Goal: Information Seeking & Learning: Learn about a topic

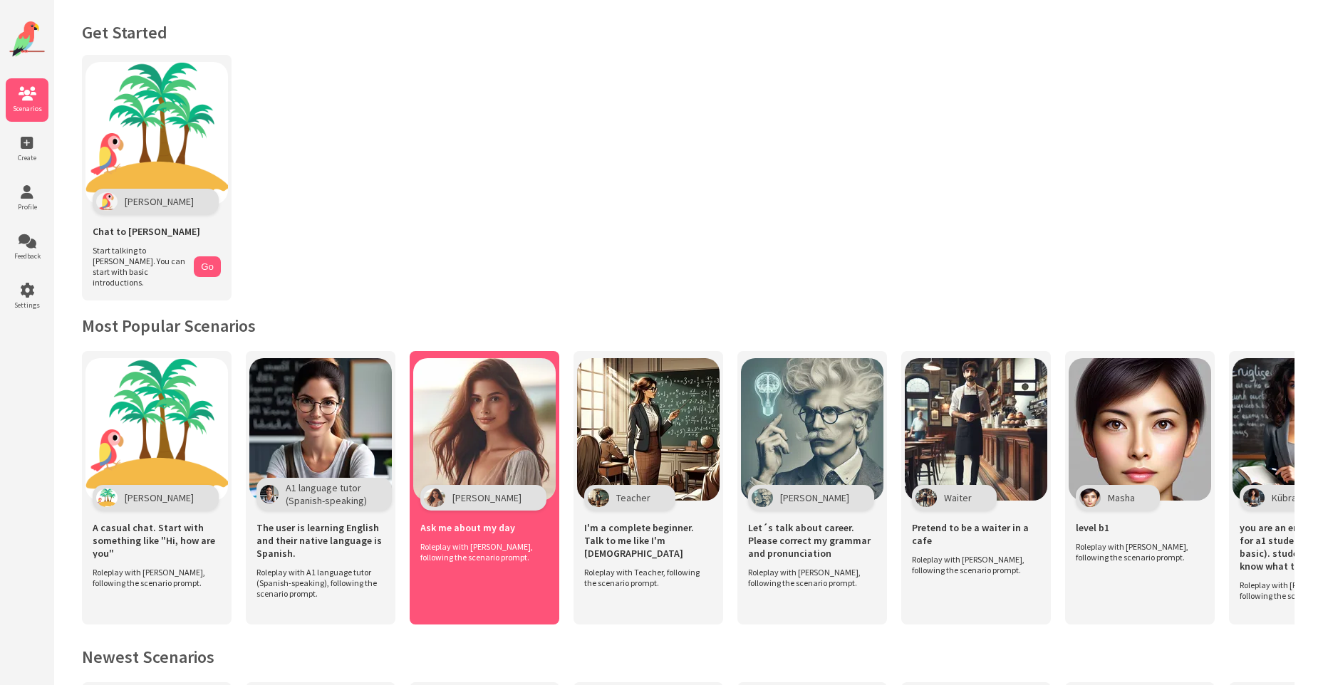
click at [506, 407] on img at bounding box center [484, 429] width 142 height 142
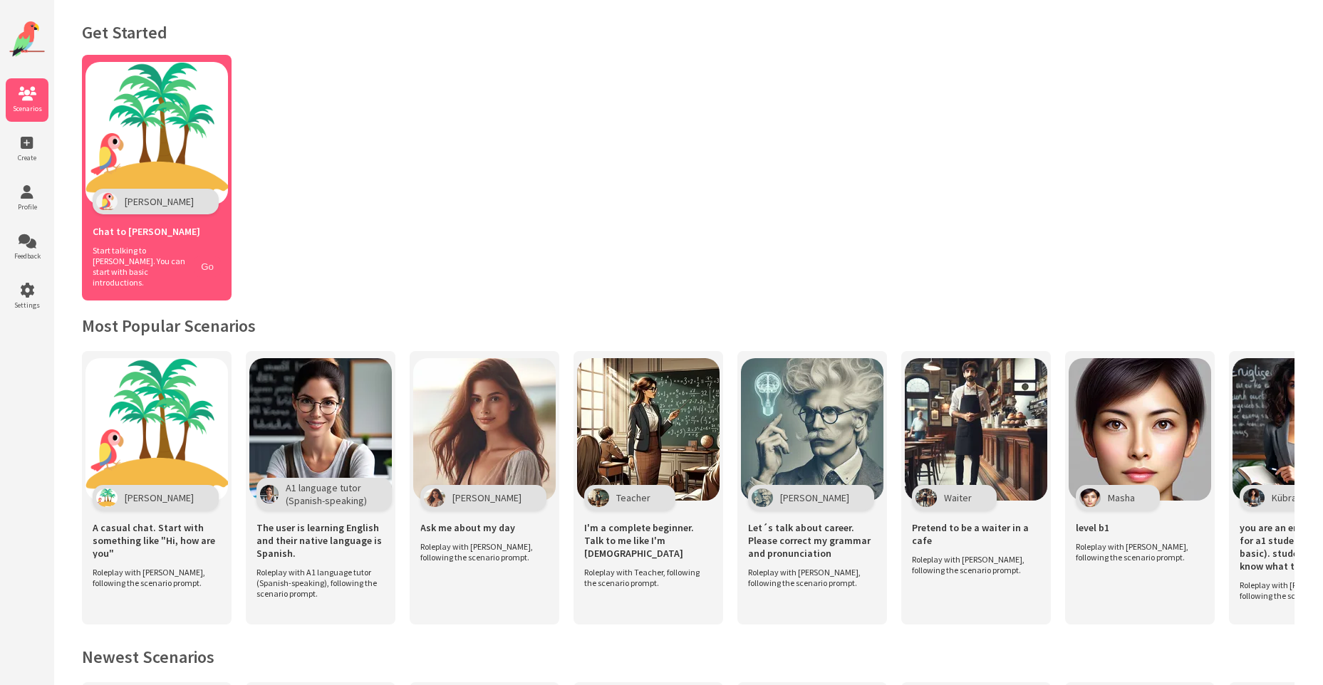
click at [209, 267] on button "Go" at bounding box center [207, 266] width 27 height 21
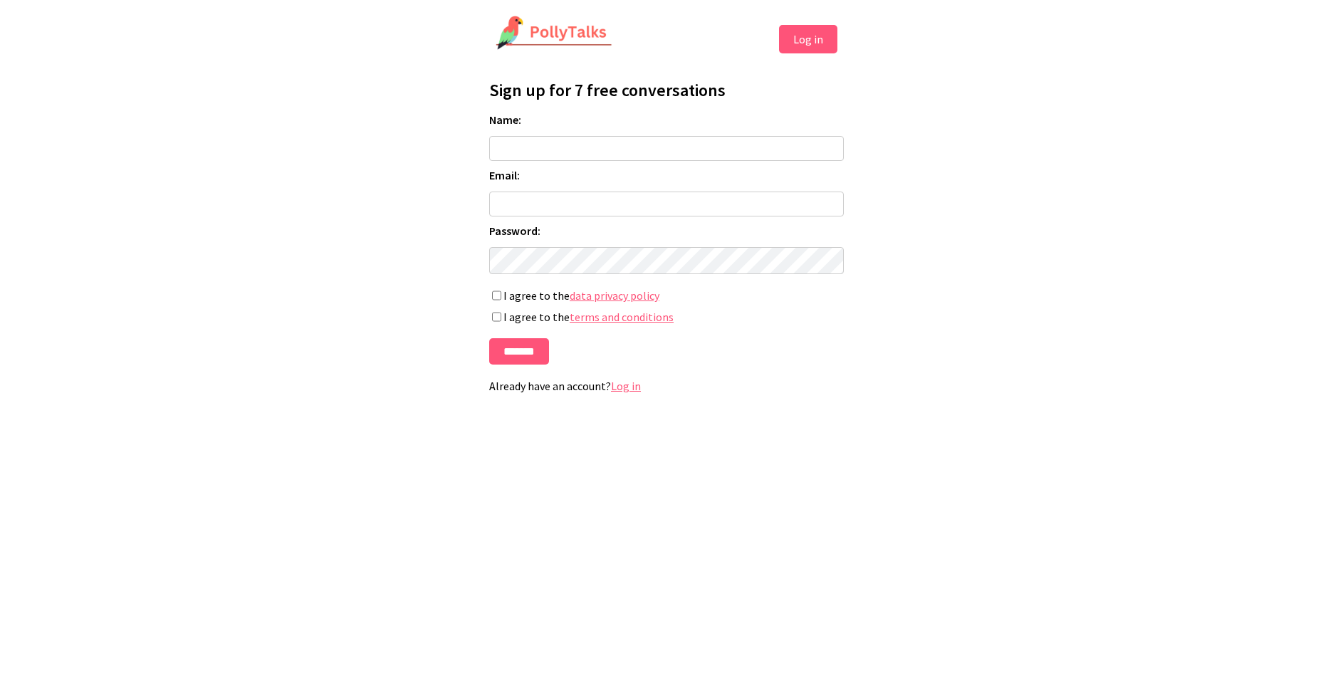
click at [683, 348] on form "Name: Email: Password: If you're human, leave this field blank: I agree to the …" at bounding box center [666, 239] width 355 height 252
click at [825, 33] on button "Log in" at bounding box center [808, 39] width 58 height 28
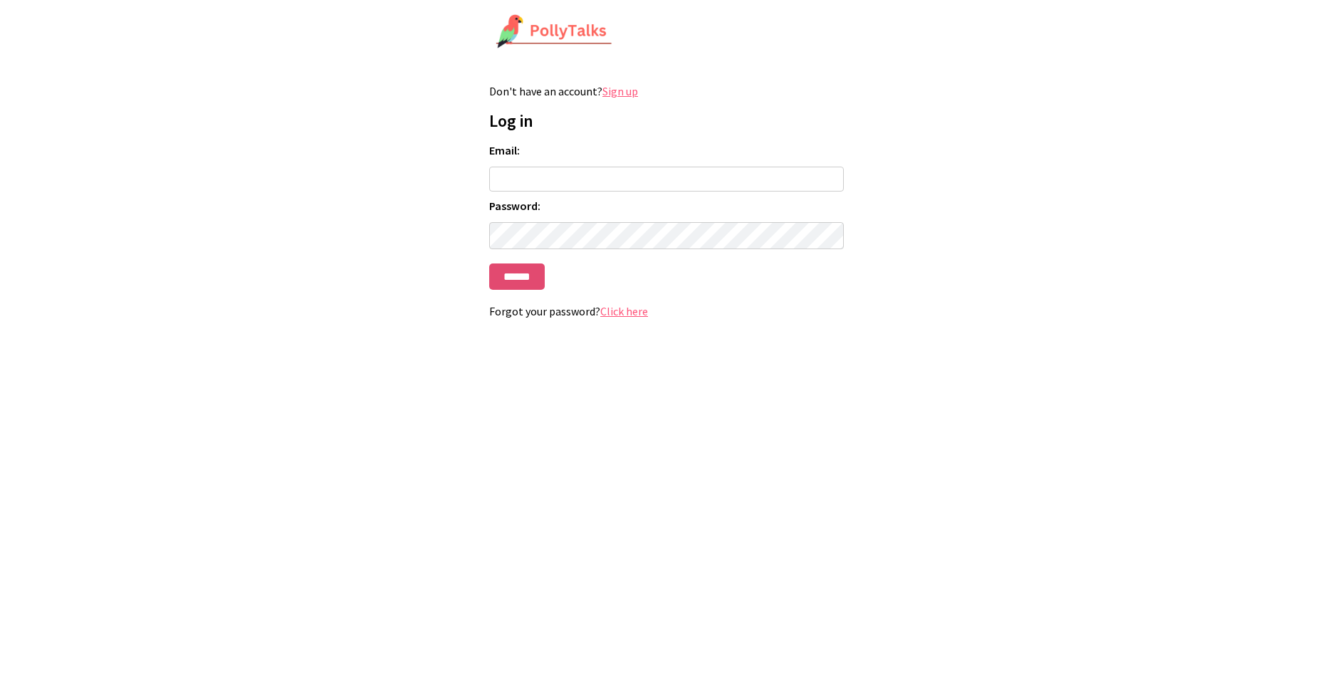
type input "**********"
click at [518, 290] on input "******" at bounding box center [517, 277] width 56 height 26
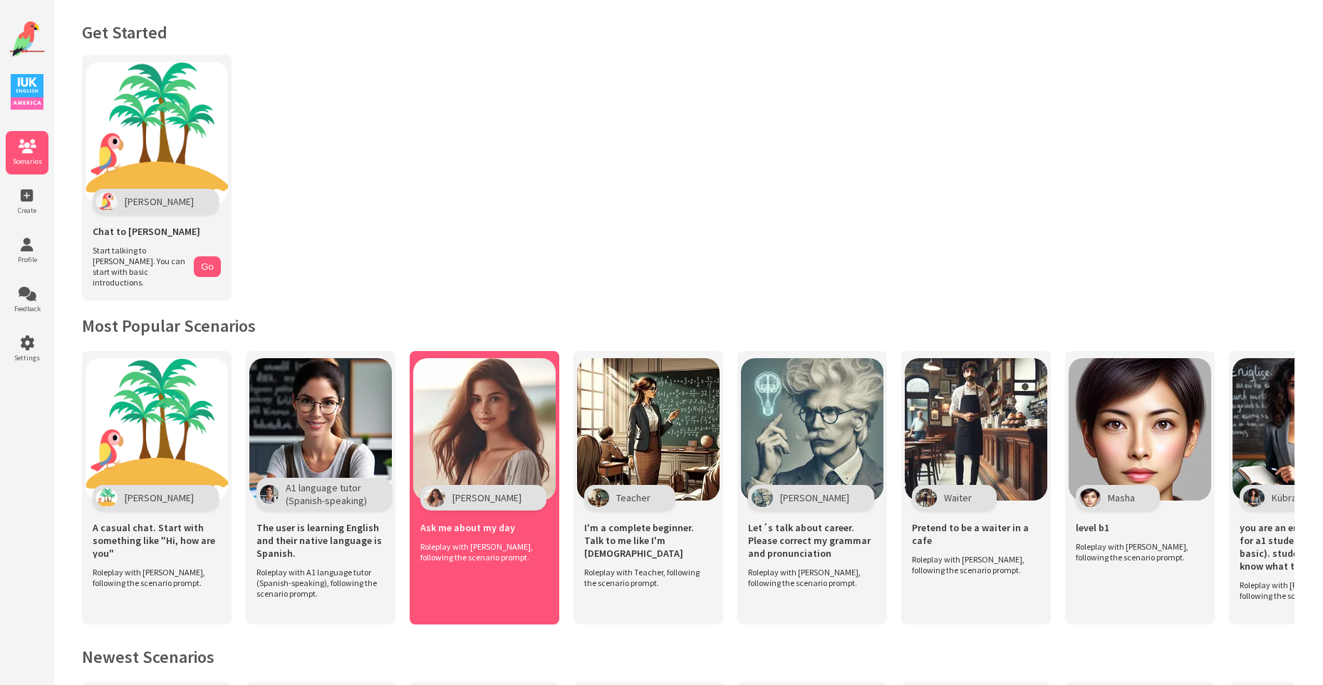
click at [486, 402] on img at bounding box center [484, 429] width 142 height 142
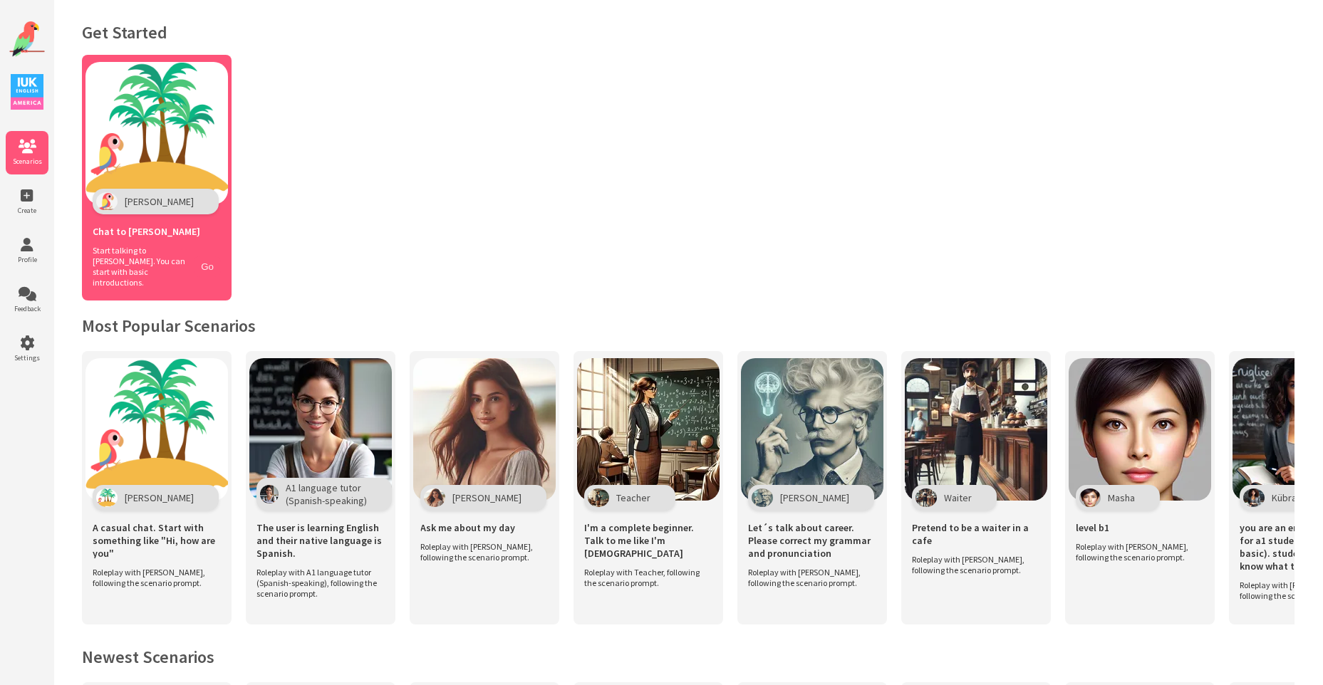
click at [210, 264] on button "Go" at bounding box center [207, 266] width 27 height 21
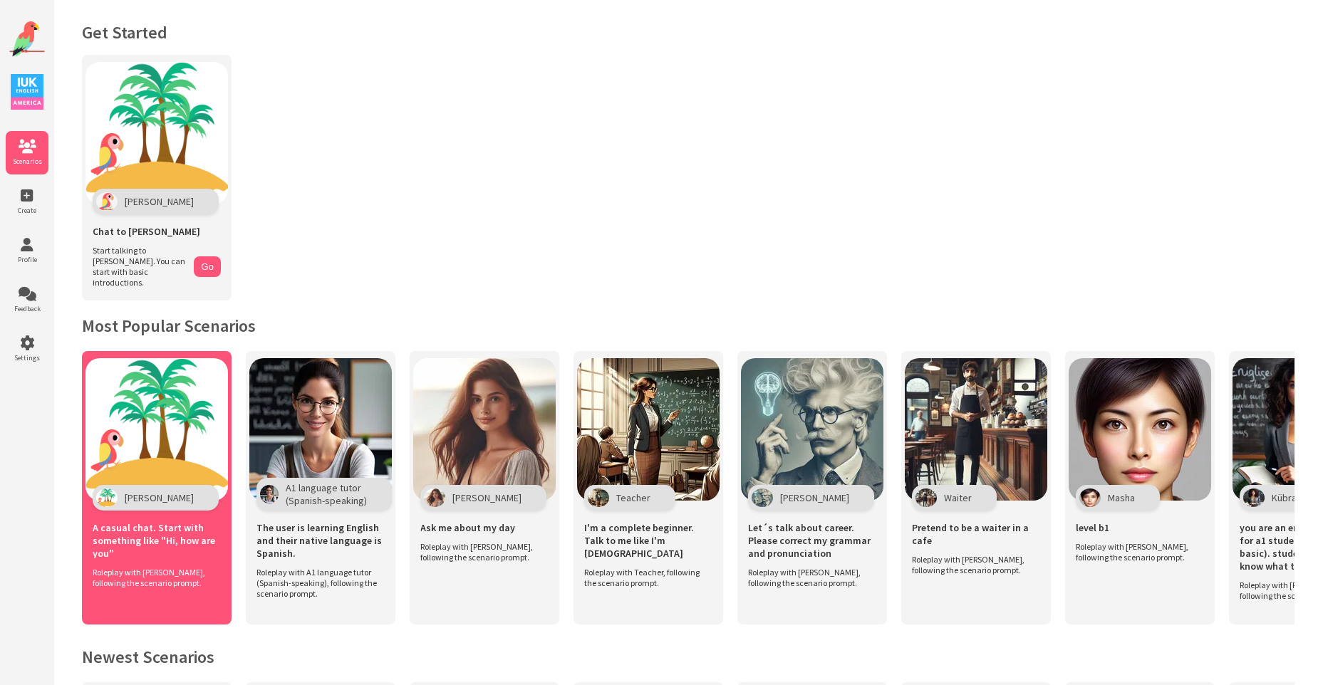
click at [212, 372] on img at bounding box center [156, 429] width 142 height 142
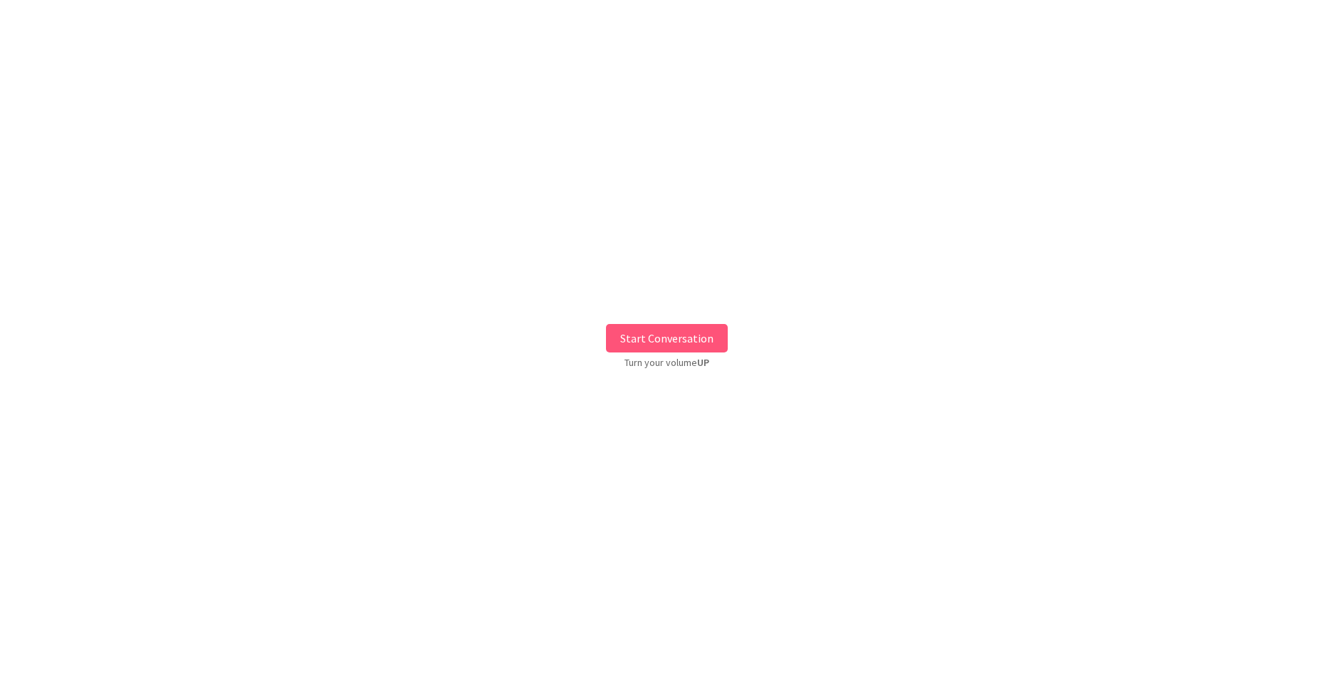
click at [679, 328] on button "Start Conversation" at bounding box center [667, 338] width 122 height 28
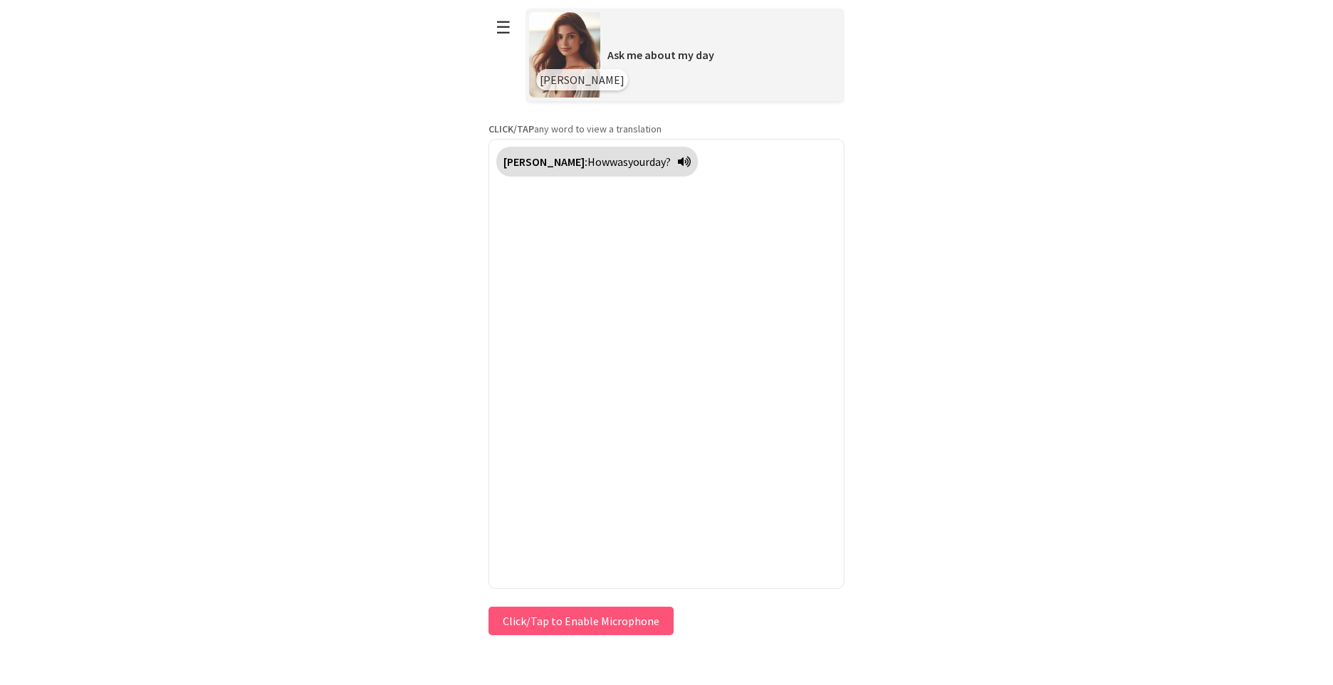
click at [581, 618] on button "Click/Tap to Enable Microphone" at bounding box center [581, 621] width 185 height 28
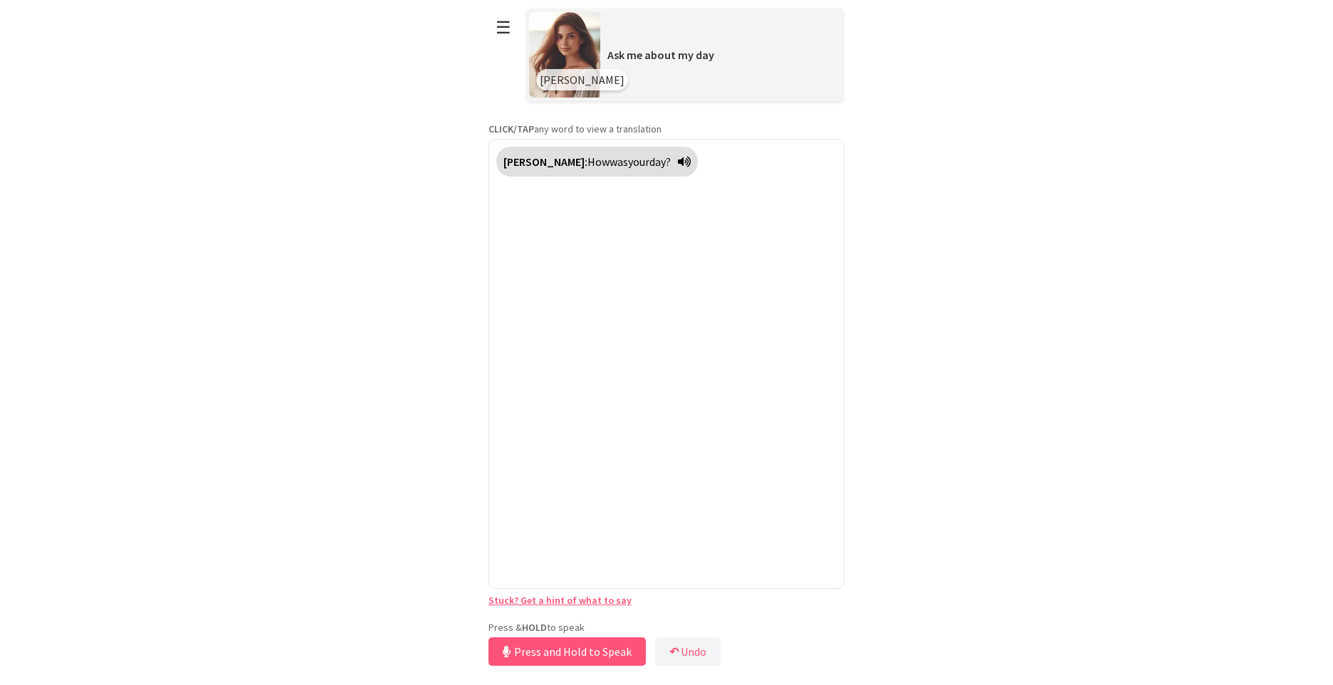
click at [598, 654] on button "Press and Hold to Speak" at bounding box center [567, 651] width 157 height 28
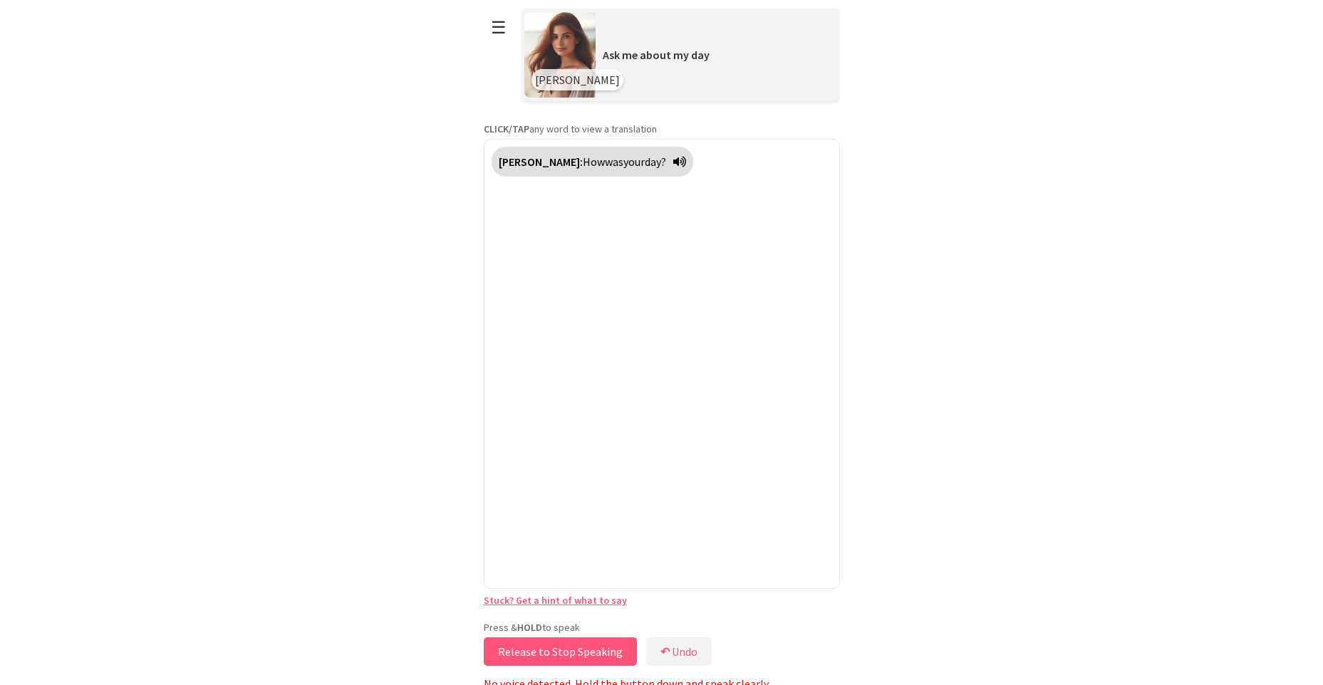
click at [599, 654] on button "Release to Stop Speaking" at bounding box center [560, 651] width 153 height 28
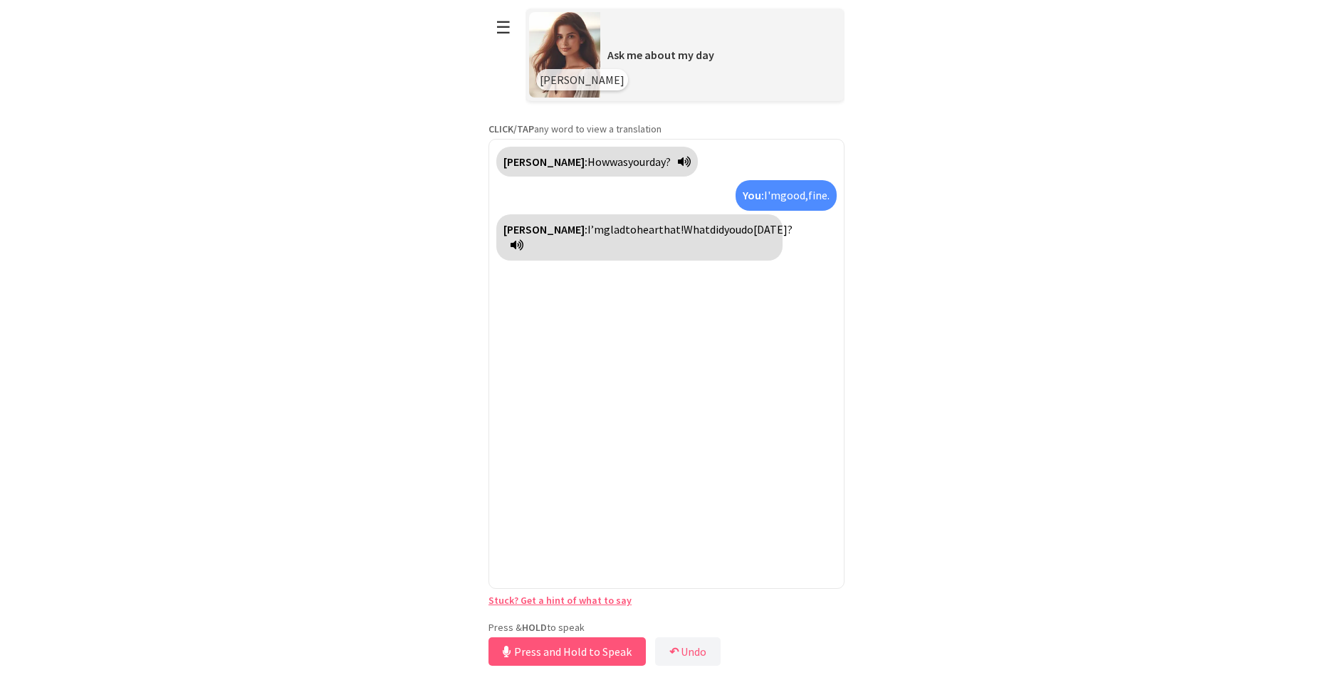
click at [523, 239] on icon at bounding box center [517, 244] width 13 height 11
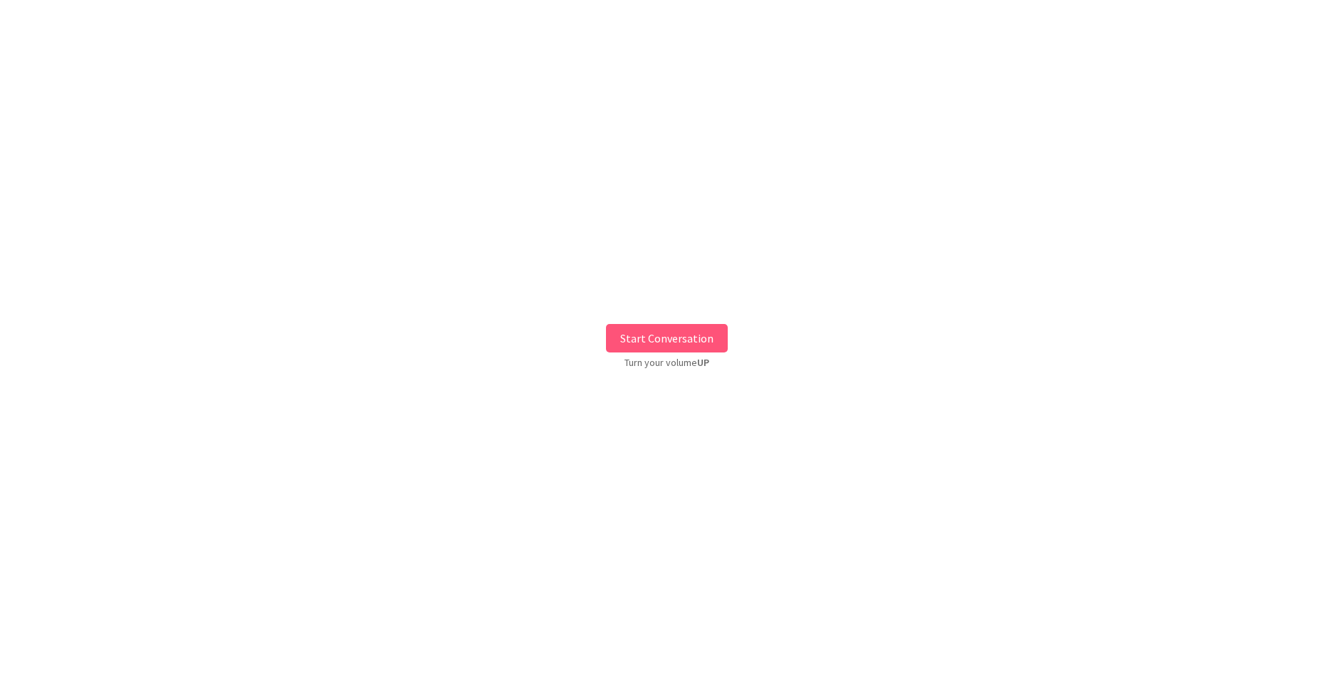
click at [701, 350] on button "Start Conversation" at bounding box center [667, 338] width 122 height 28
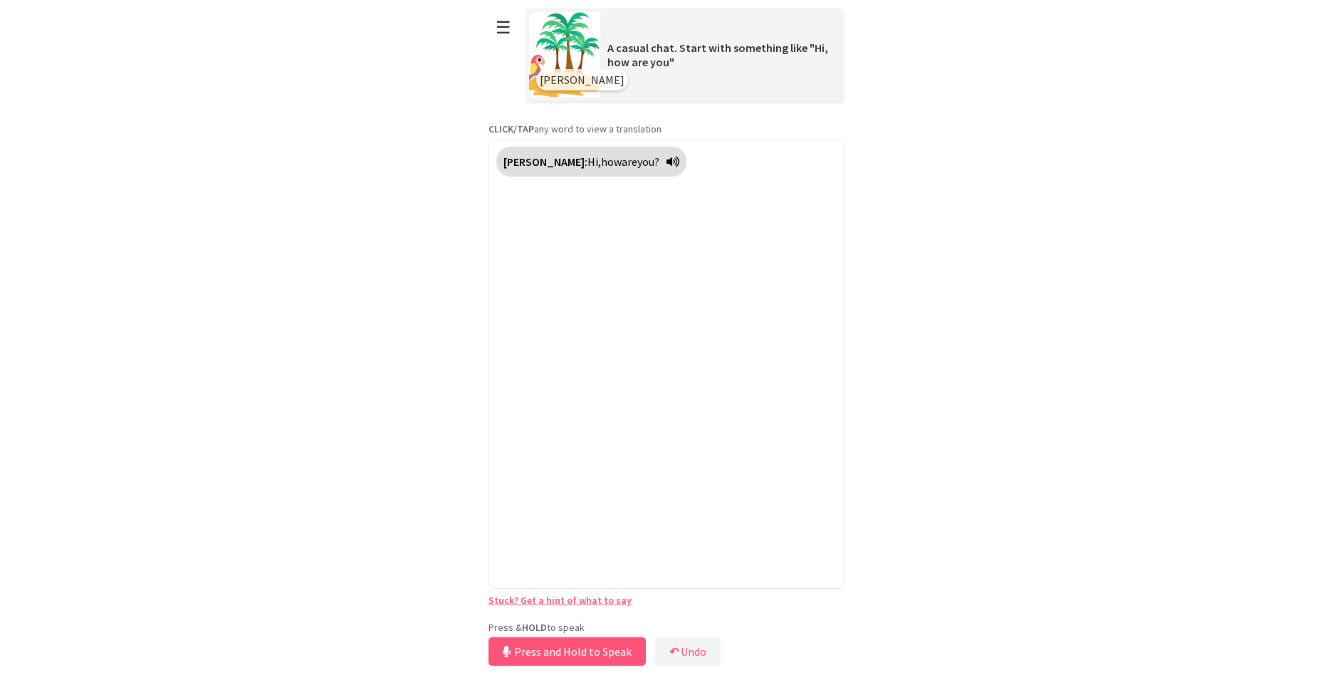
click at [633, 617] on div "**********" at bounding box center [667, 334] width 356 height 669
click at [632, 649] on button "Release to Stop Speaking" at bounding box center [565, 651] width 153 height 28
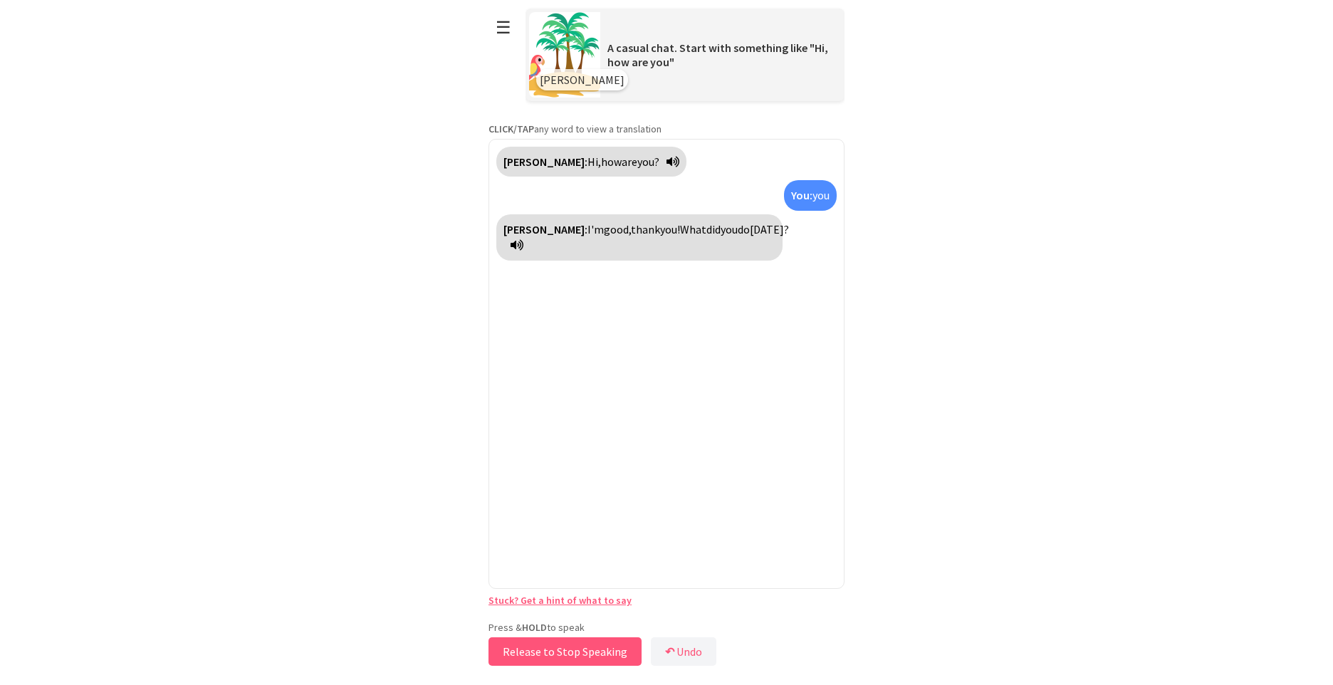
click at [610, 648] on button "Release to Stop Speaking" at bounding box center [565, 651] width 153 height 28
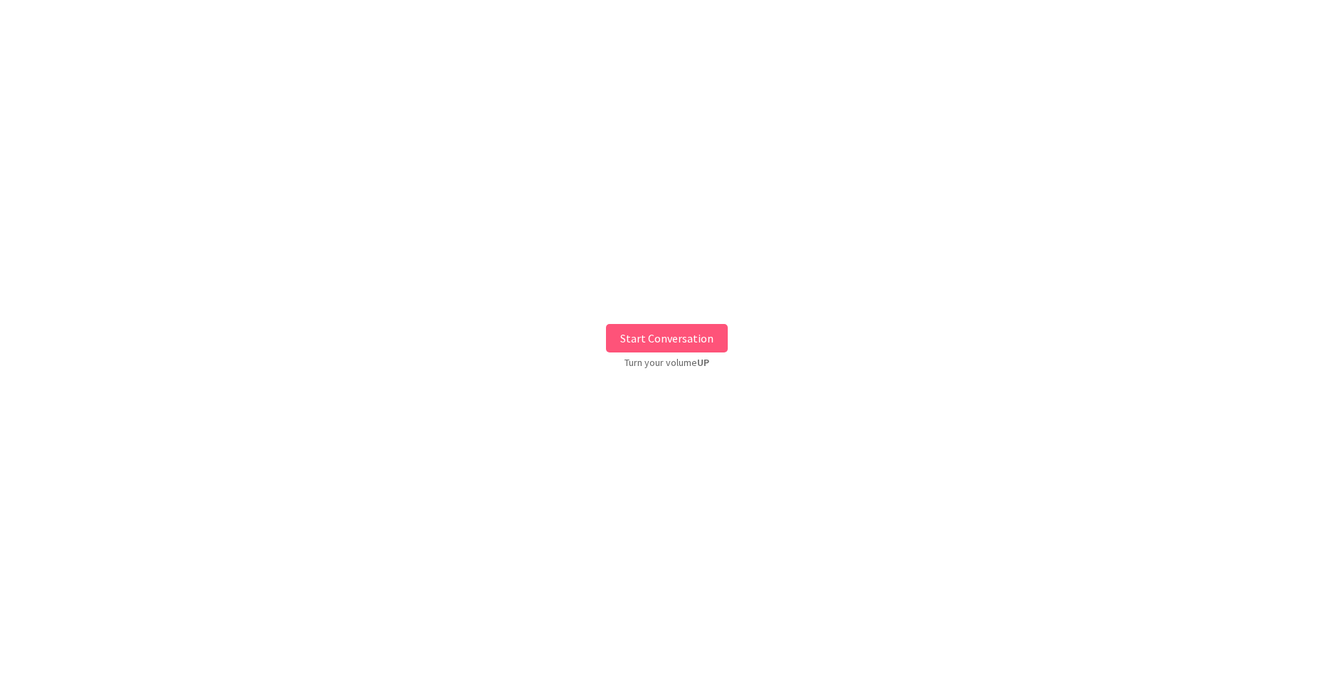
click at [652, 330] on button "Start Conversation" at bounding box center [667, 338] width 122 height 28
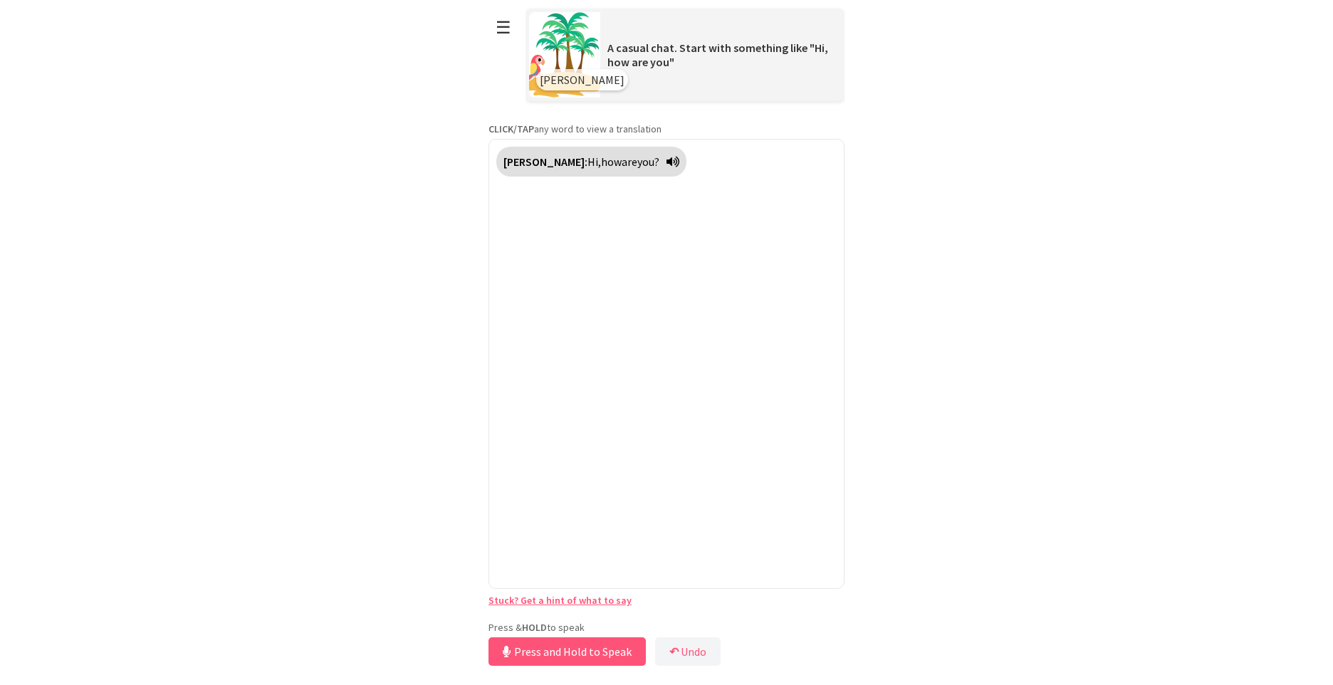
click at [539, 620] on div "**********" at bounding box center [667, 334] width 356 height 669
click at [563, 666] on div "Press & HOLD to speak Release to Stop Speaking ↶ Undo Save No voice detected. H…" at bounding box center [667, 645] width 356 height 48
click at [561, 652] on button "Release to Stop Speaking" at bounding box center [565, 651] width 153 height 28
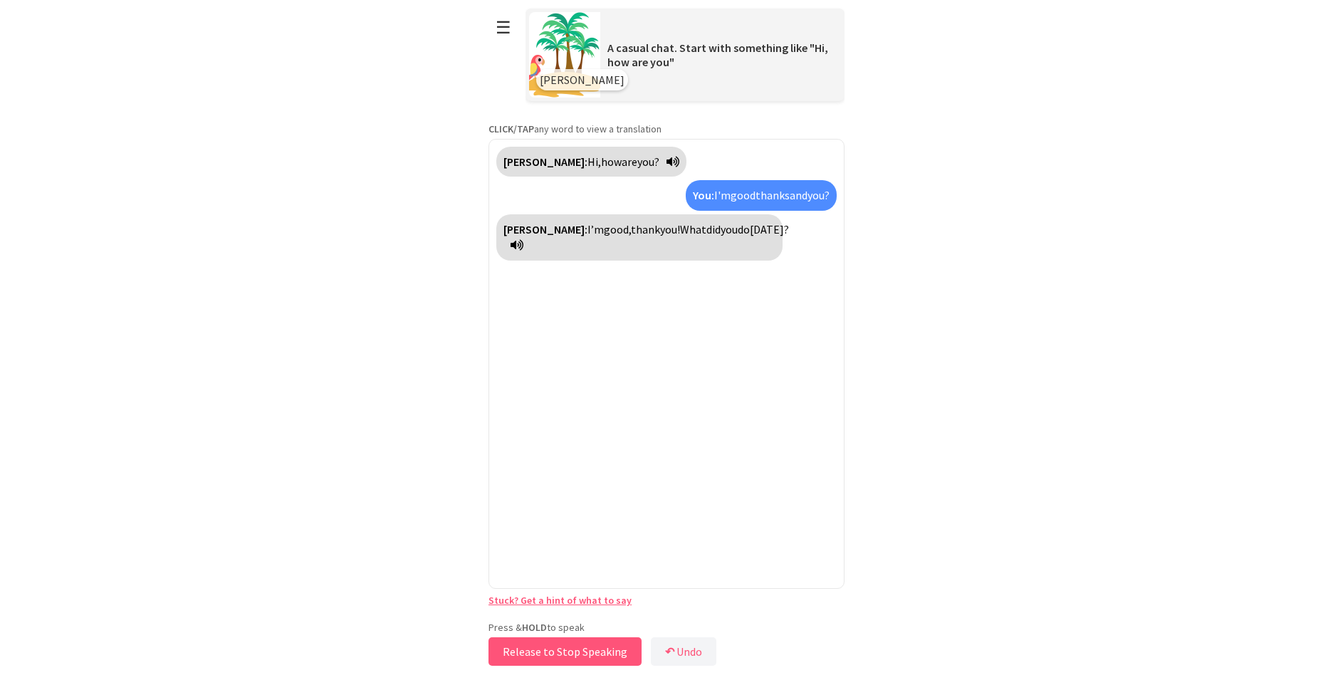
click at [561, 652] on button "Release to Stop Speaking" at bounding box center [565, 651] width 153 height 28
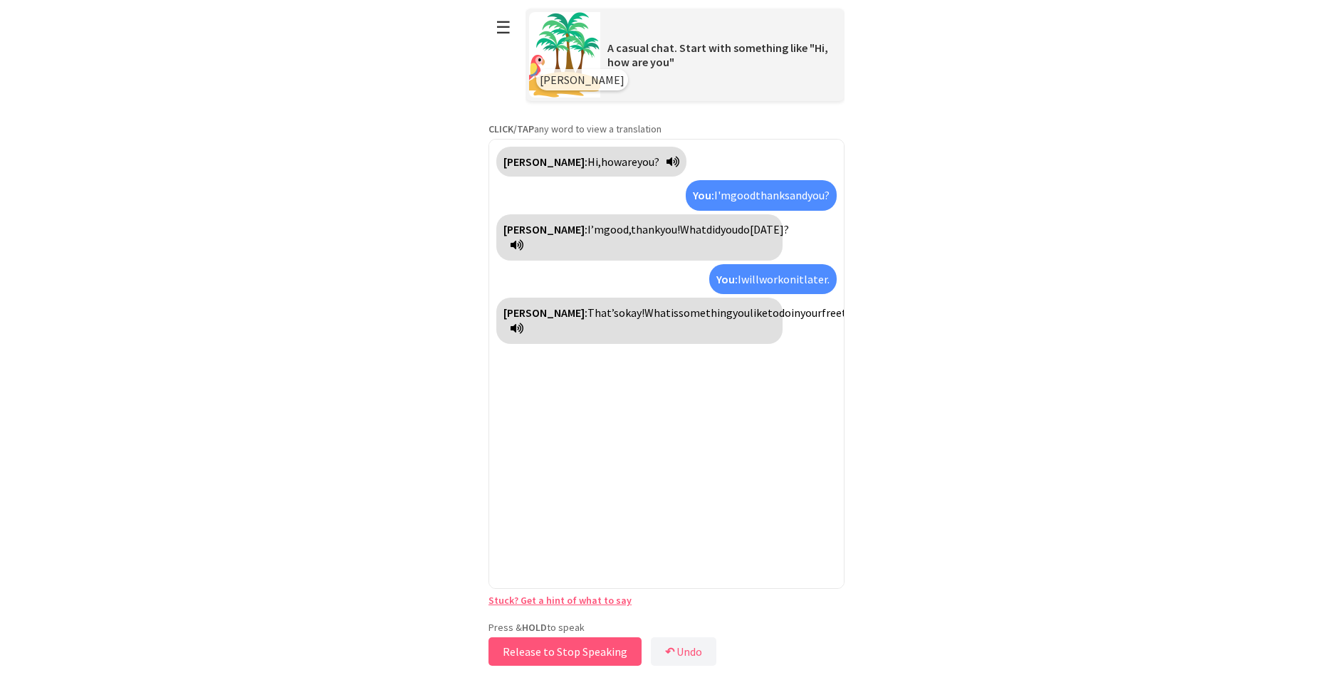
click at [597, 645] on button "Release to Stop Speaking" at bounding box center [565, 651] width 153 height 28
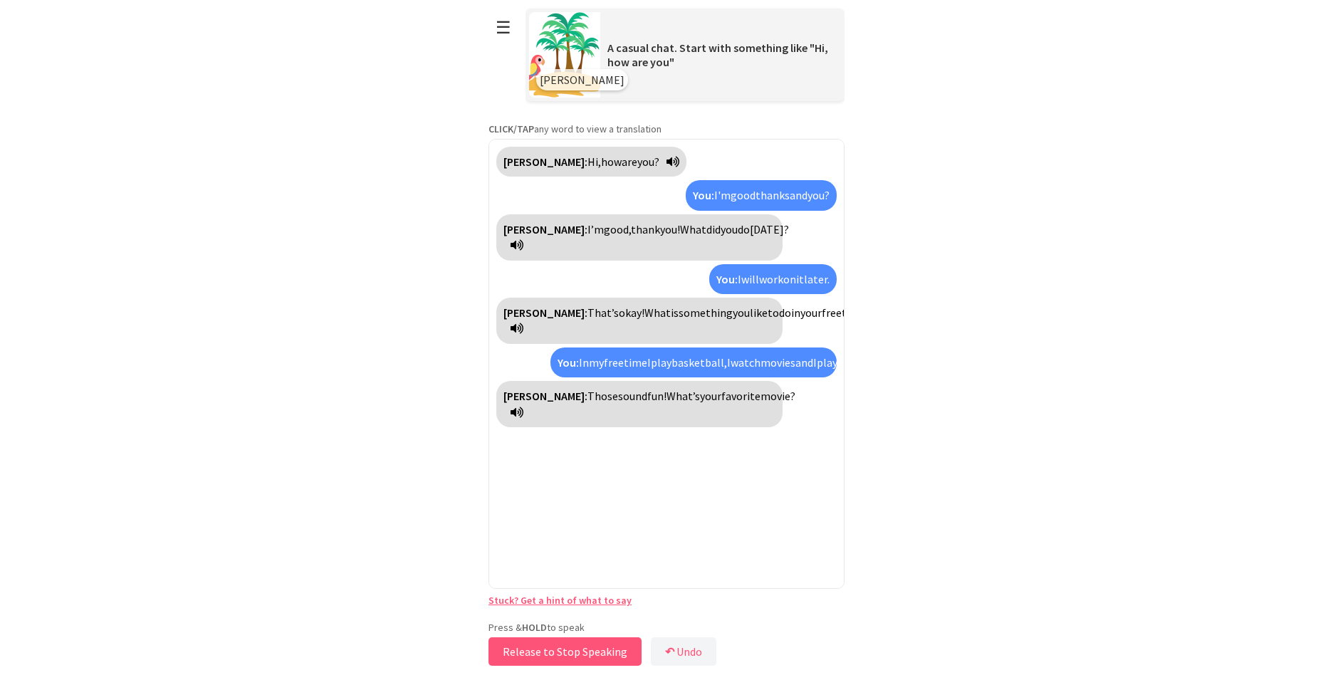
click at [608, 645] on button "Release to Stop Speaking" at bounding box center [565, 651] width 153 height 28
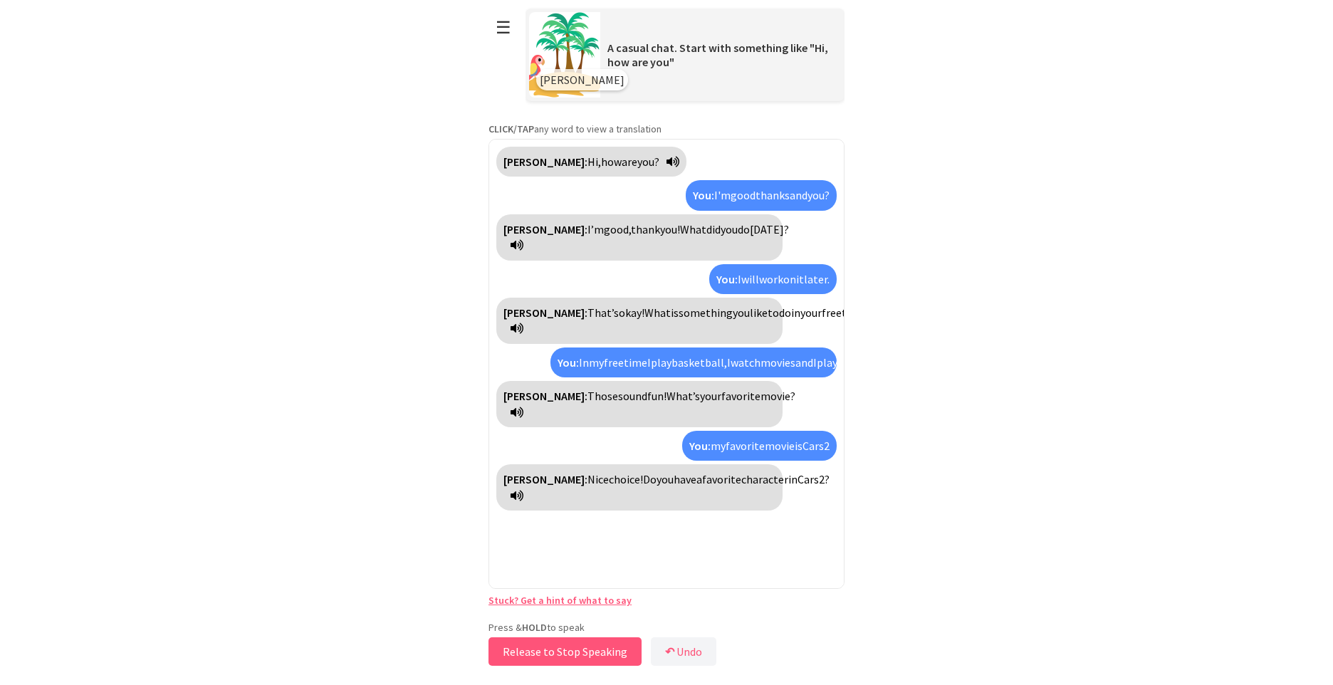
click at [603, 657] on button "Release to Stop Speaking" at bounding box center [565, 651] width 153 height 28
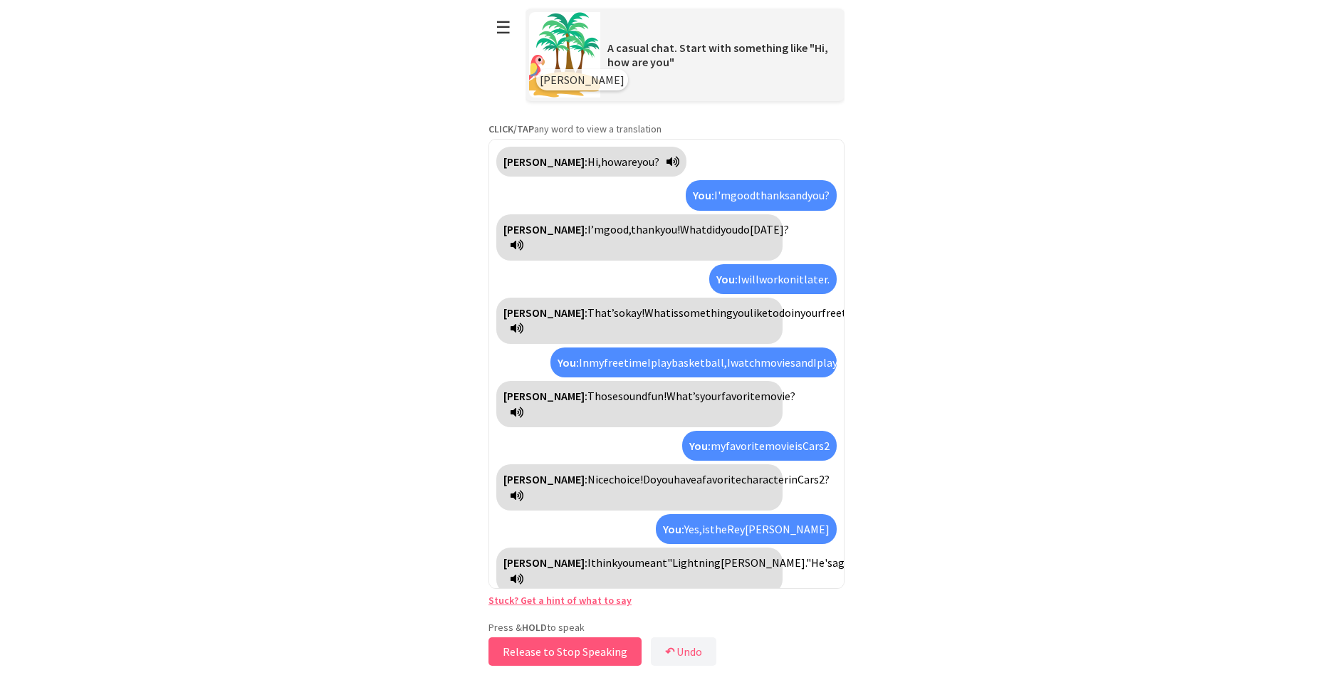
click at [597, 653] on button "Release to Stop Speaking" at bounding box center [565, 651] width 153 height 28
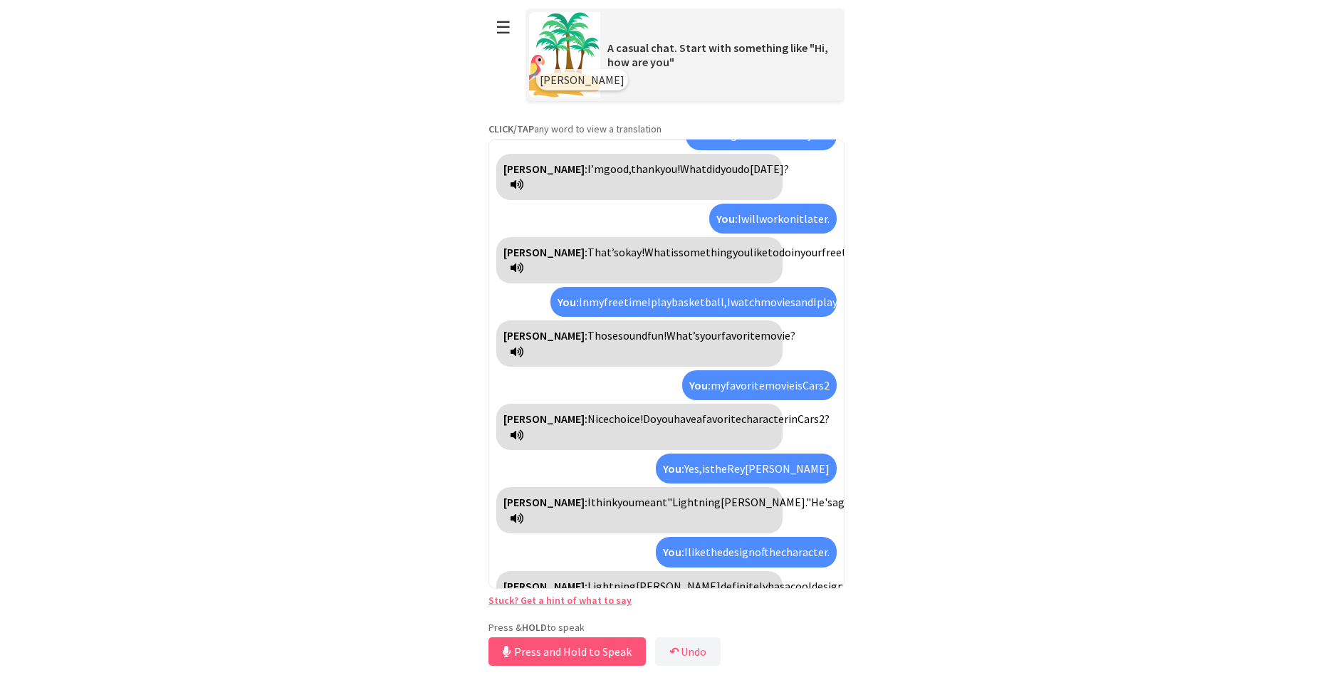
scroll to position [125, 0]
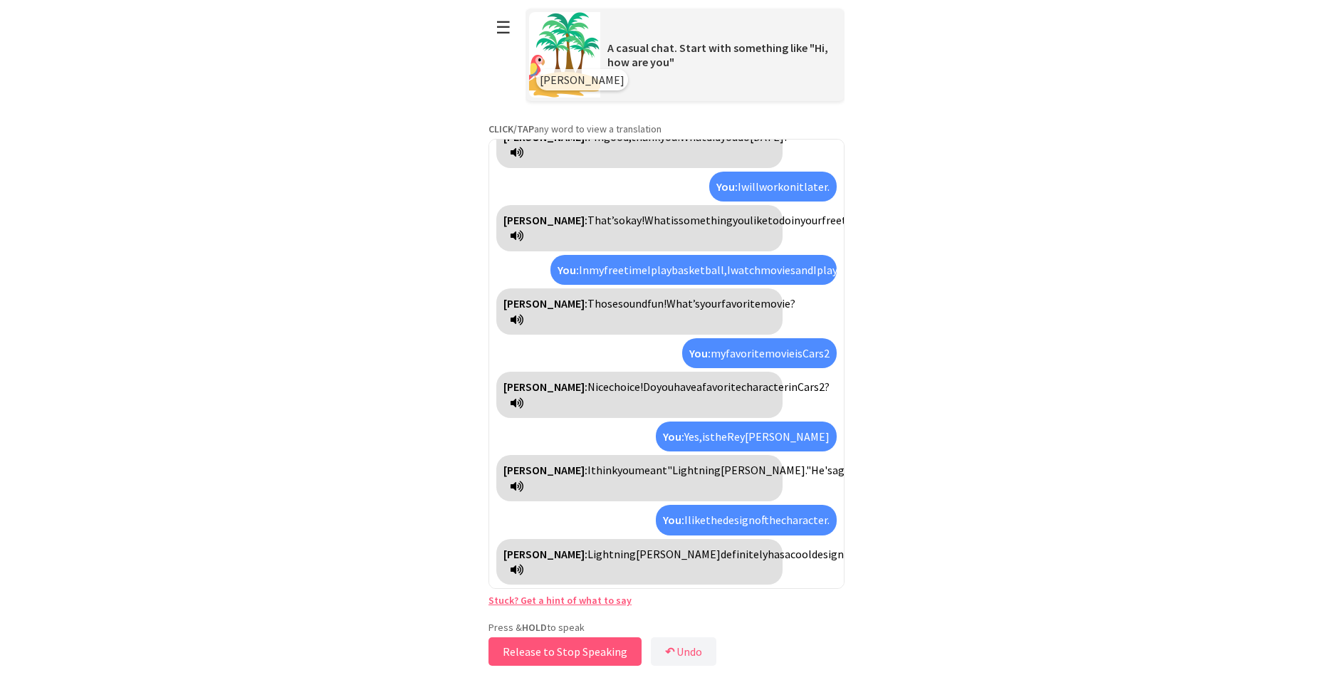
click at [603, 652] on button "Release to Stop Speaking" at bounding box center [565, 651] width 153 height 28
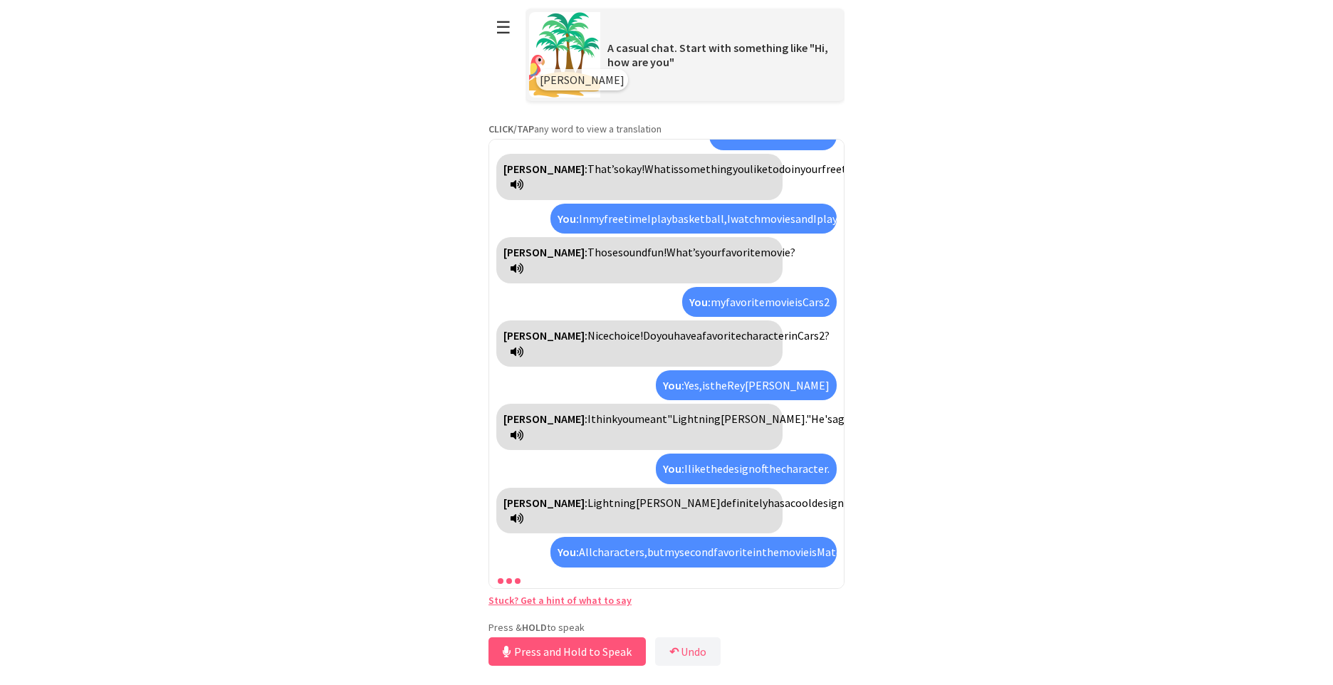
scroll to position [240, 0]
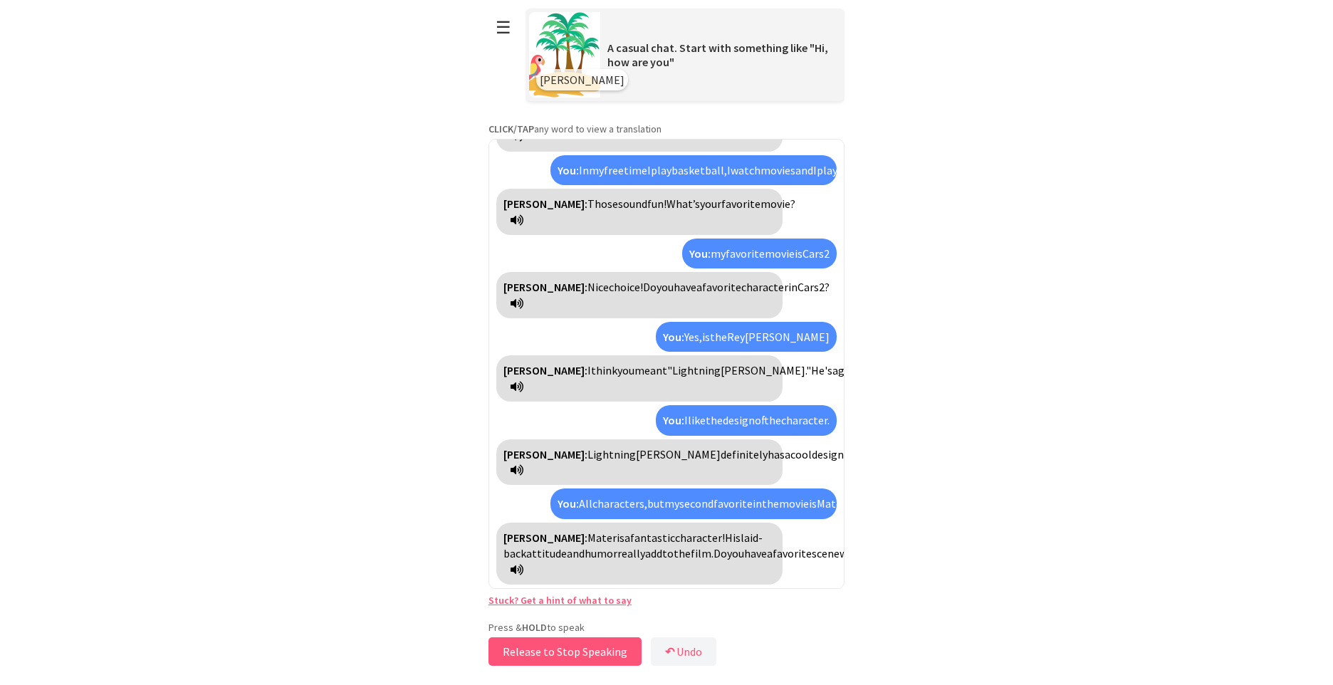
click at [629, 653] on button "Release to Stop Speaking" at bounding box center [565, 651] width 153 height 28
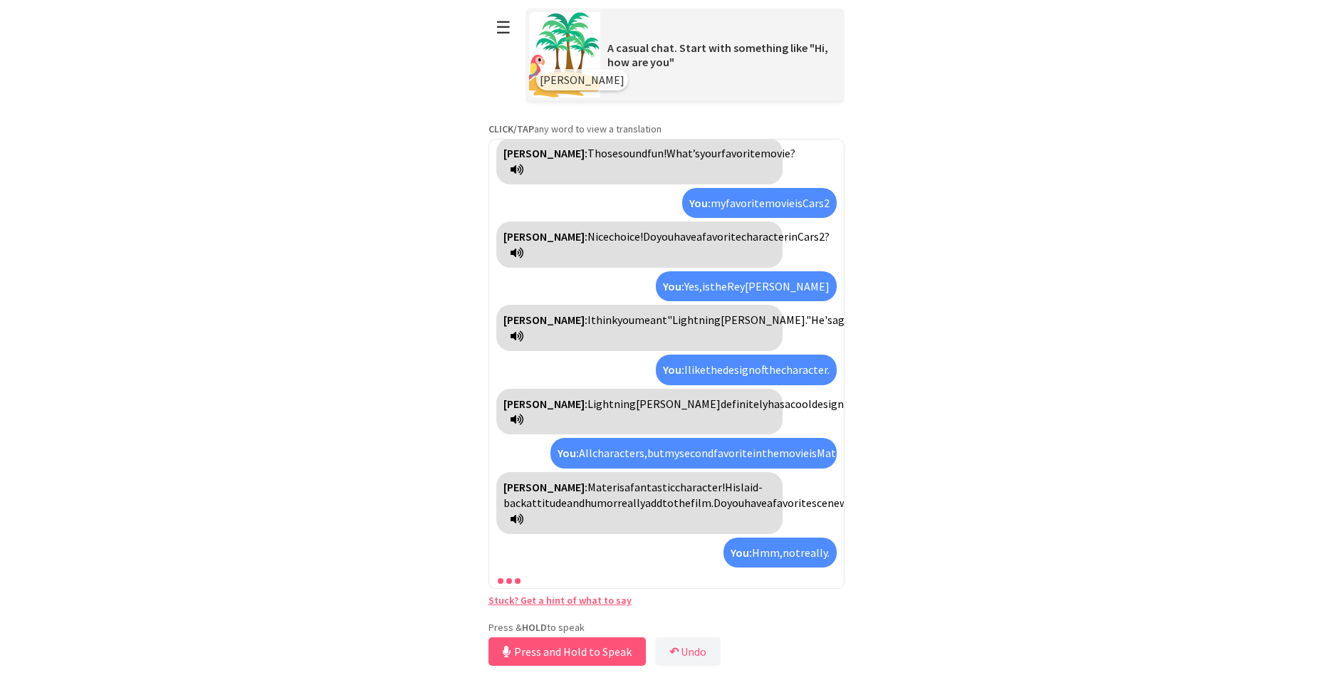
scroll to position [340, 0]
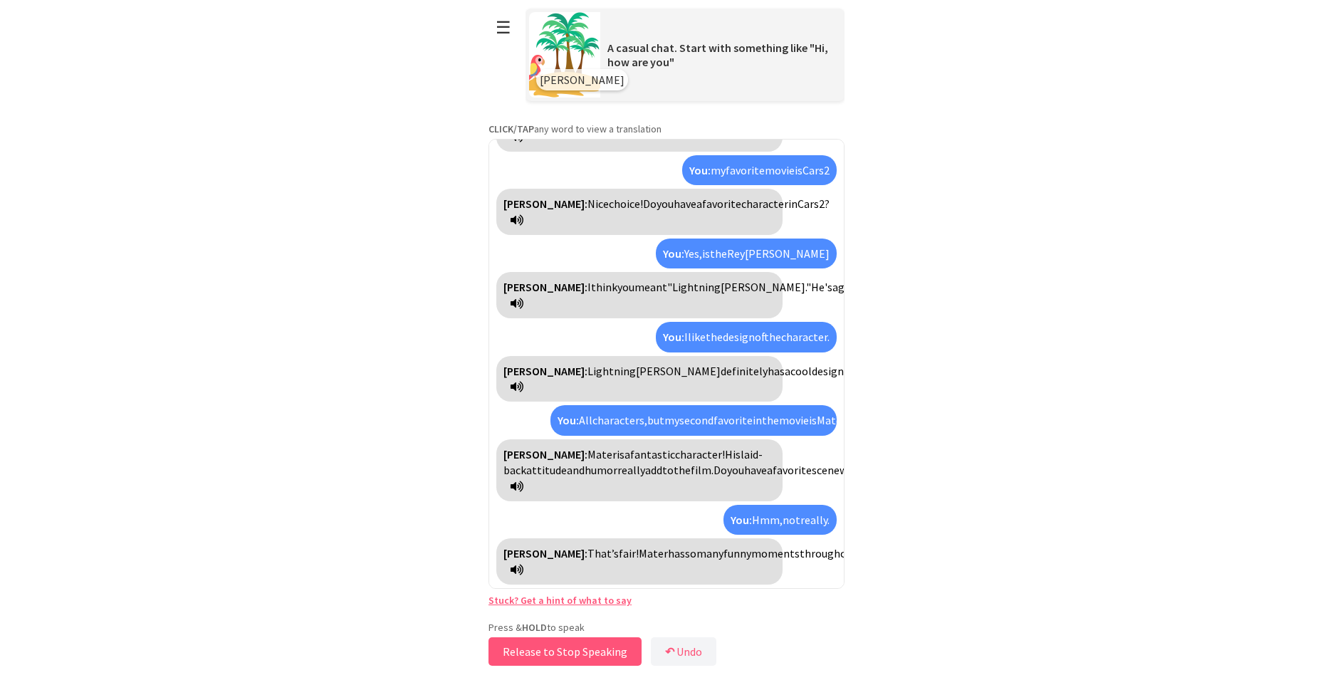
click at [610, 655] on button "Release to Stop Speaking" at bounding box center [565, 651] width 153 height 28
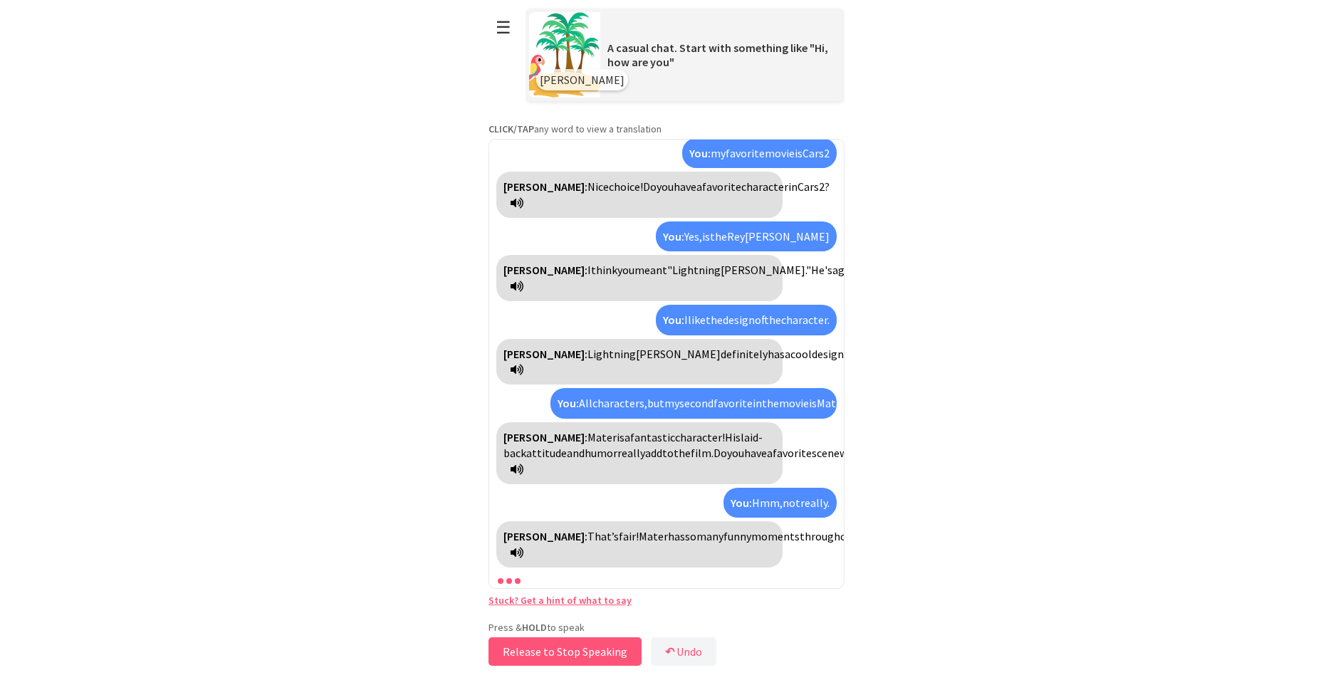
click at [593, 655] on button "Release to Stop Speaking" at bounding box center [565, 651] width 153 height 28
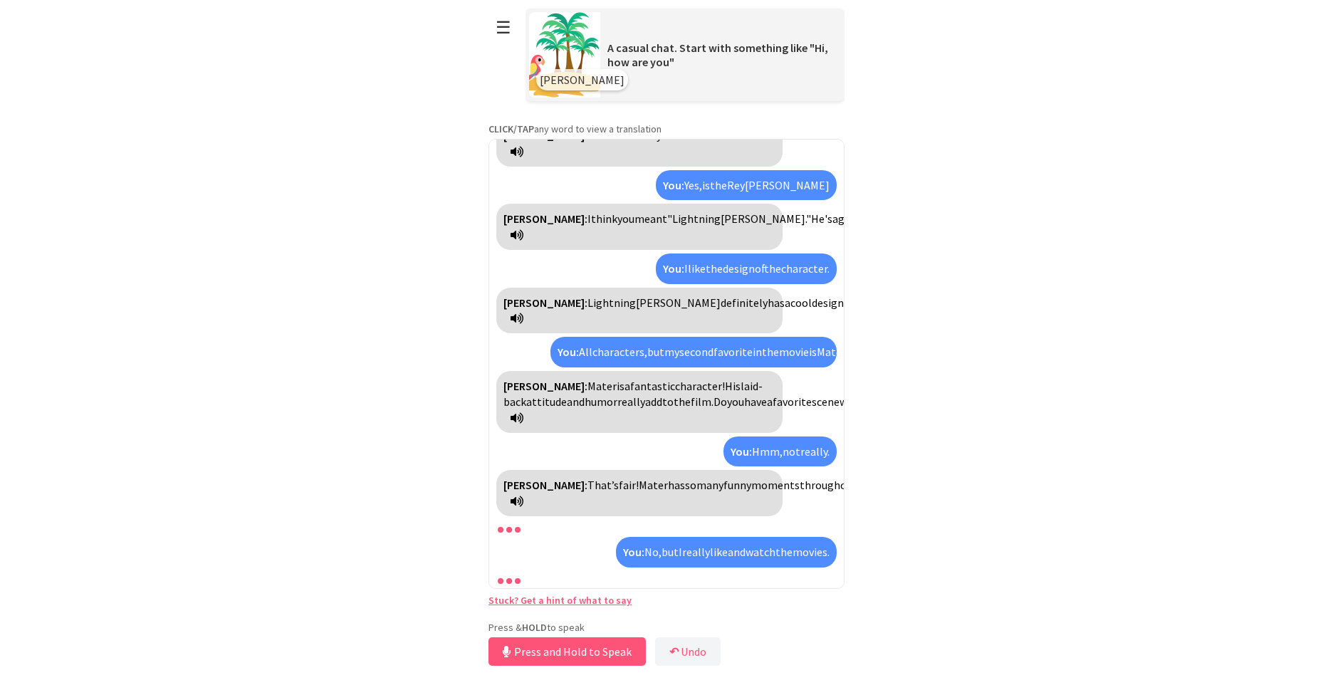
scroll to position [472, 0]
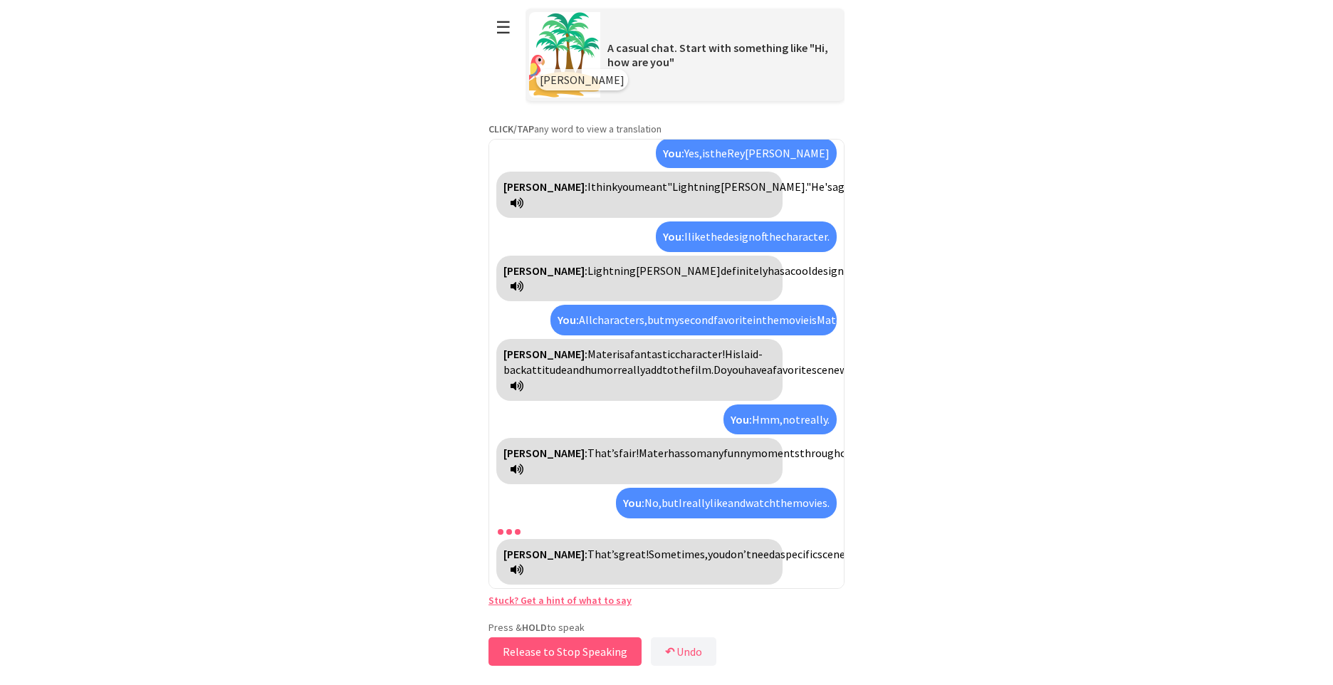
click at [605, 648] on button "Release to Stop Speaking" at bounding box center [565, 651] width 153 height 28
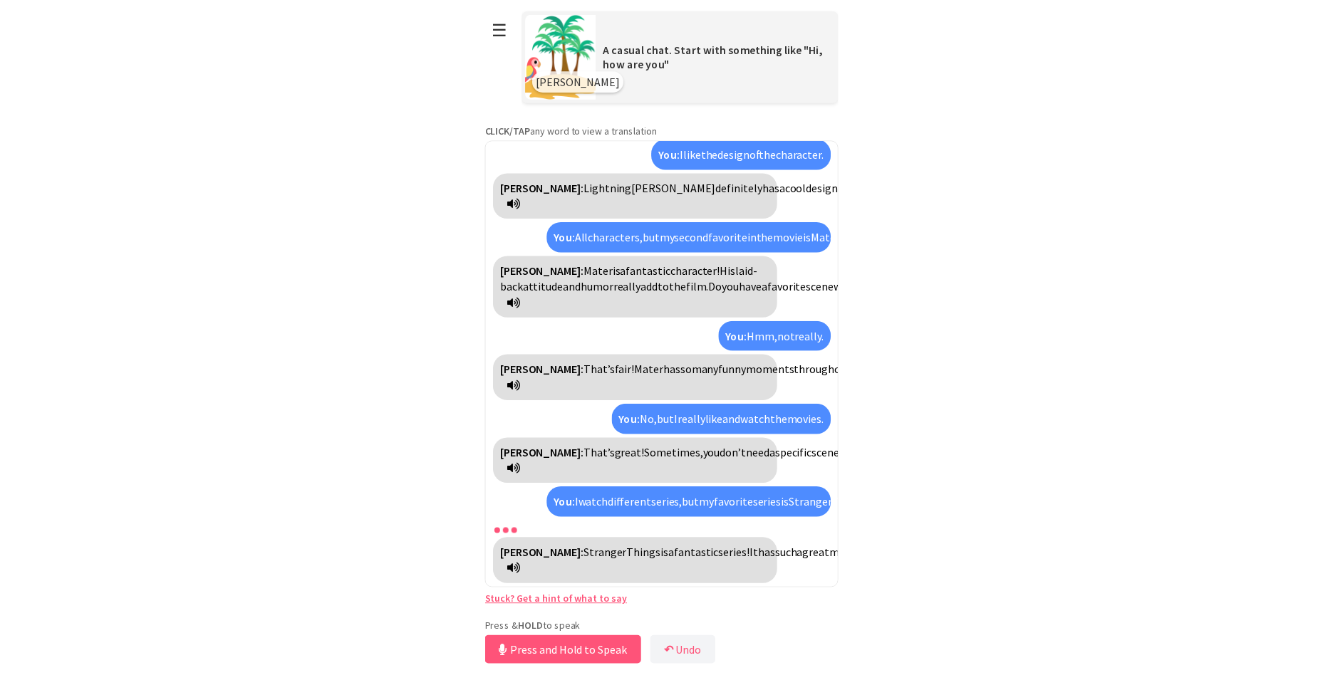
scroll to position [603, 0]
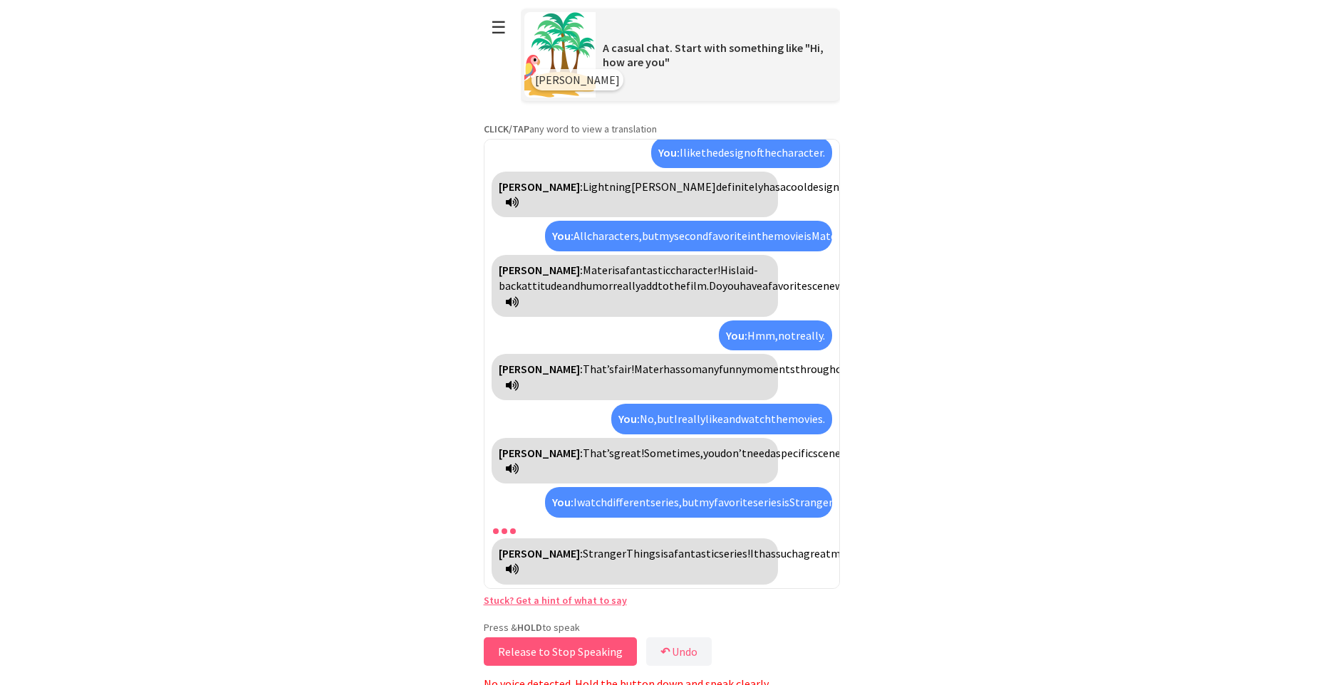
click at [628, 650] on button "Release to Stop Speaking" at bounding box center [560, 651] width 153 height 28
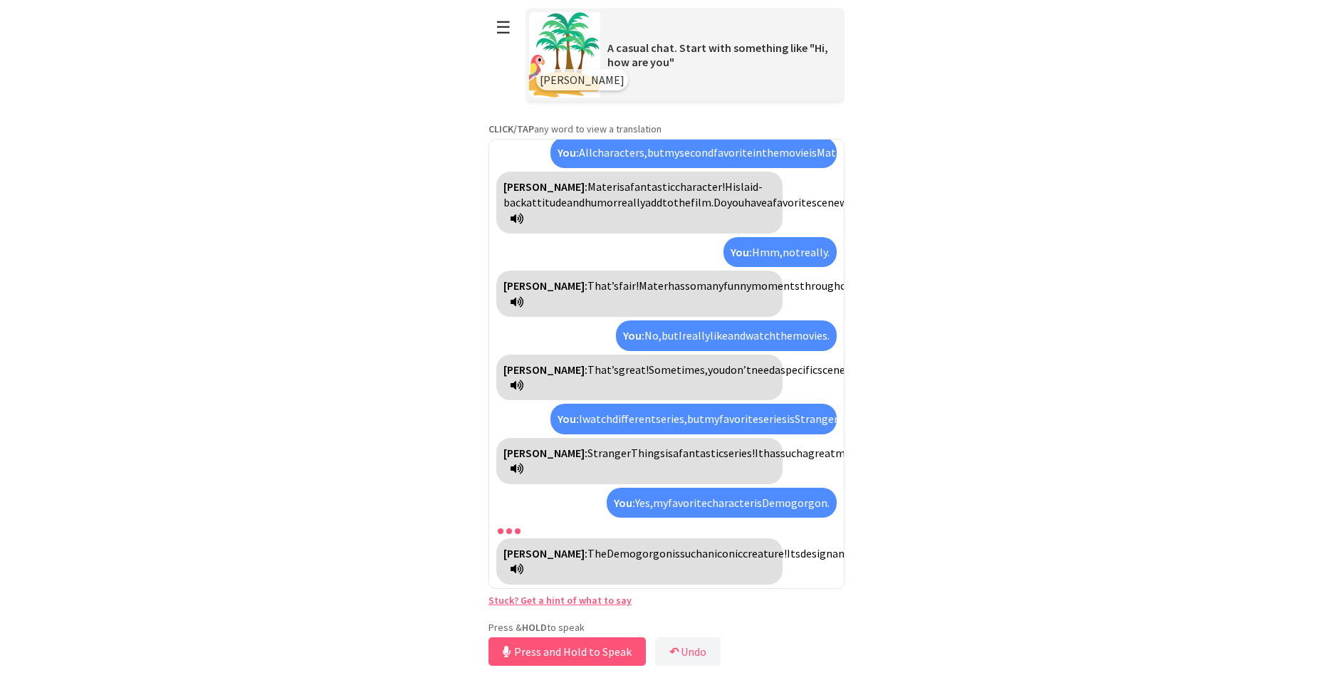
scroll to position [719, 0]
click at [607, 651] on button "Release to Stop Speaking" at bounding box center [565, 651] width 153 height 28
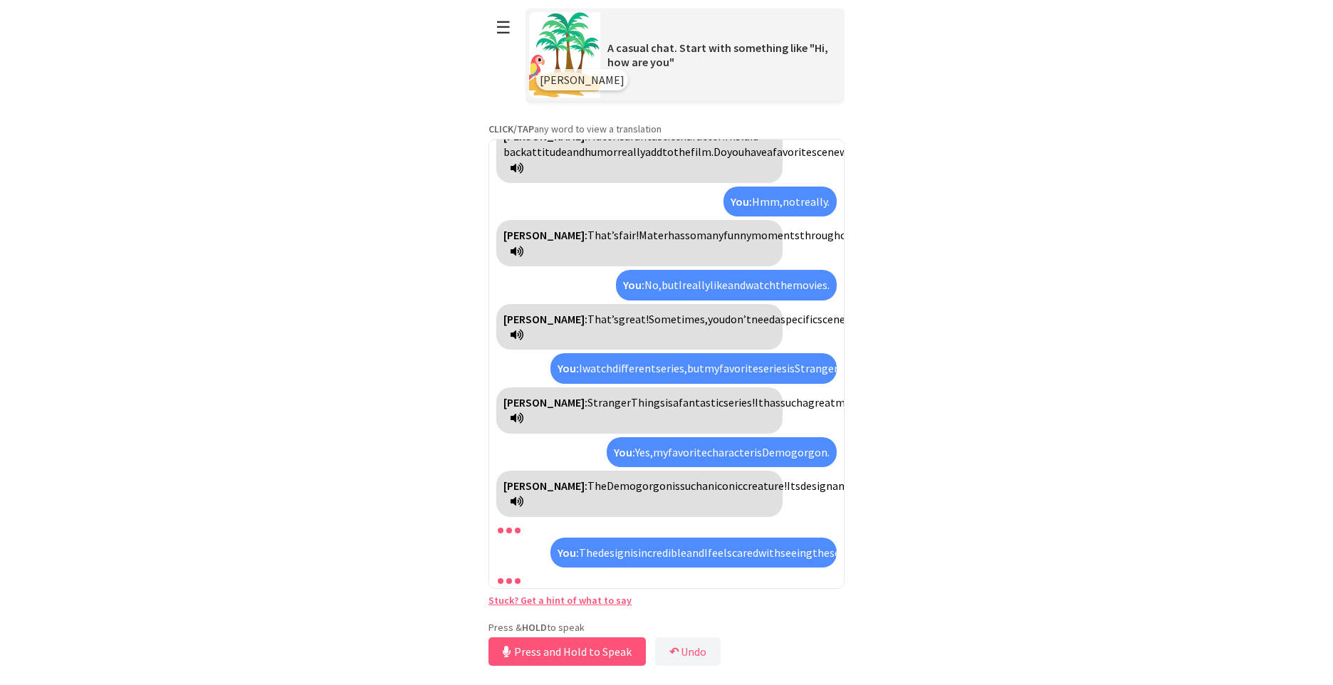
scroll to position [866, 0]
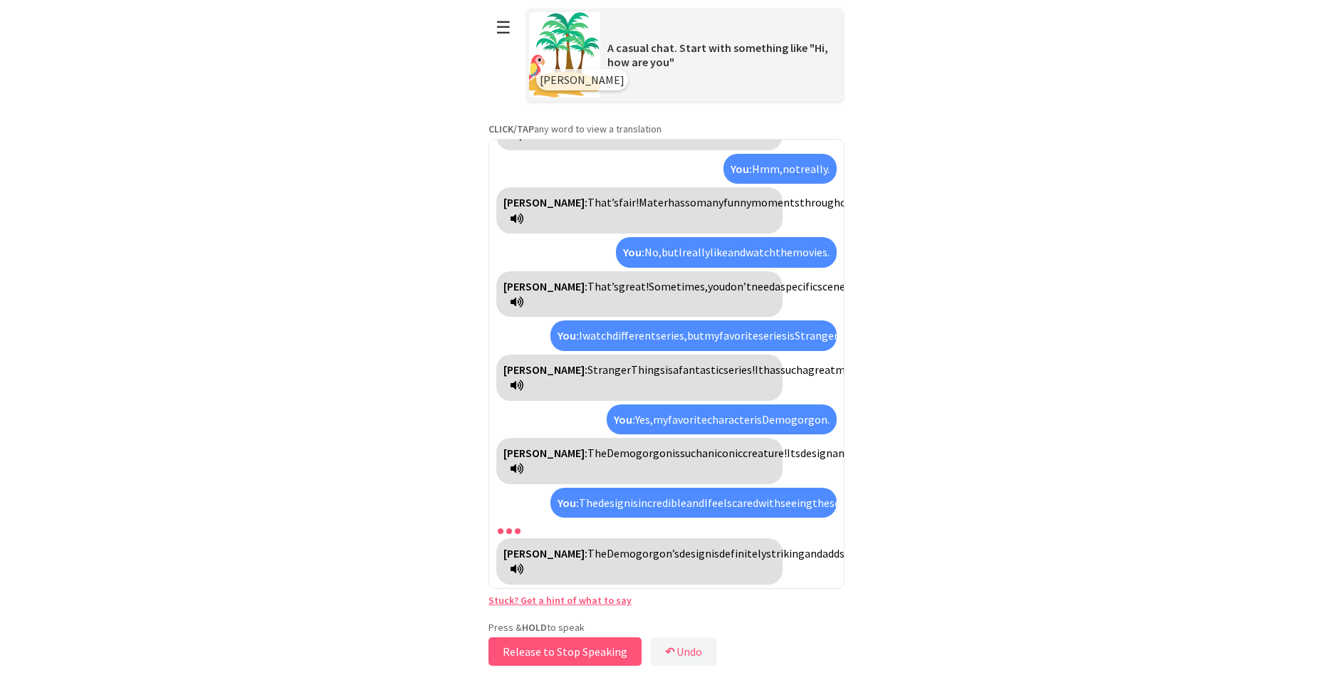
click at [609, 656] on button "Release to Stop Speaking" at bounding box center [565, 651] width 153 height 28
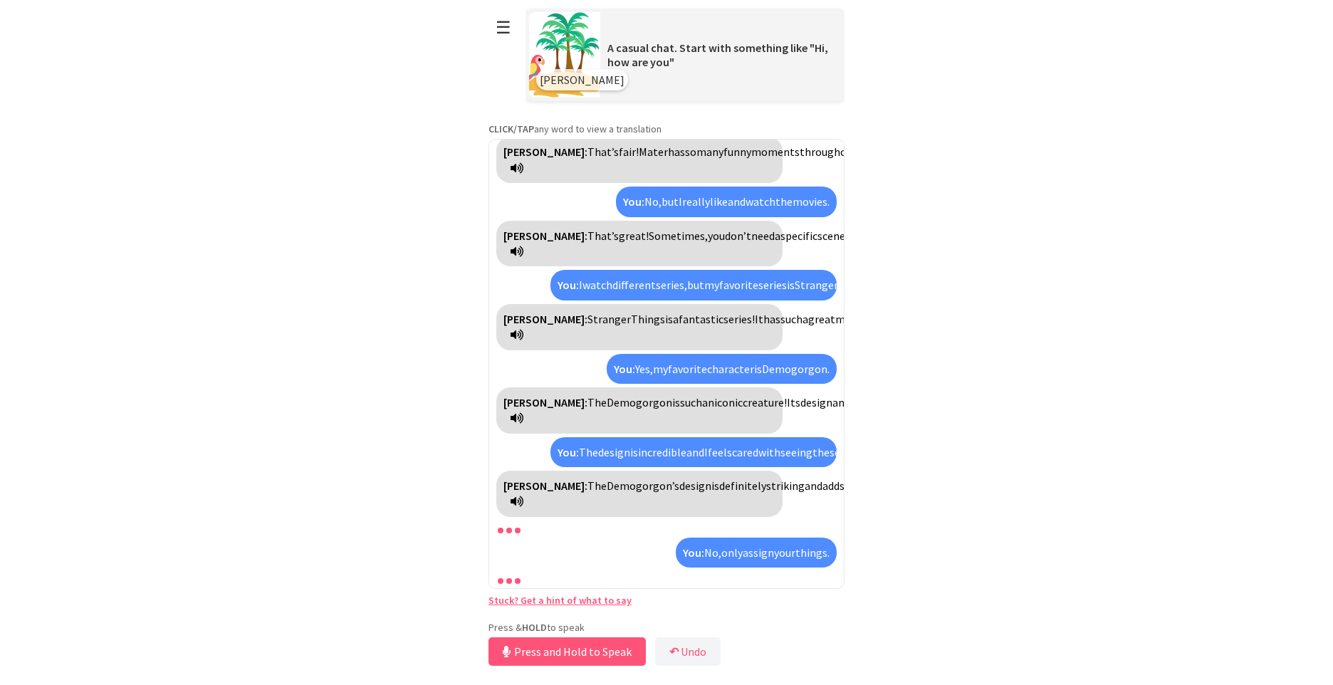
scroll to position [981, 0]
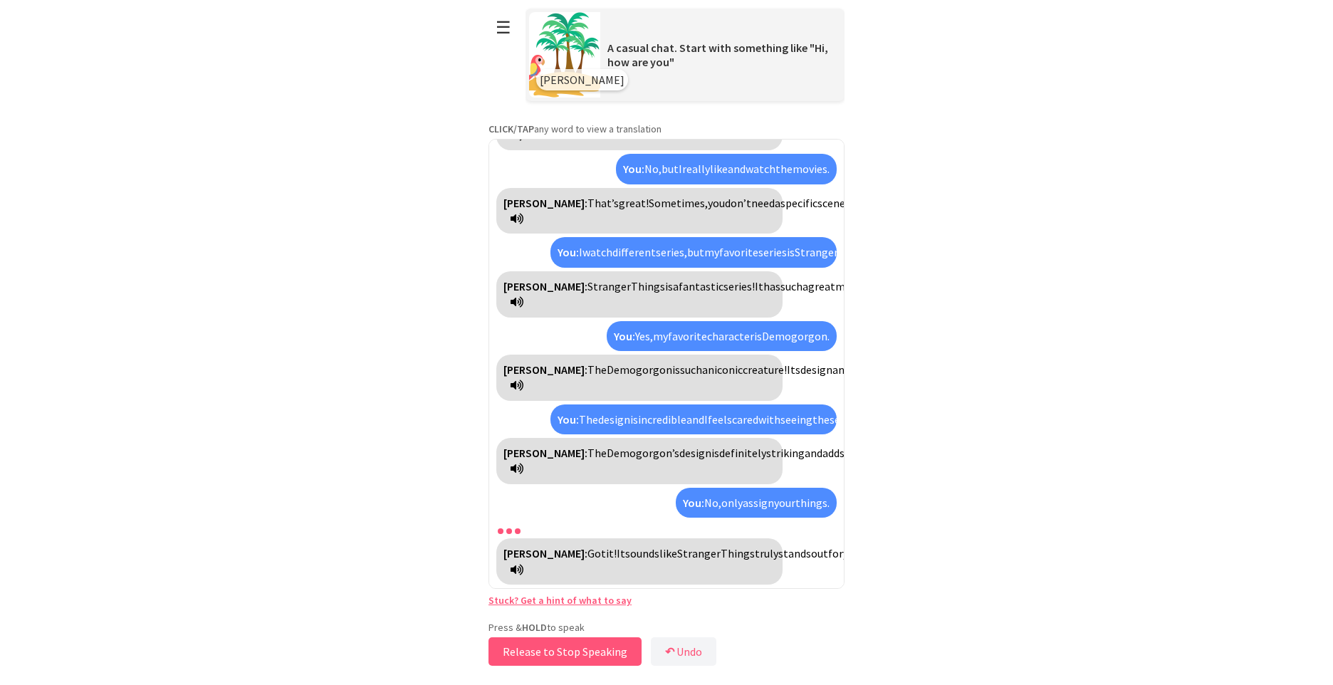
click at [617, 652] on button "Release to Stop Speaking" at bounding box center [565, 651] width 153 height 28
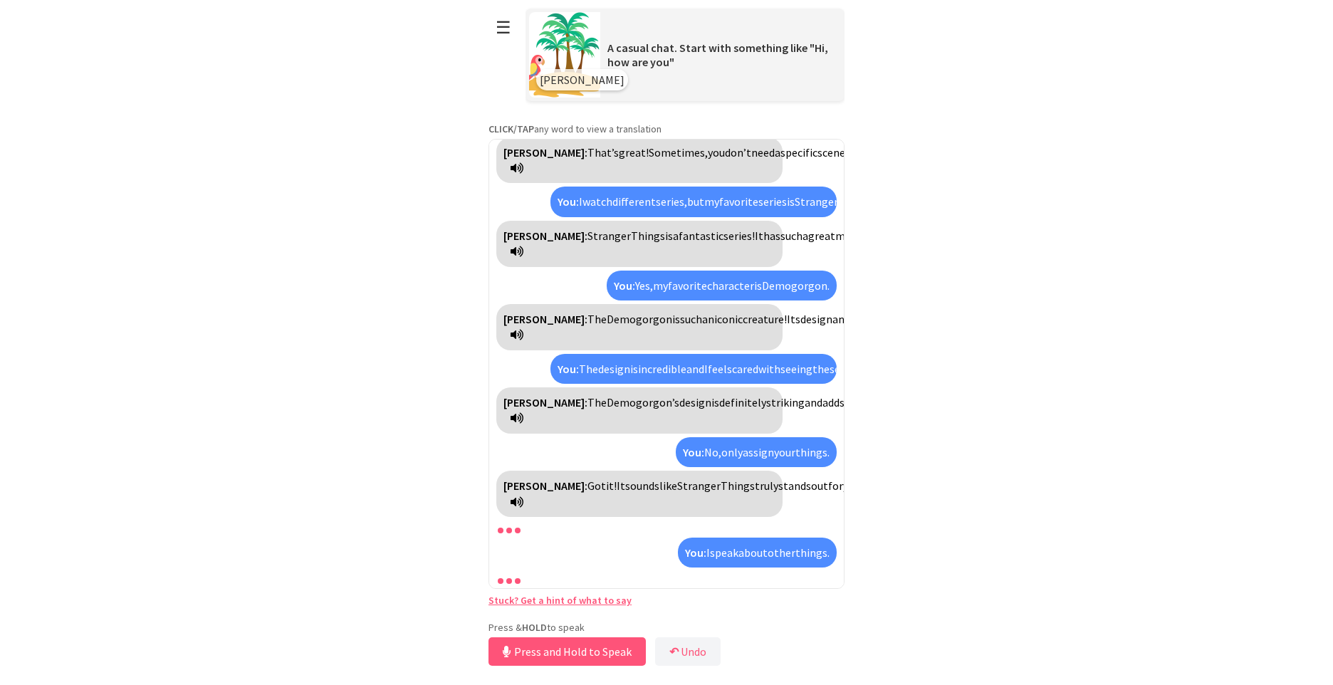
scroll to position [1065, 0]
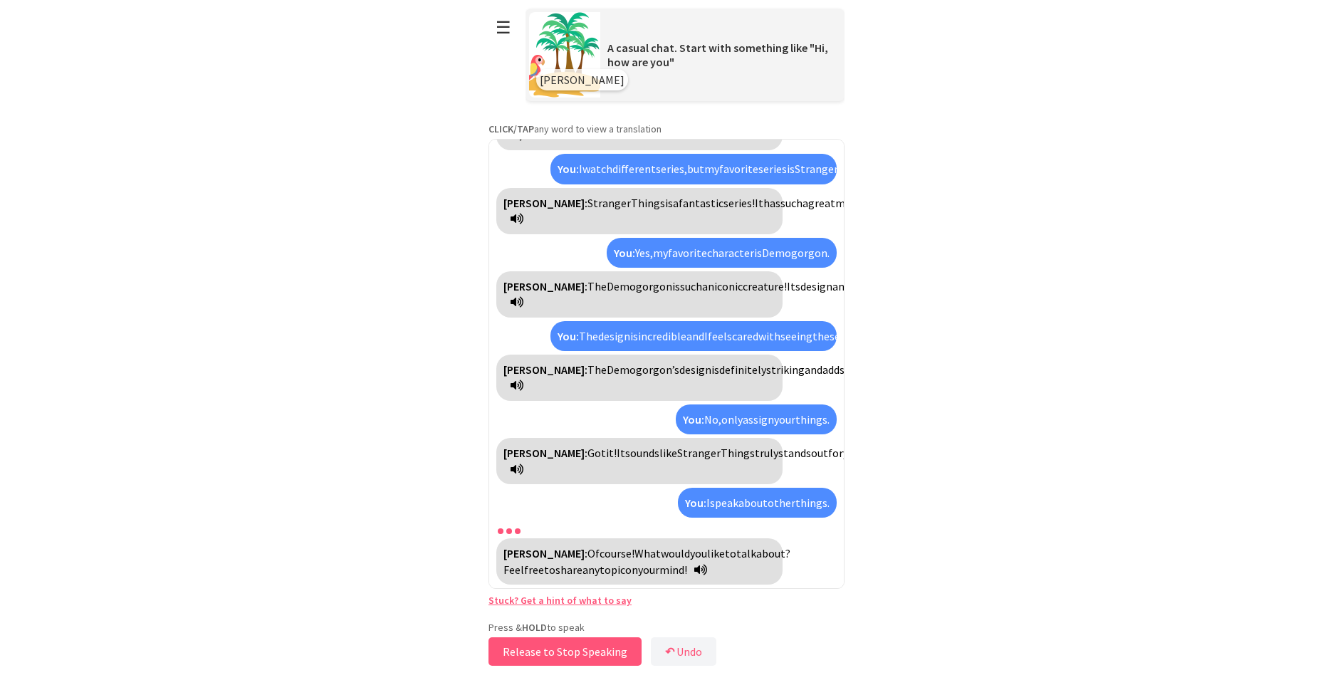
click at [575, 653] on button "Release to Stop Speaking" at bounding box center [565, 651] width 153 height 28
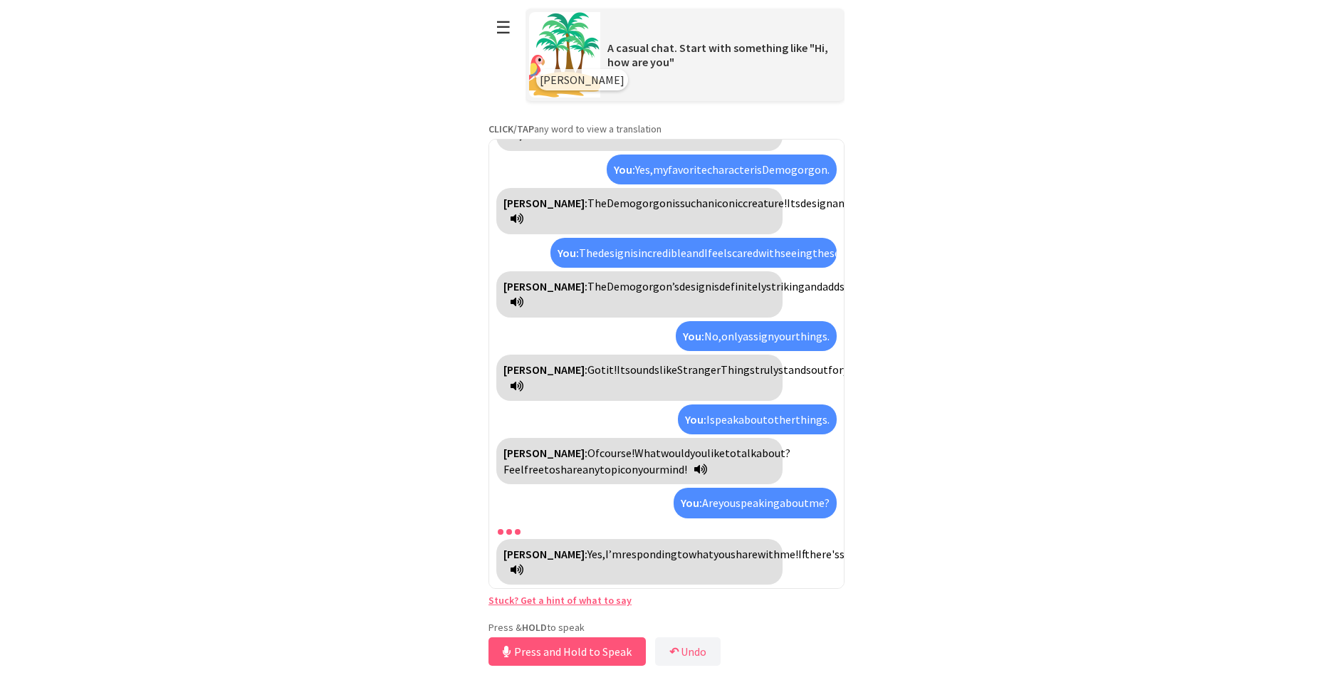
scroll to position [1164, 0]
click at [613, 648] on button "Release to Stop Speaking" at bounding box center [565, 651] width 153 height 28
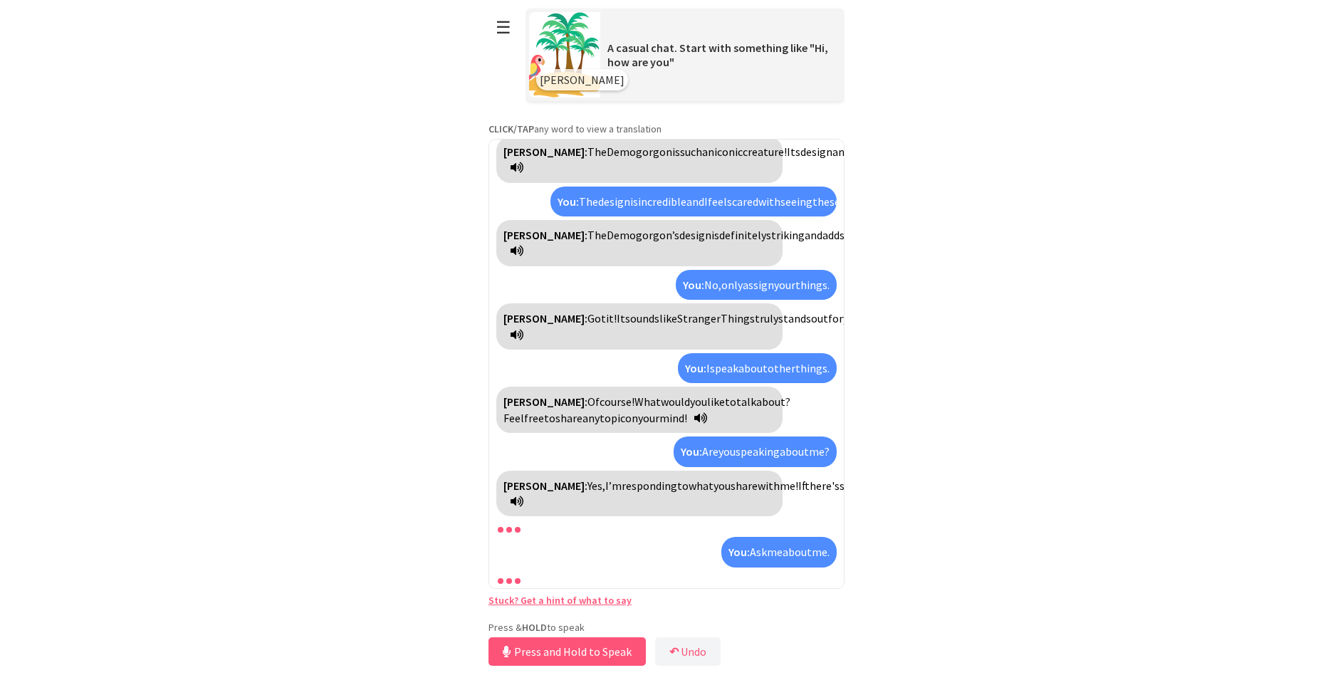
scroll to position [1248, 0]
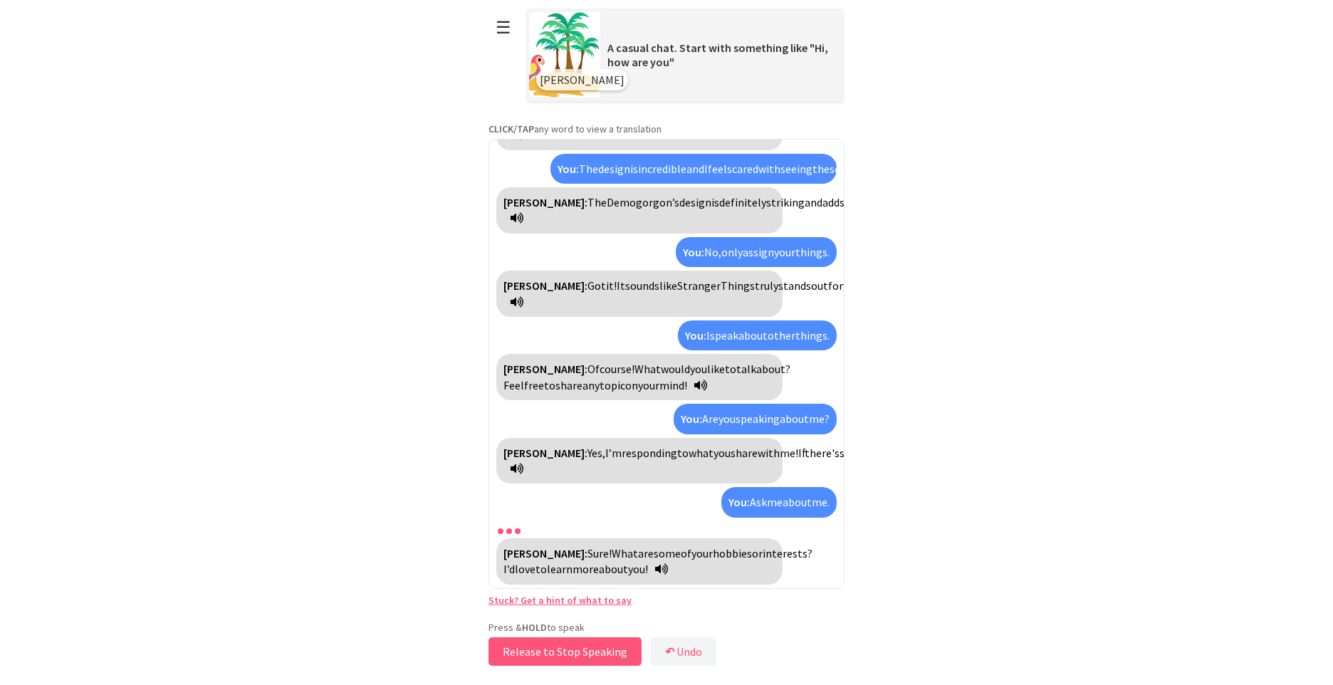
click at [608, 645] on button "Release to Stop Speaking" at bounding box center [565, 651] width 153 height 28
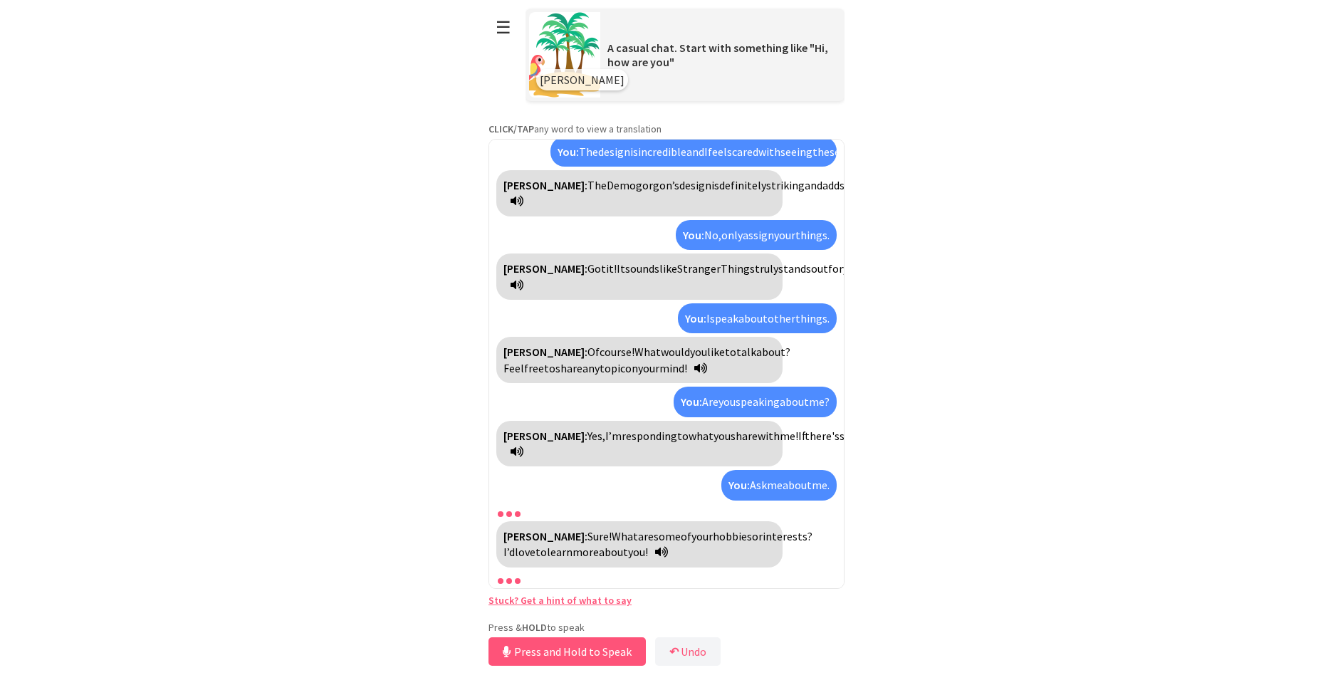
scroll to position [1265, 0]
click at [600, 645] on button "Release to Stop Speaking" at bounding box center [565, 651] width 153 height 28
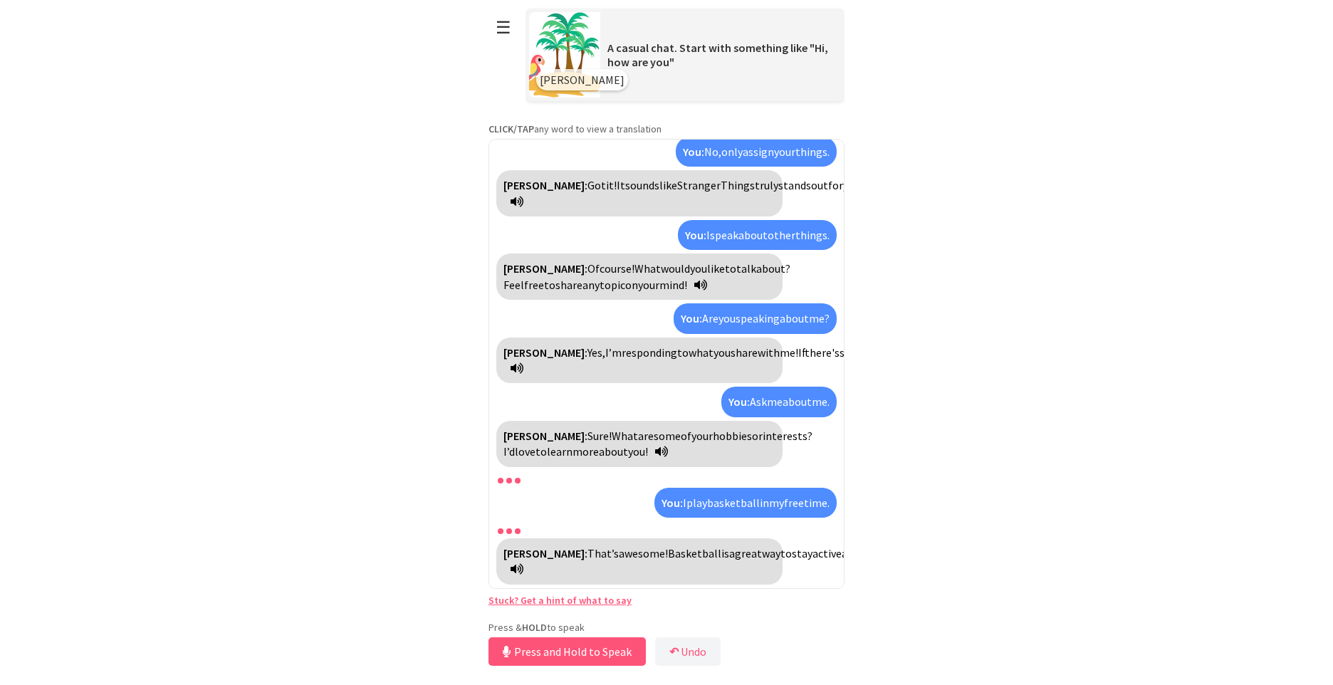
scroll to position [1364, 0]
click at [604, 642] on button "Release to Stop Speaking" at bounding box center [565, 651] width 153 height 28
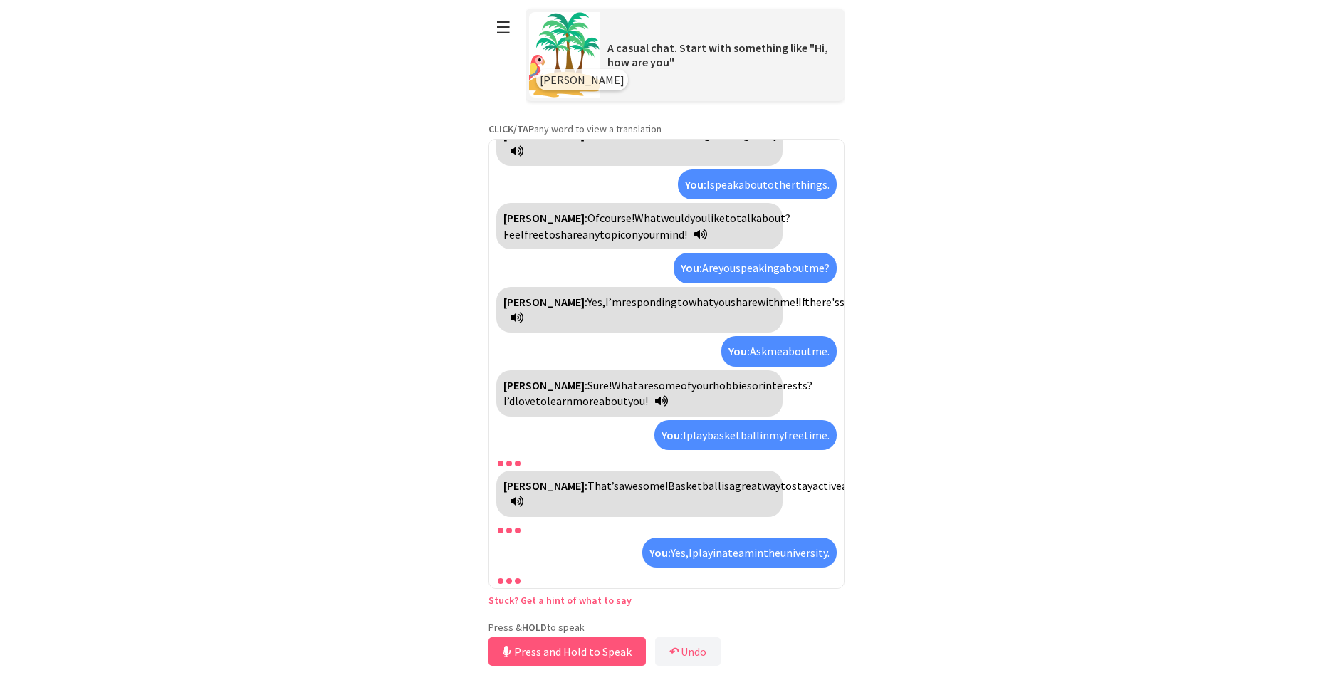
scroll to position [1464, 0]
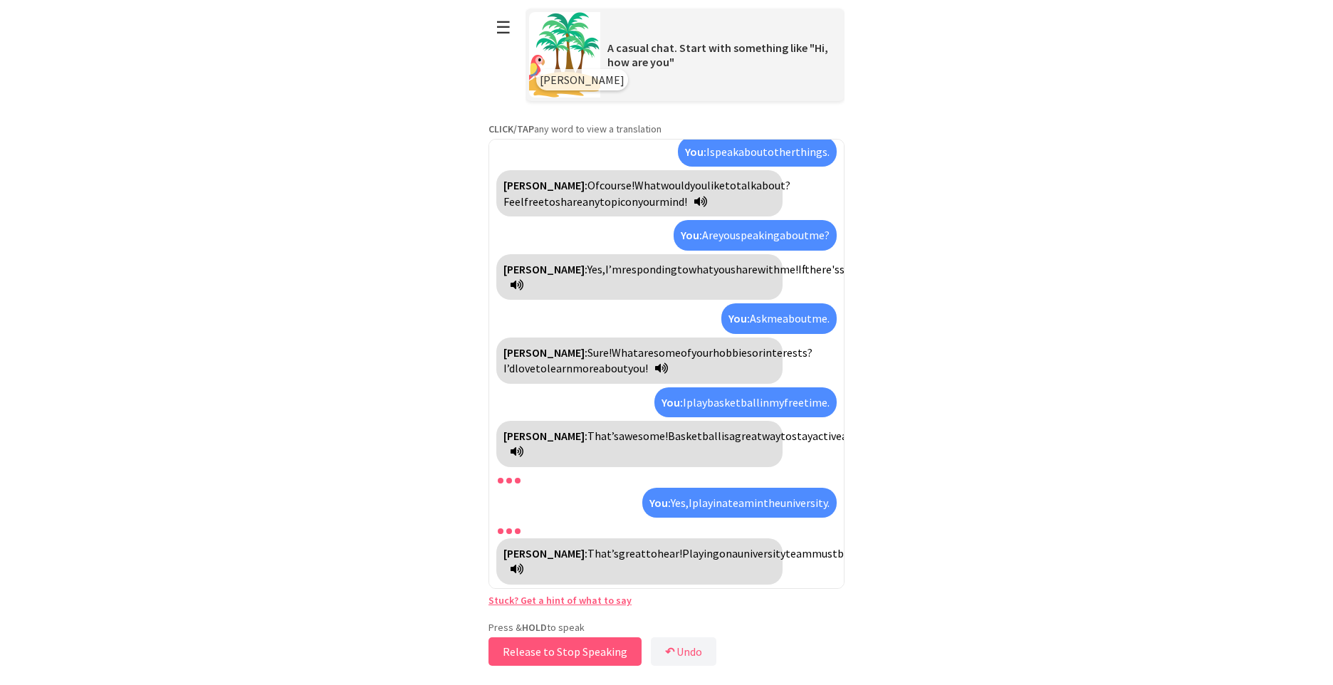
click at [616, 654] on button "Release to Stop Speaking" at bounding box center [565, 651] width 153 height 28
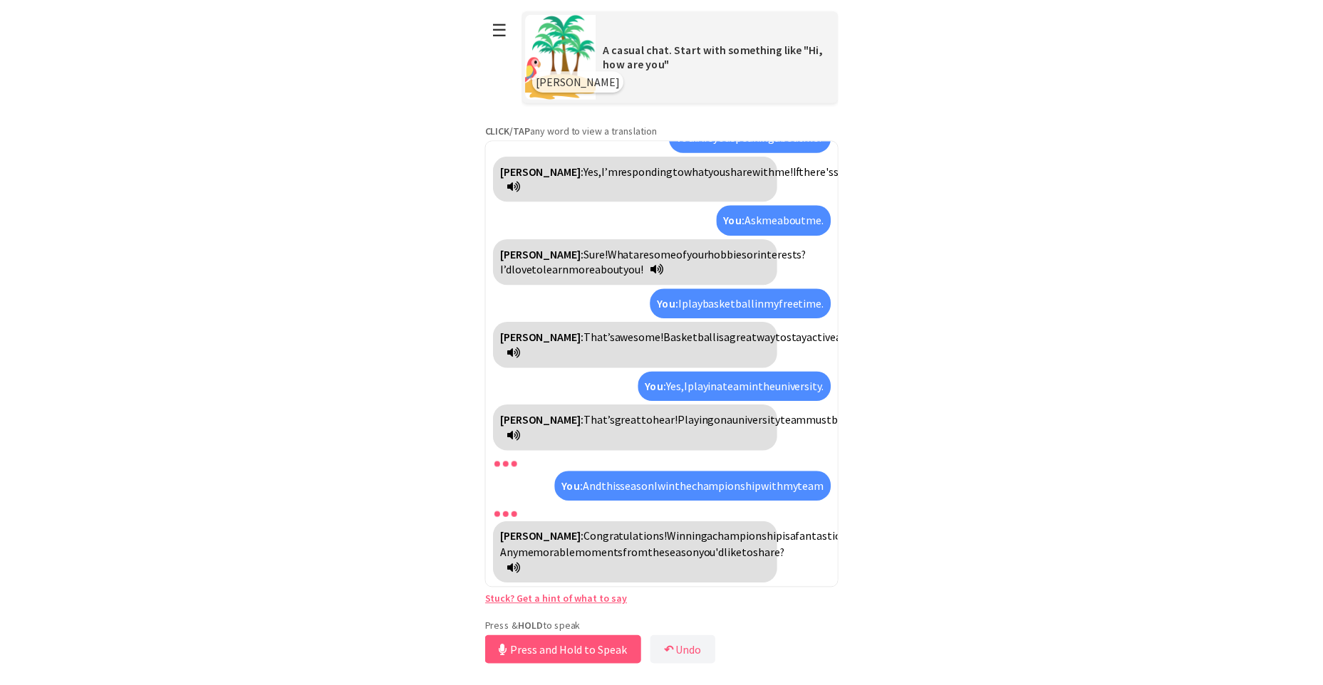
scroll to position [1595, 0]
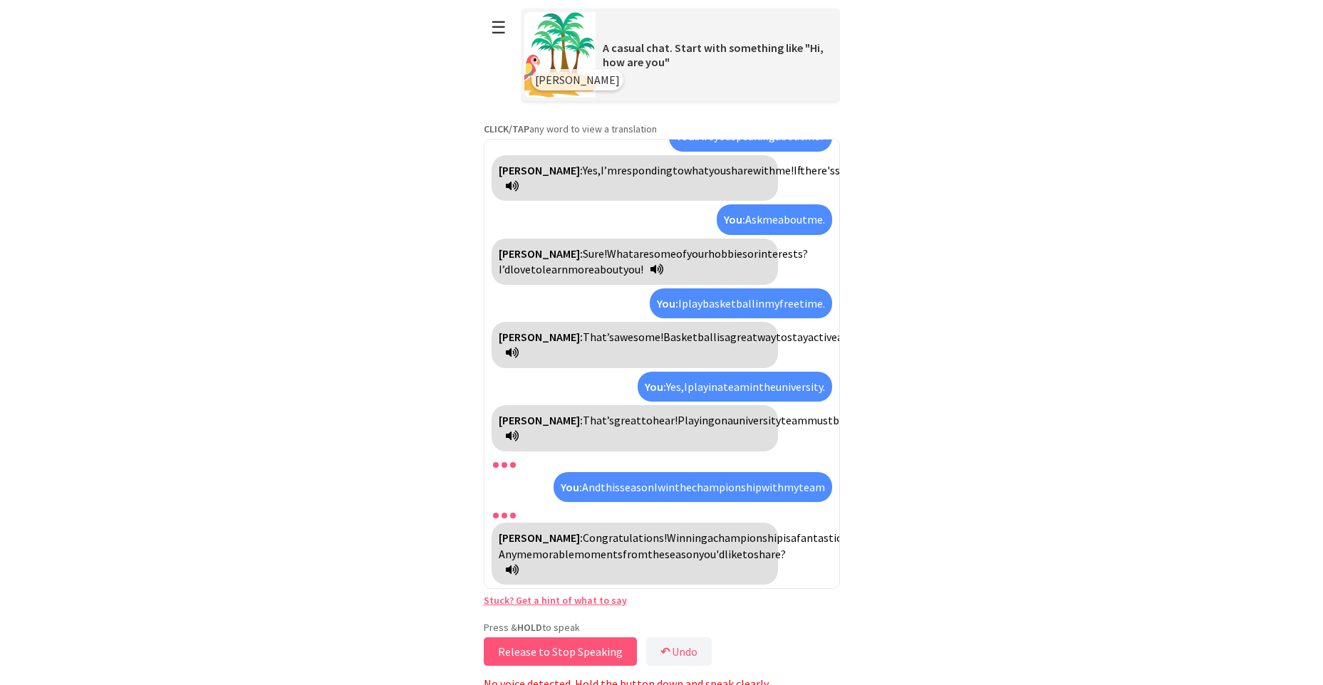
click at [612, 660] on button "Release to Stop Speaking" at bounding box center [560, 651] width 153 height 28
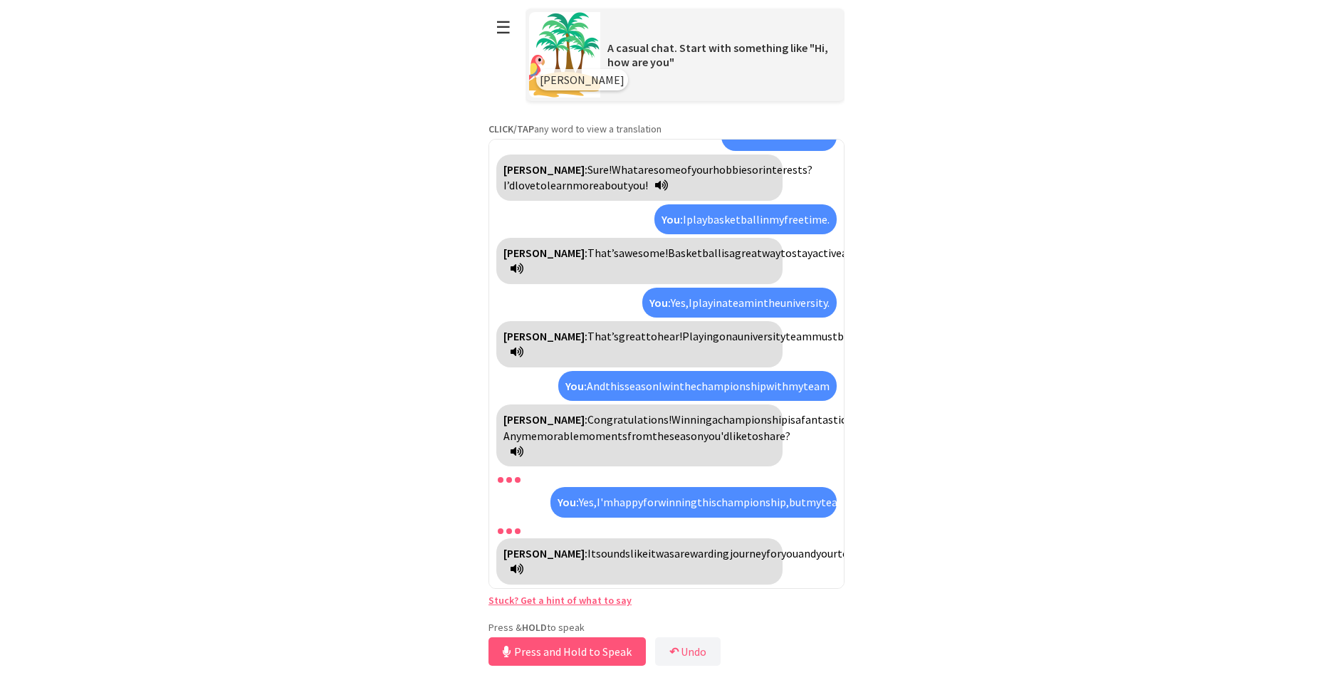
scroll to position [1790, 0]
click at [615, 652] on button "Release to Stop Speaking" at bounding box center [565, 651] width 153 height 28
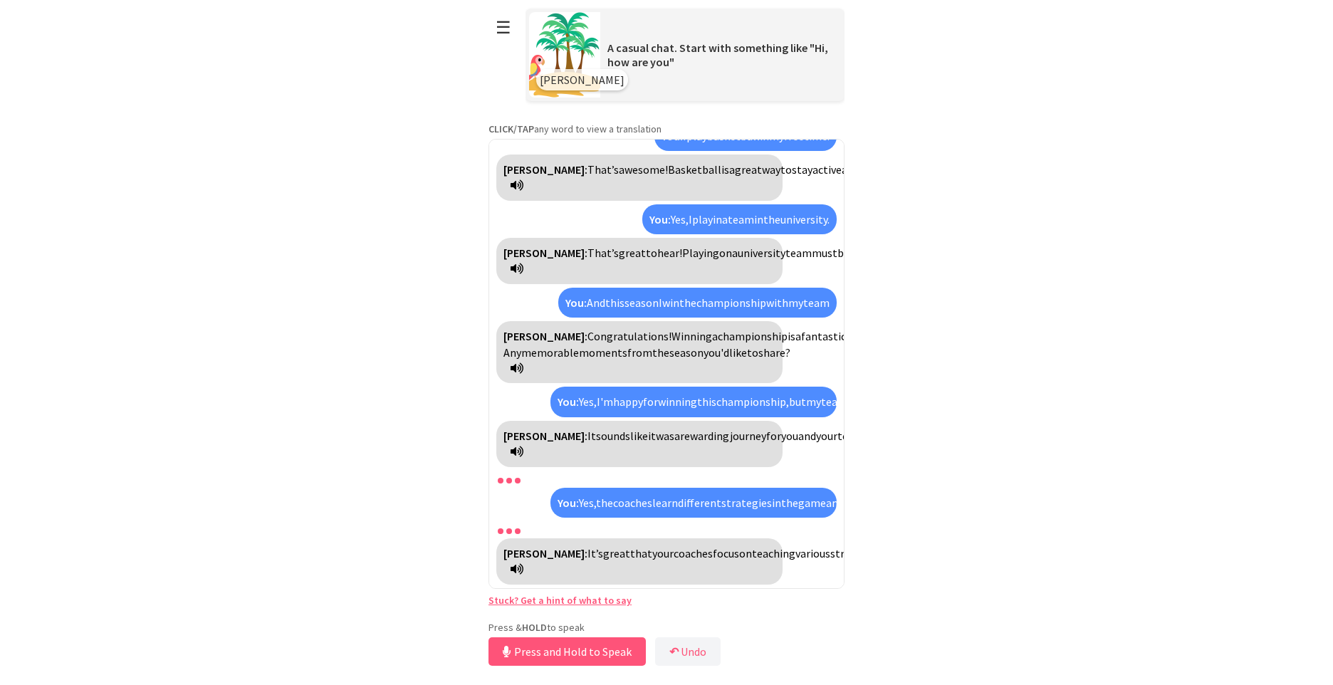
scroll to position [1921, 0]
click at [622, 647] on button "Release to Stop Speaking" at bounding box center [565, 651] width 153 height 28
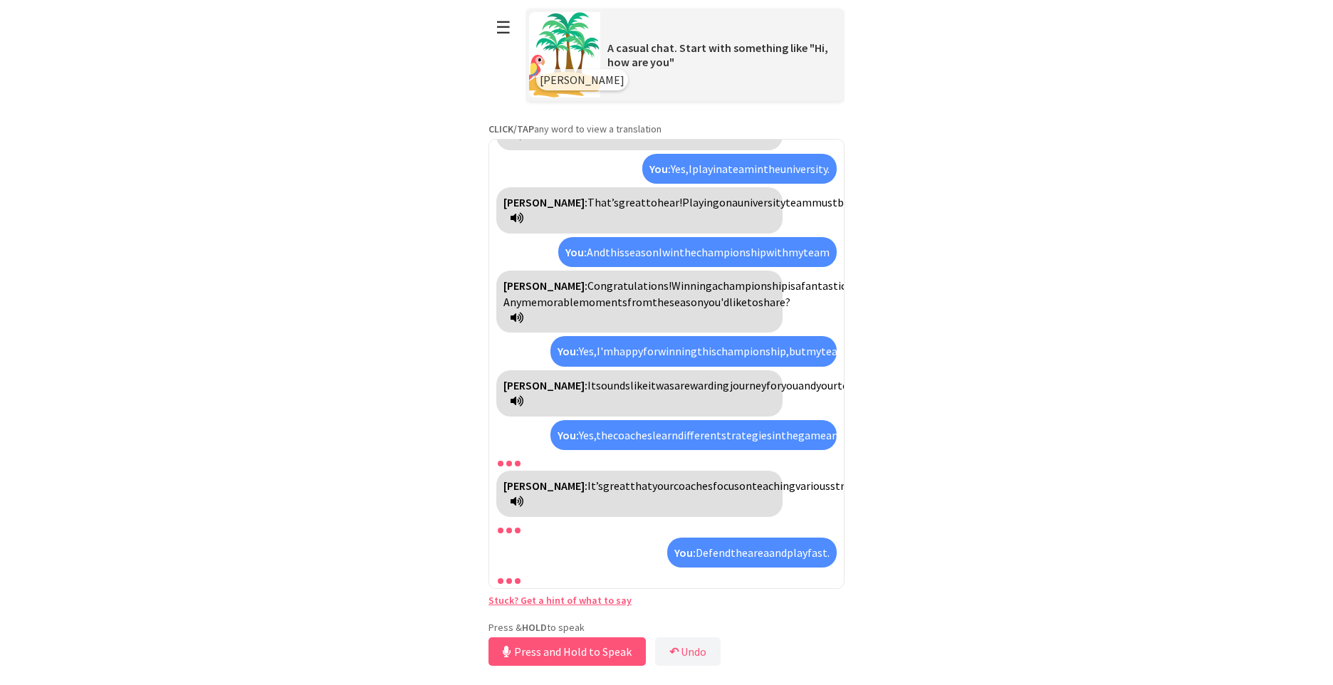
scroll to position [2053, 0]
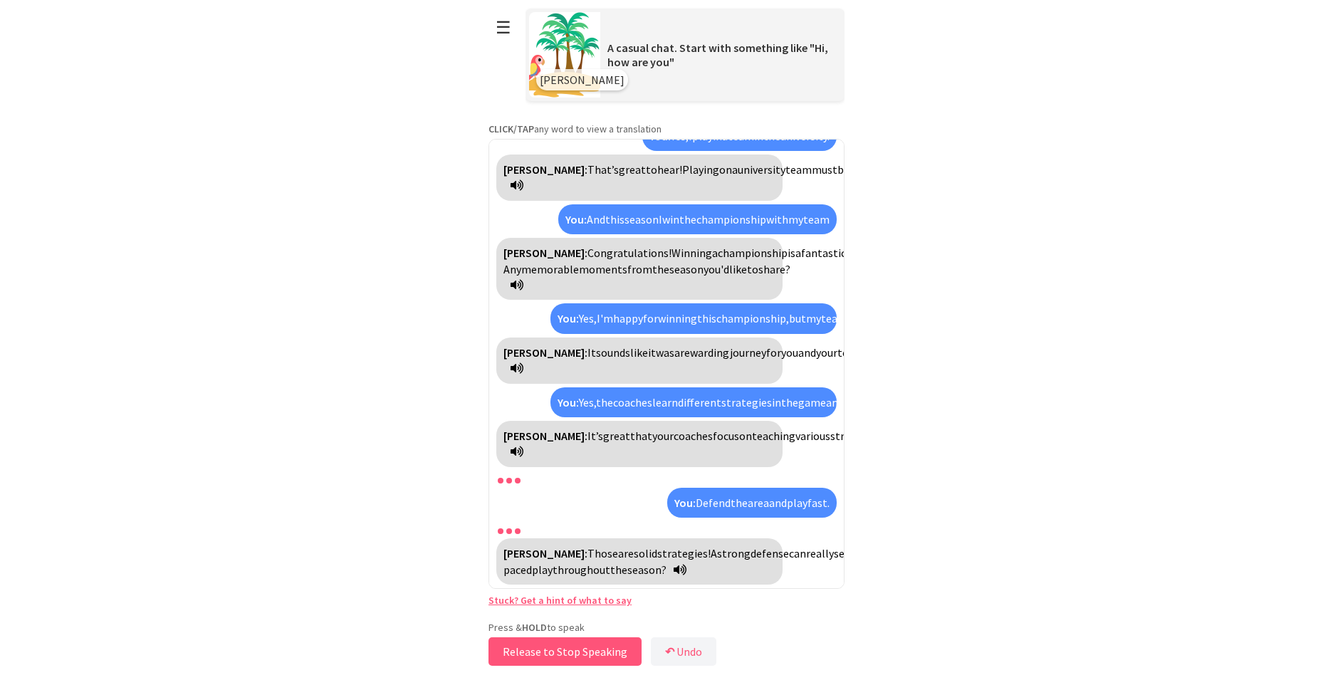
click at [622, 651] on button "Release to Stop Speaking" at bounding box center [565, 651] width 153 height 28
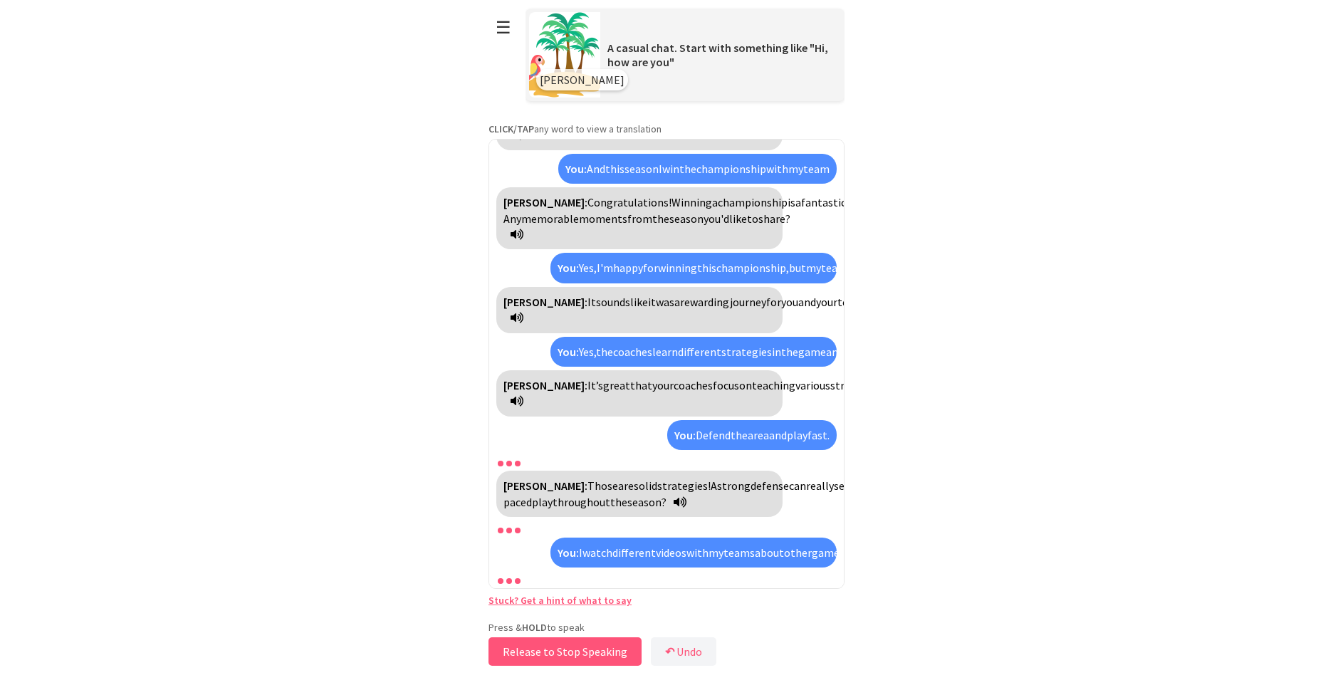
click at [622, 651] on button "Release to Stop Speaking" at bounding box center [565, 651] width 153 height 28
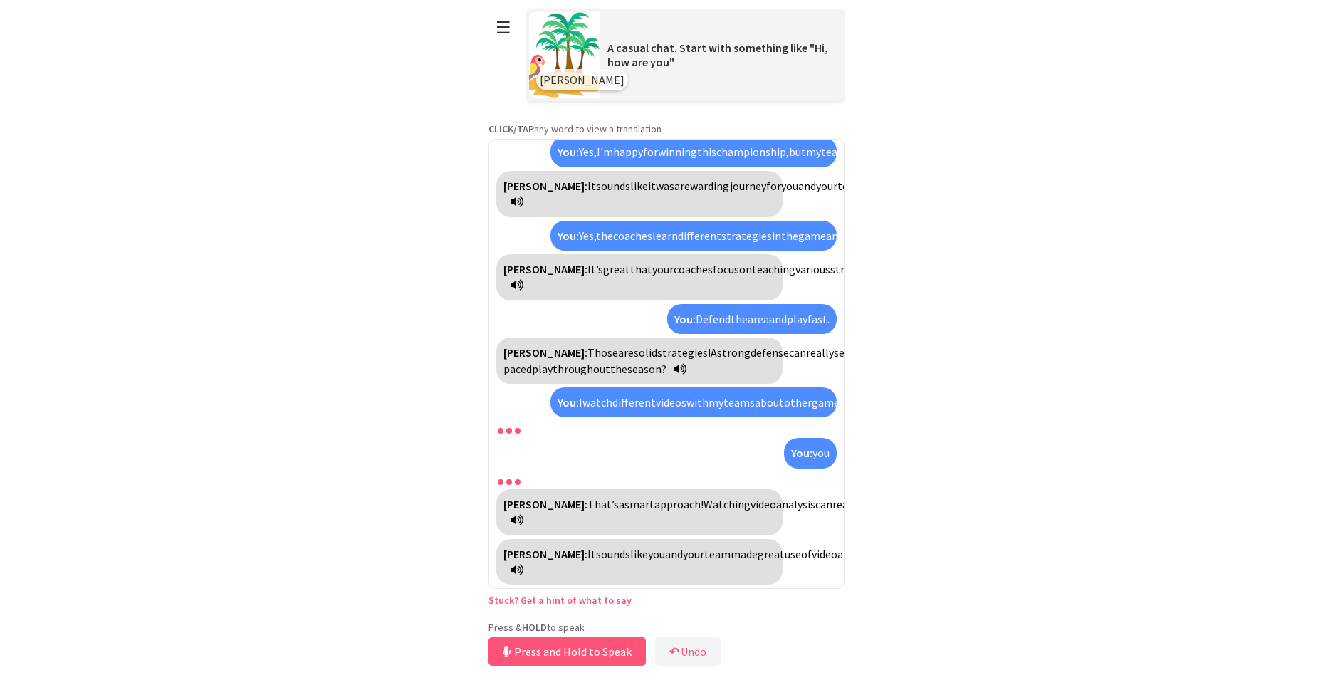
scroll to position [2331, 0]
click at [624, 649] on button "Release to Stop Speaking" at bounding box center [565, 651] width 153 height 28
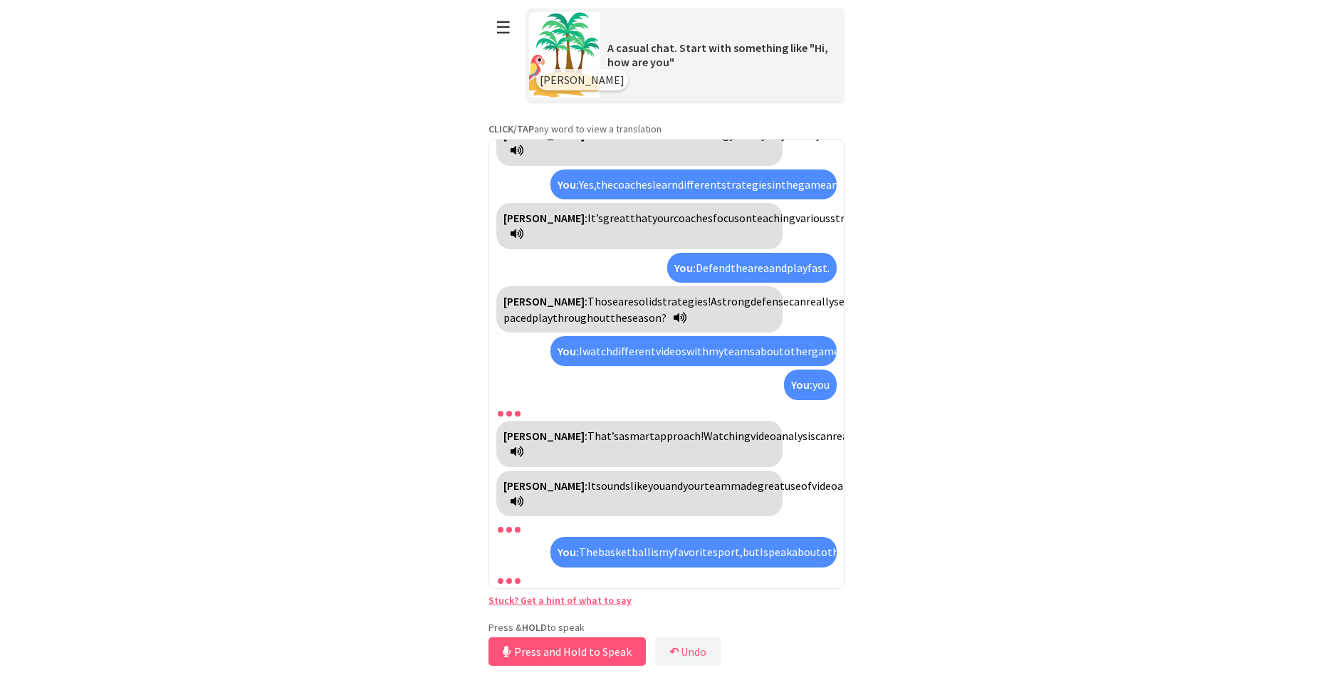
click at [624, 649] on button "Press and Hold to Speak" at bounding box center [567, 651] width 157 height 28
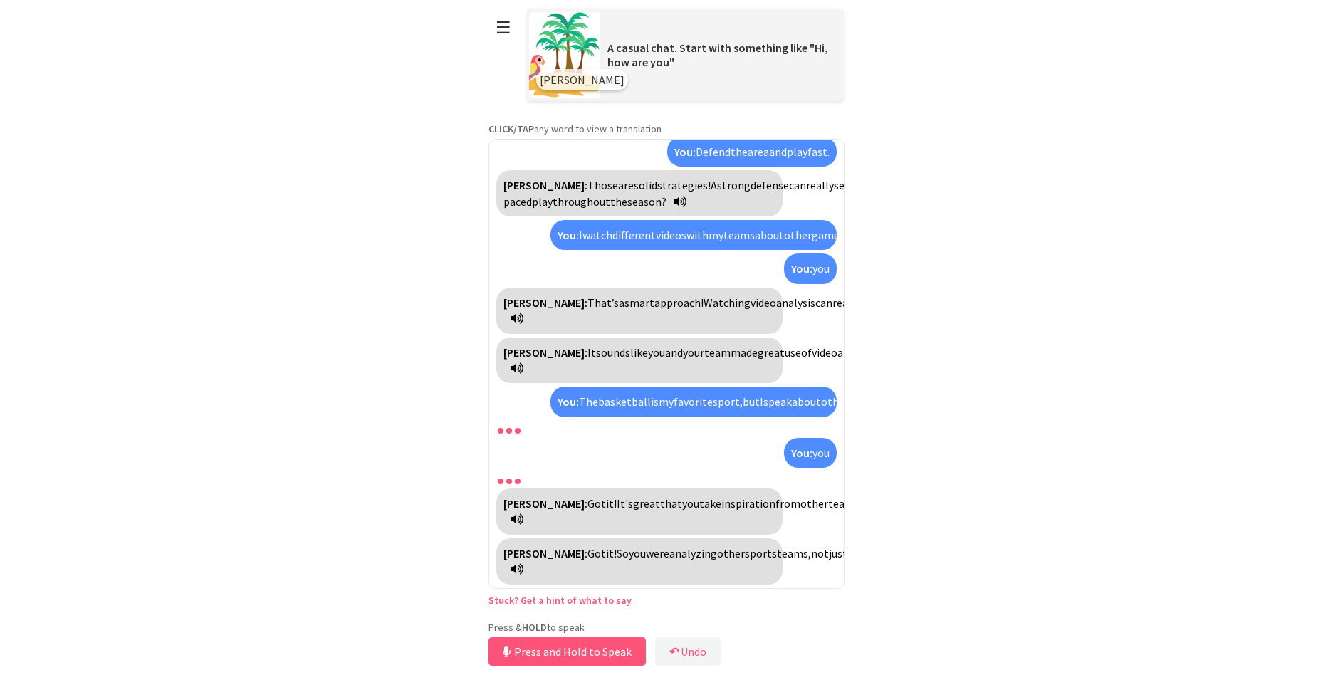
scroll to position [2642, 0]
click at [632, 647] on button "Release to Stop Speaking" at bounding box center [565, 651] width 153 height 28
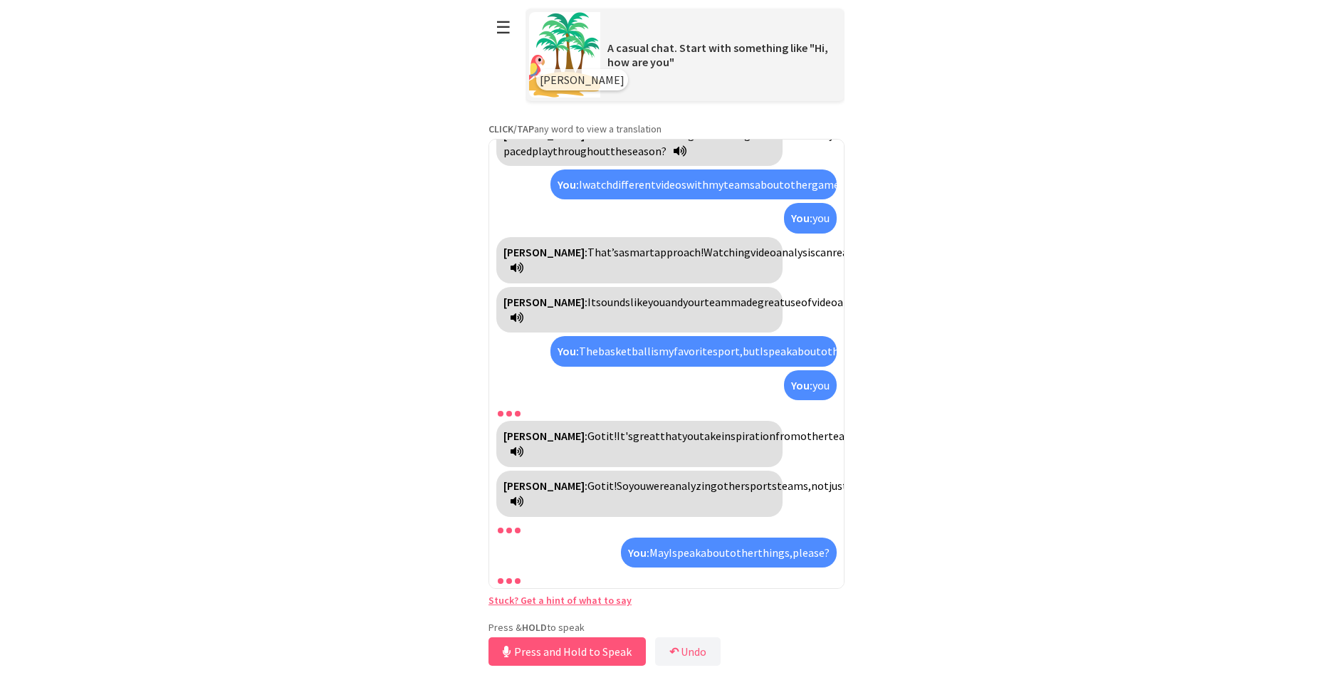
scroll to position [2741, 0]
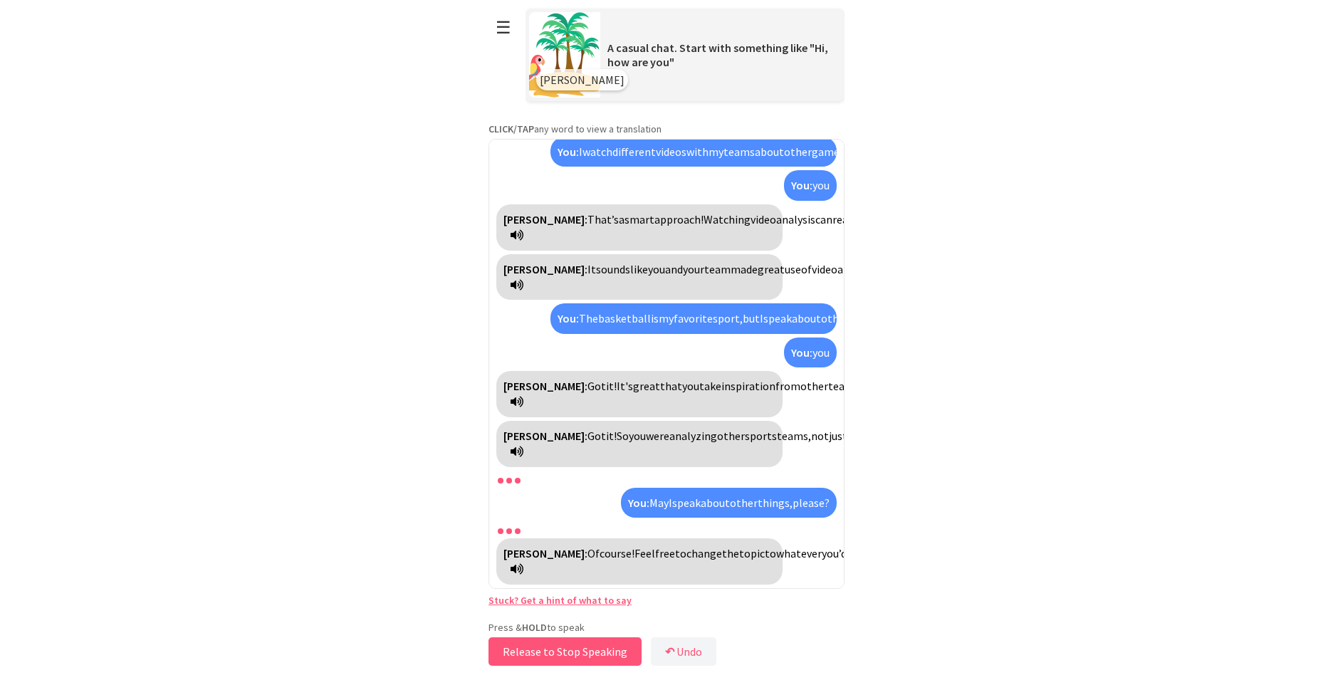
click at [642, 660] on div "Press & HOLD to speak Release to Stop Speaking ↶ Undo Save No voice detected. H…" at bounding box center [667, 645] width 356 height 48
click at [624, 655] on button "Release to Stop Speaking" at bounding box center [565, 651] width 153 height 28
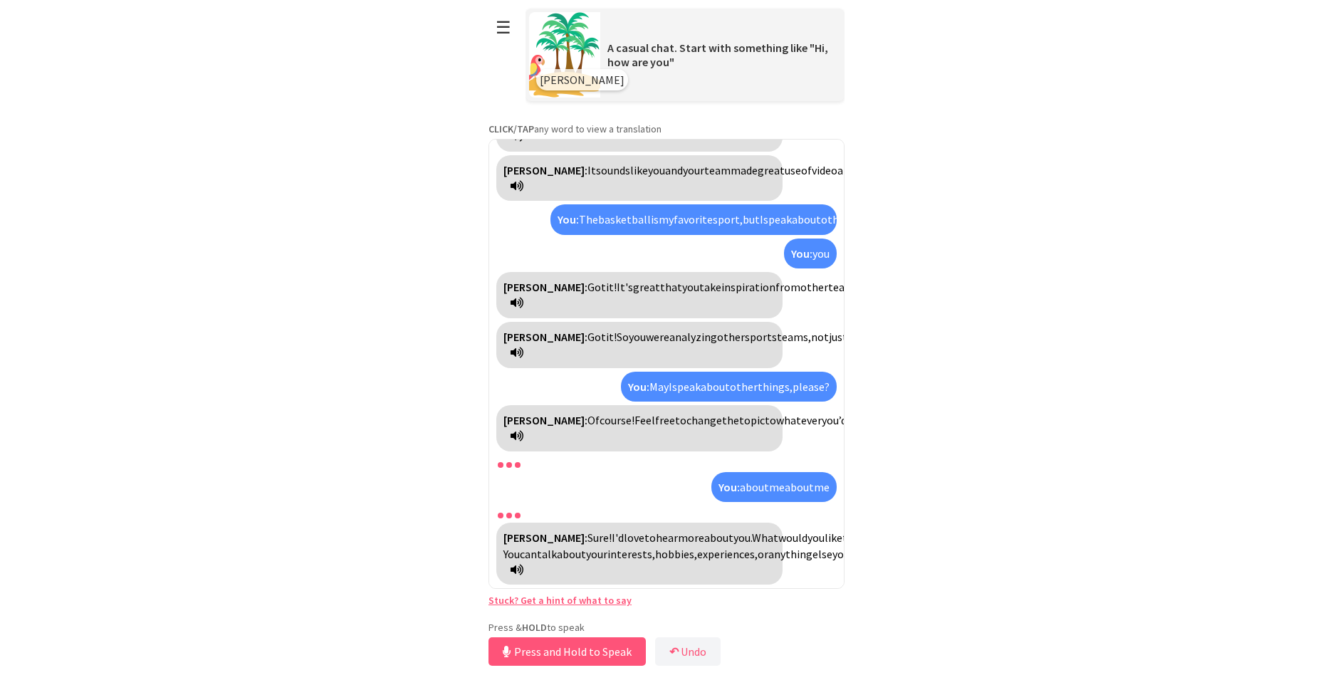
scroll to position [2856, 0]
click at [624, 655] on button "Release to Stop Speaking" at bounding box center [565, 651] width 153 height 28
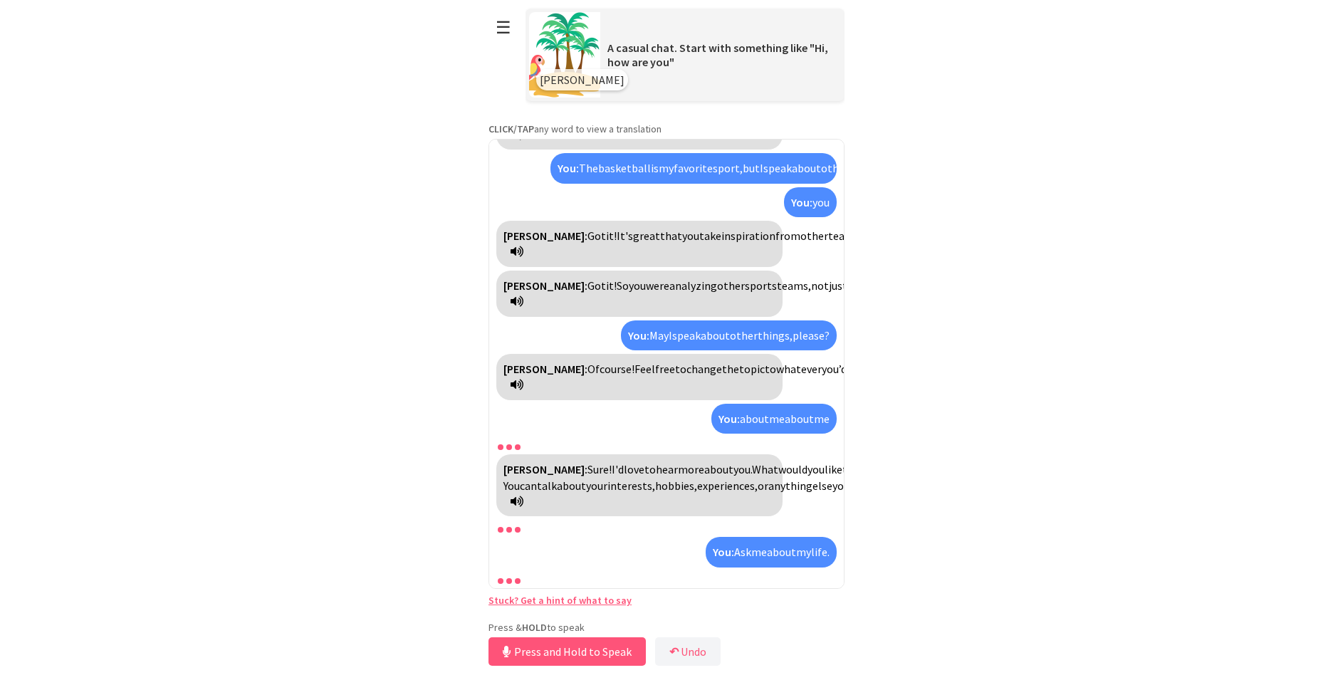
scroll to position [3051, 0]
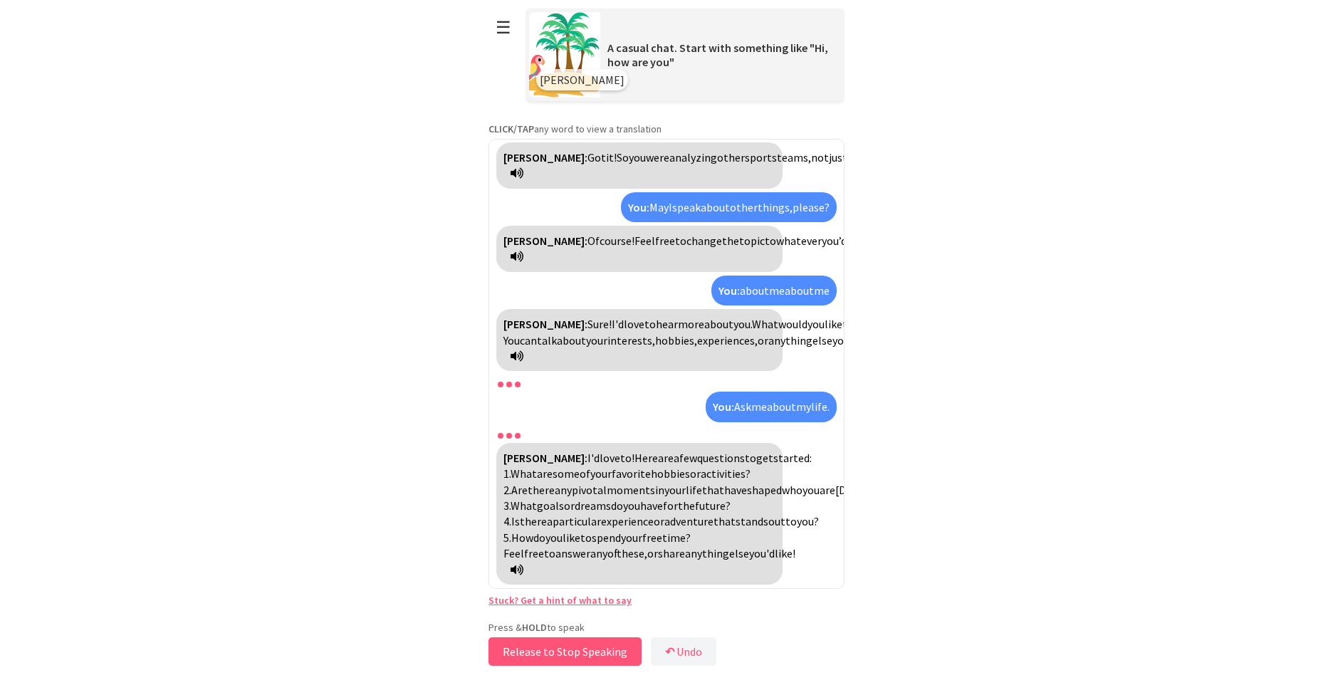
click at [631, 647] on button "Release to Stop Speaking" at bounding box center [565, 651] width 153 height 28
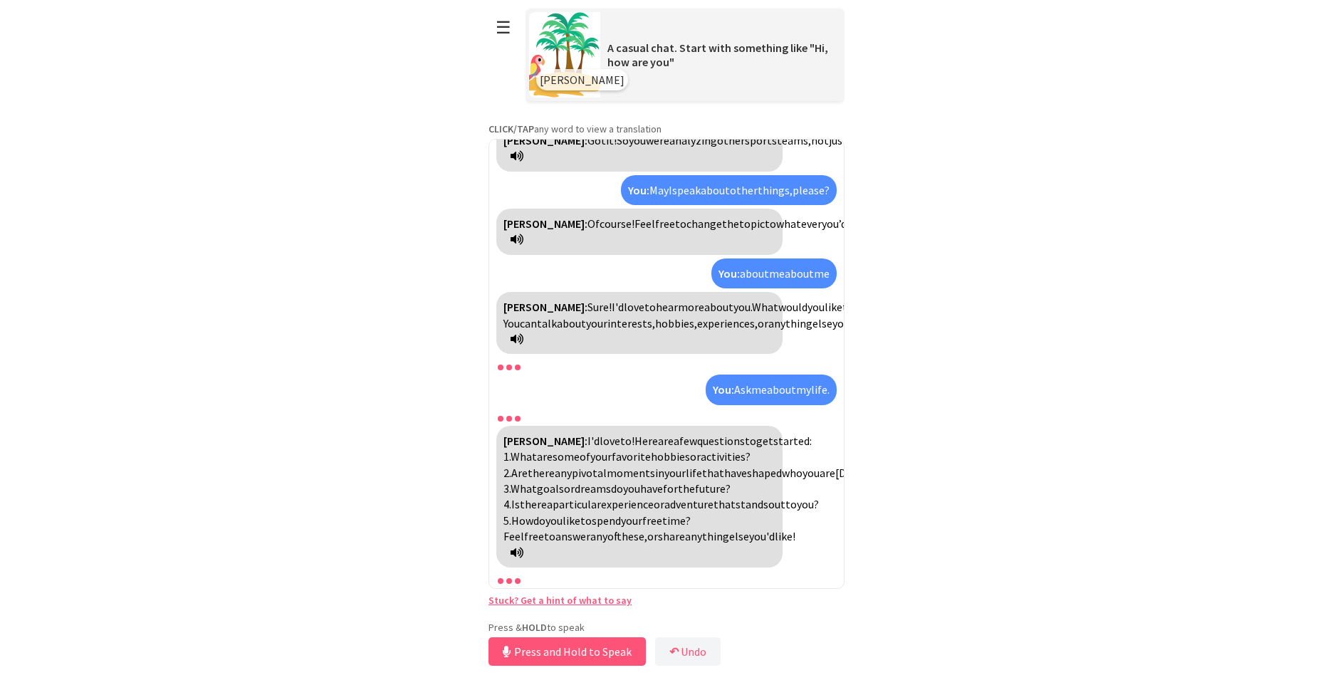
click at [506, 579] on div at bounding box center [666, 579] width 340 height 17
click at [602, 652] on button "Release to Stop Speaking" at bounding box center [565, 651] width 153 height 28
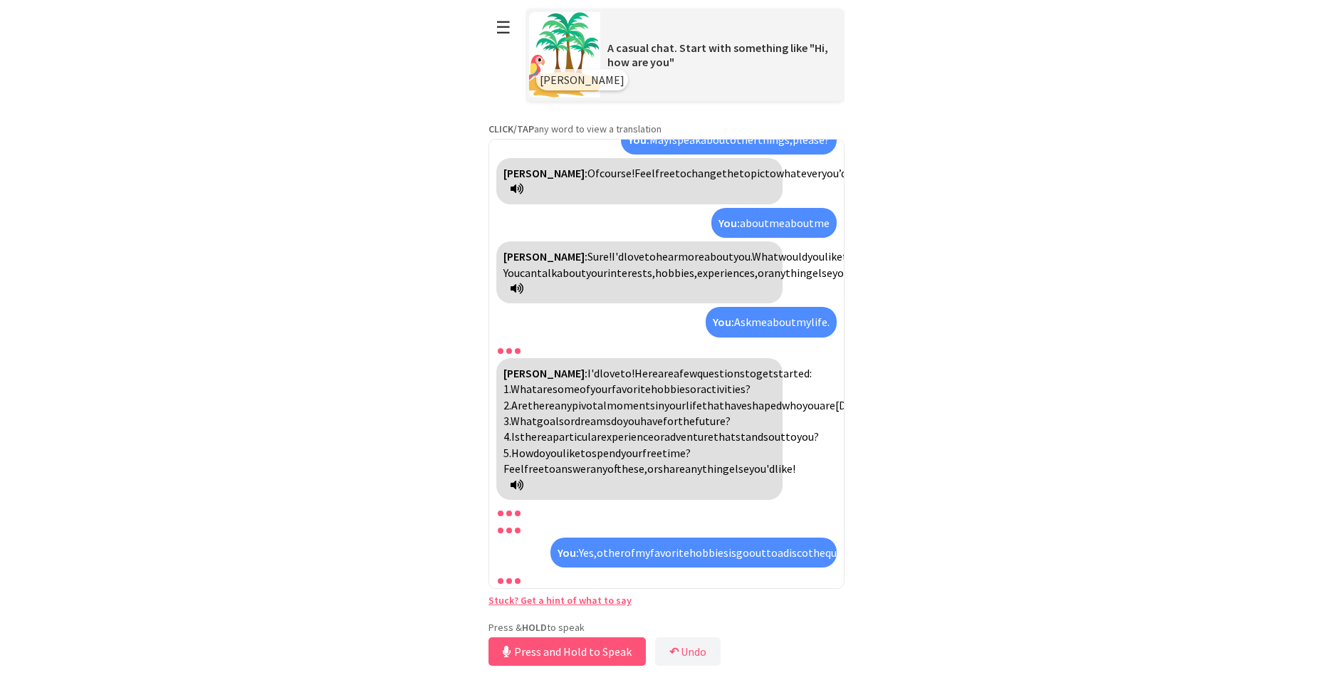
scroll to position [3216, 0]
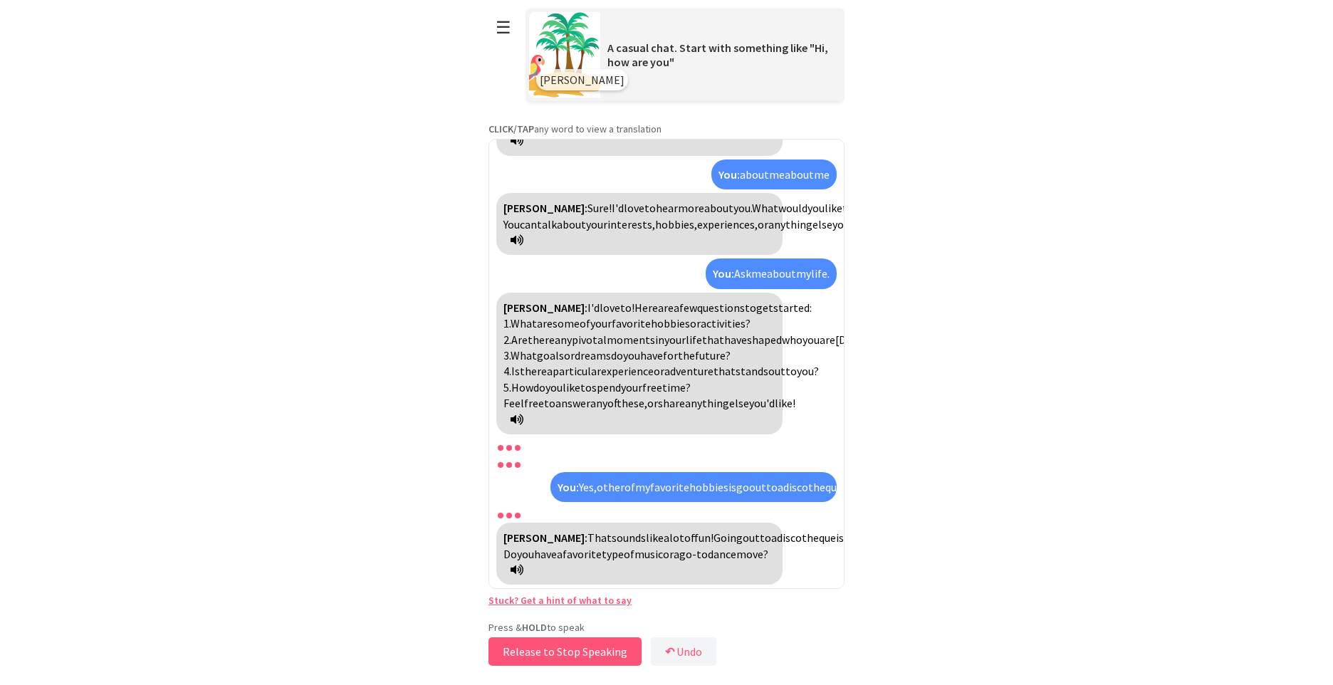
click at [616, 650] on button "Release to Stop Speaking" at bounding box center [565, 651] width 153 height 28
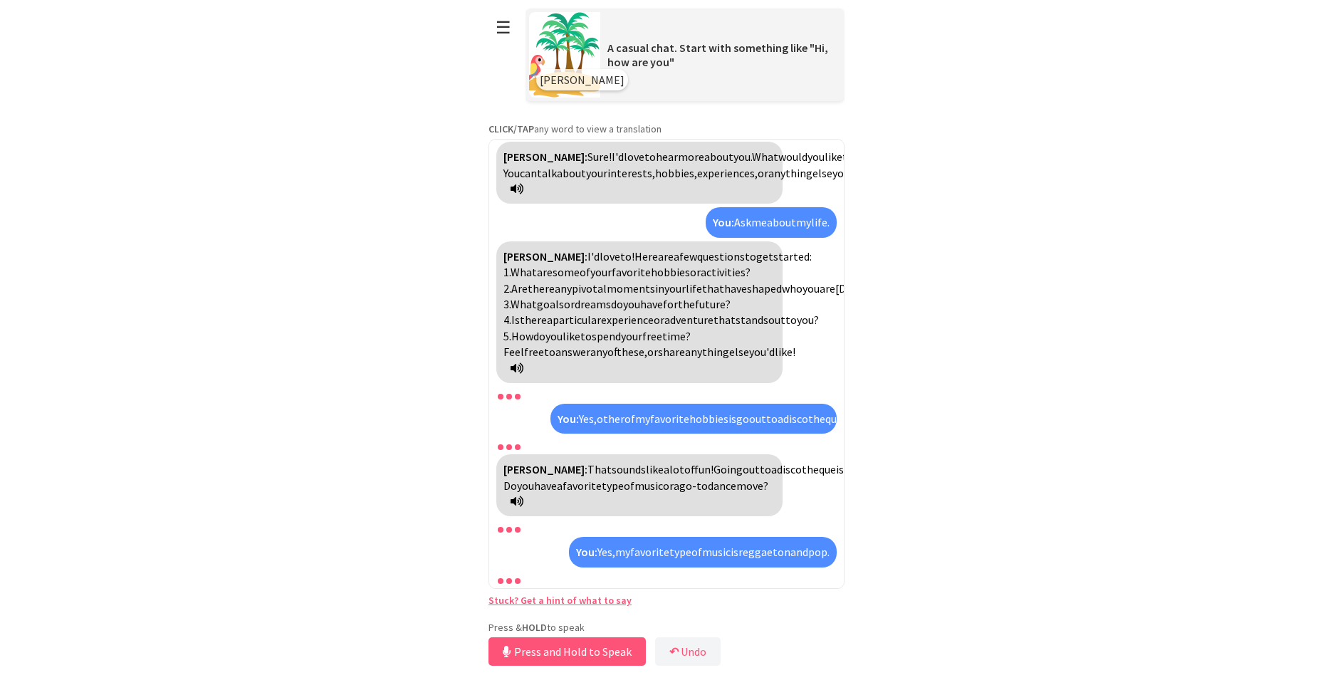
scroll to position [3362, 0]
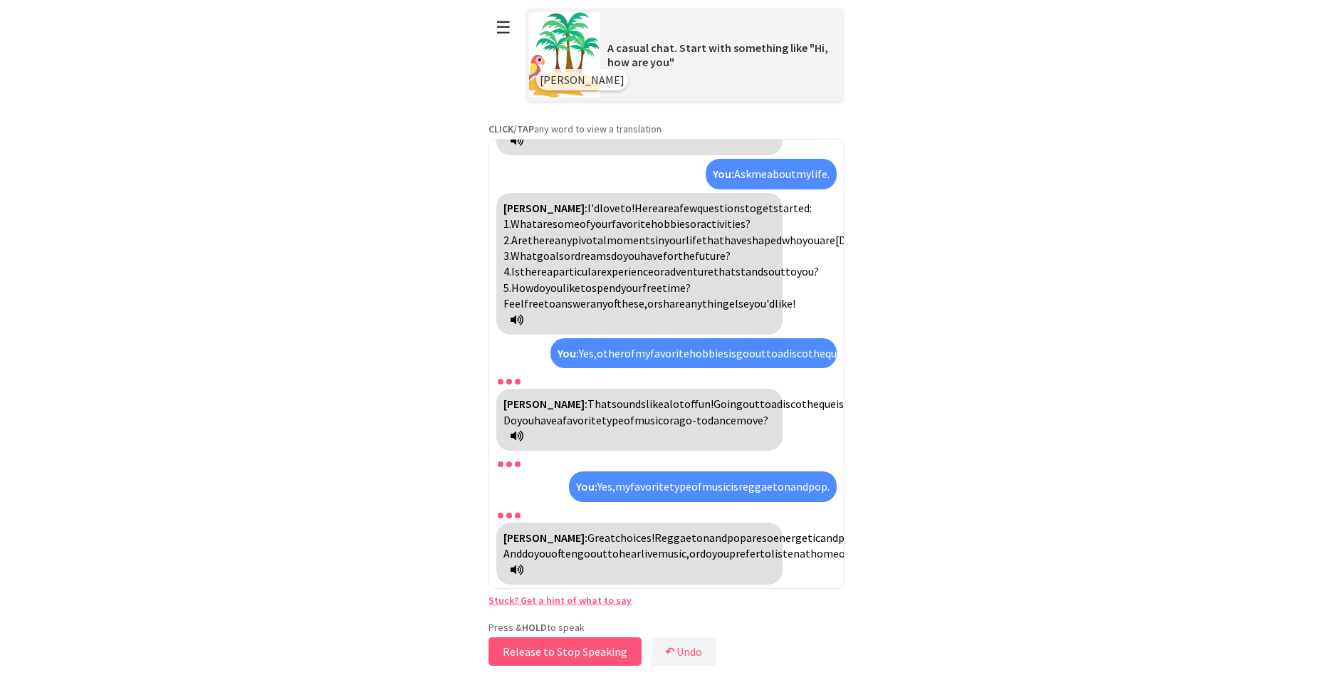
click at [620, 647] on button "Release to Stop Speaking" at bounding box center [565, 651] width 153 height 28
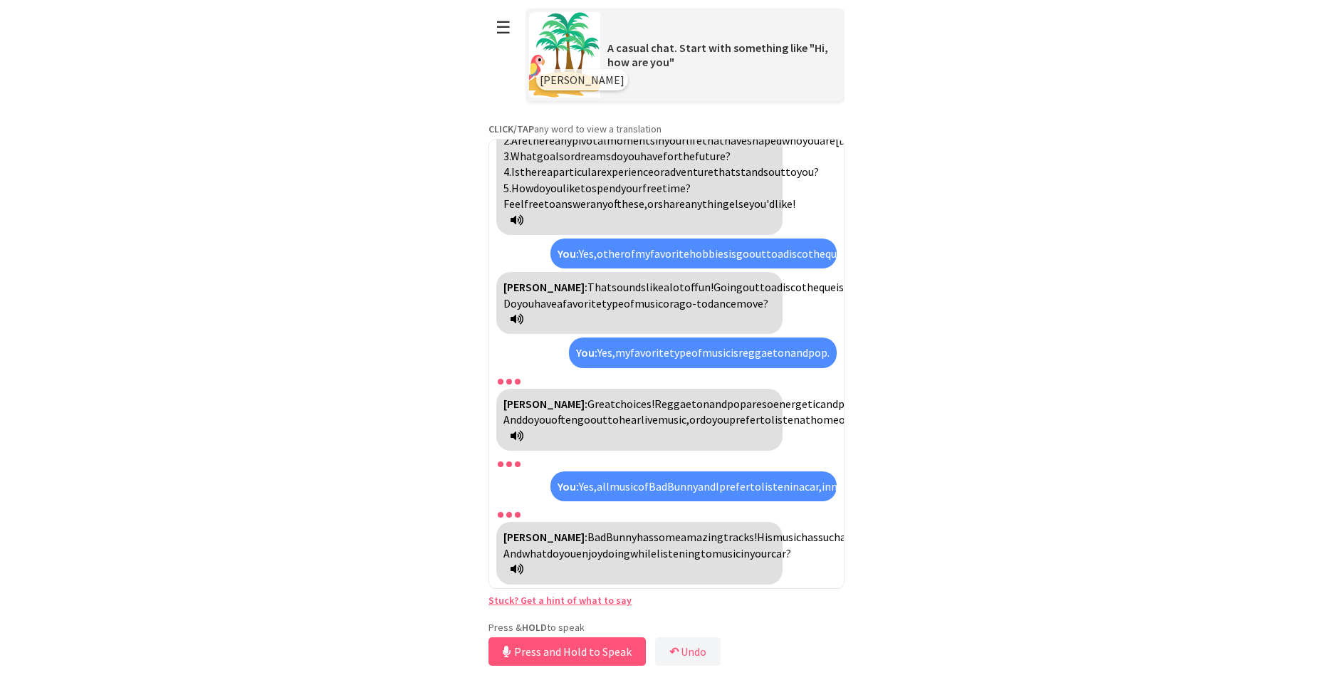
scroll to position [3510, 0]
click at [602, 648] on button "Release to Stop Speaking" at bounding box center [565, 651] width 153 height 28
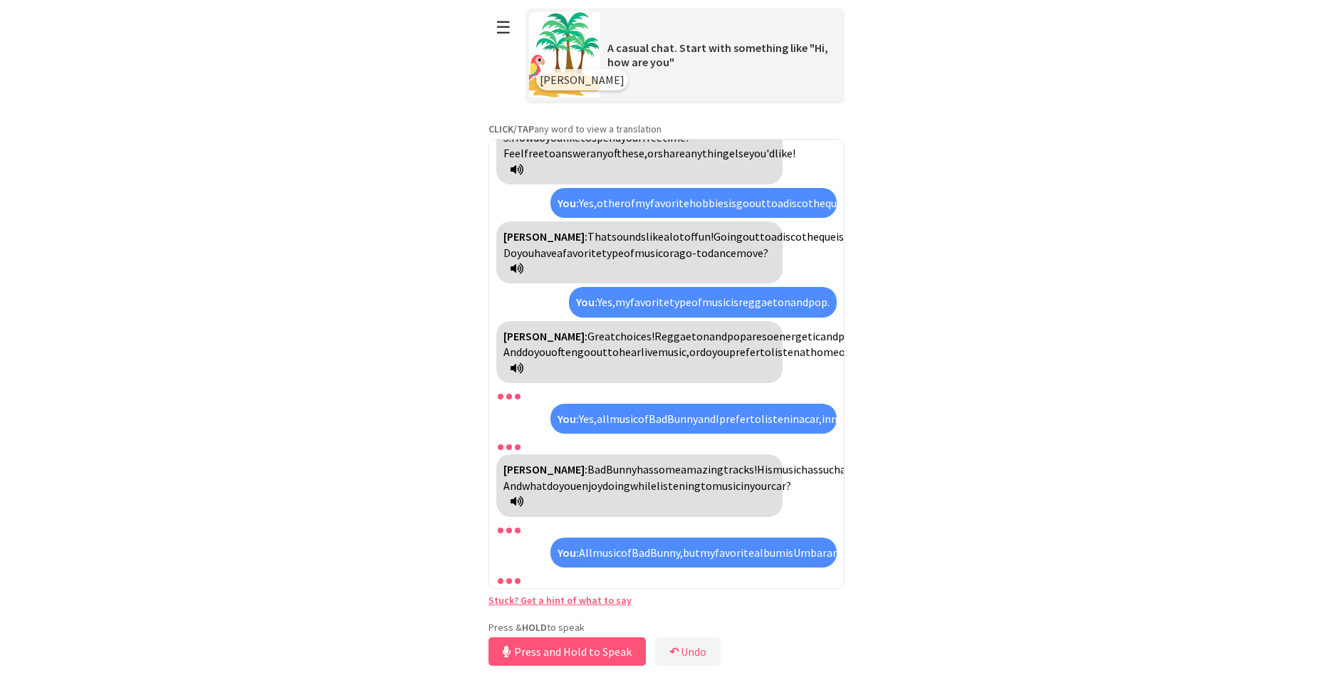
scroll to position [3657, 0]
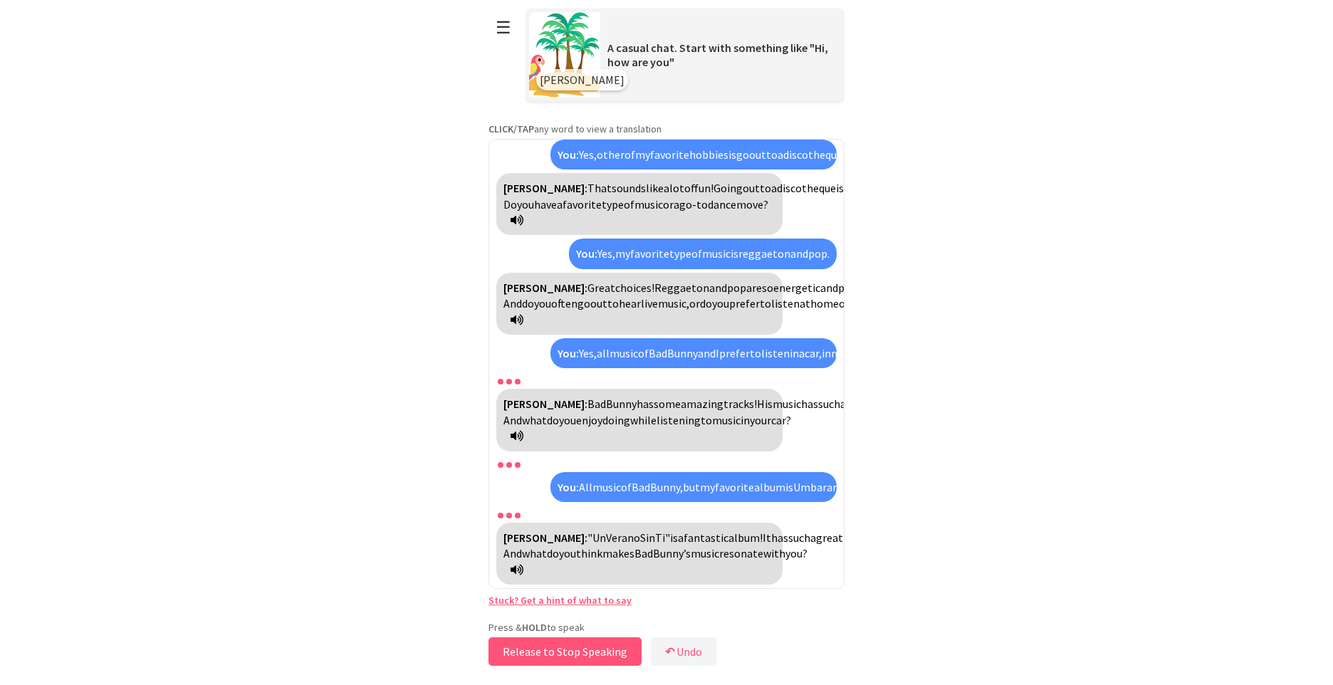
click at [568, 639] on button "Release to Stop Speaking" at bounding box center [565, 651] width 153 height 28
click at [595, 650] on button "Release to Stop Speaking" at bounding box center [565, 651] width 153 height 28
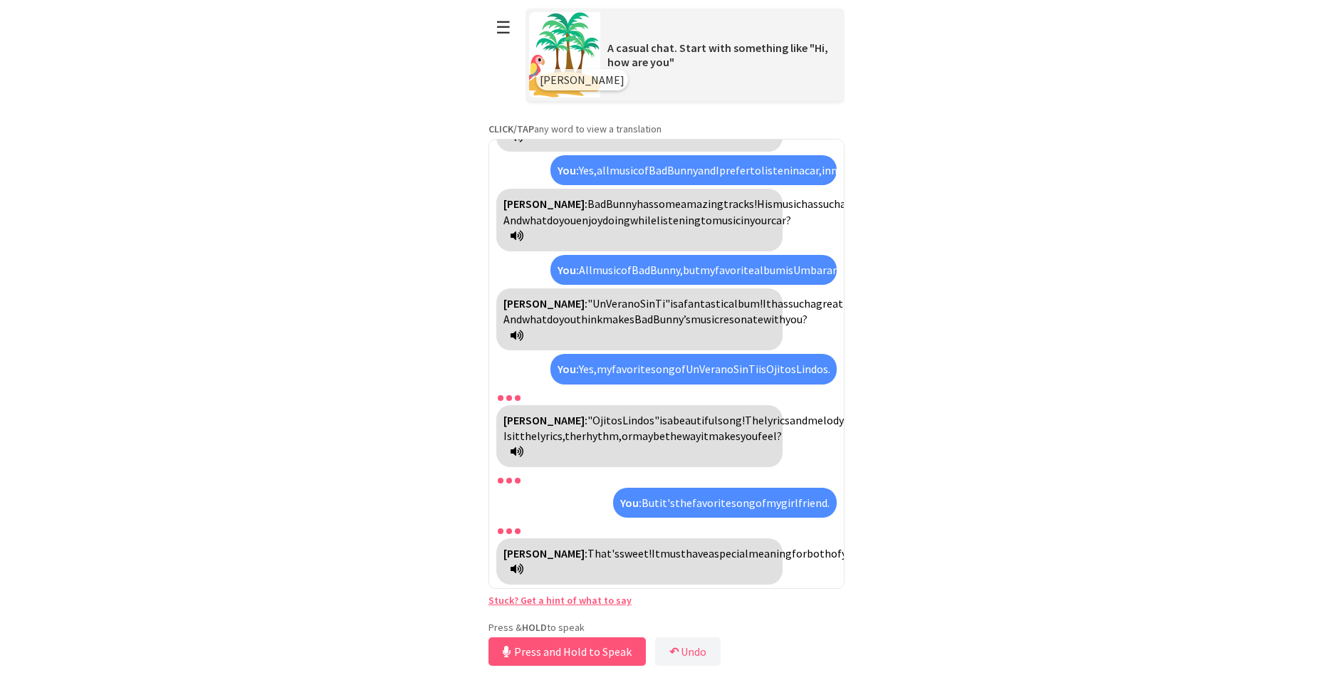
scroll to position [3920, 0]
click at [596, 647] on button "Release to Stop Speaking" at bounding box center [565, 651] width 153 height 28
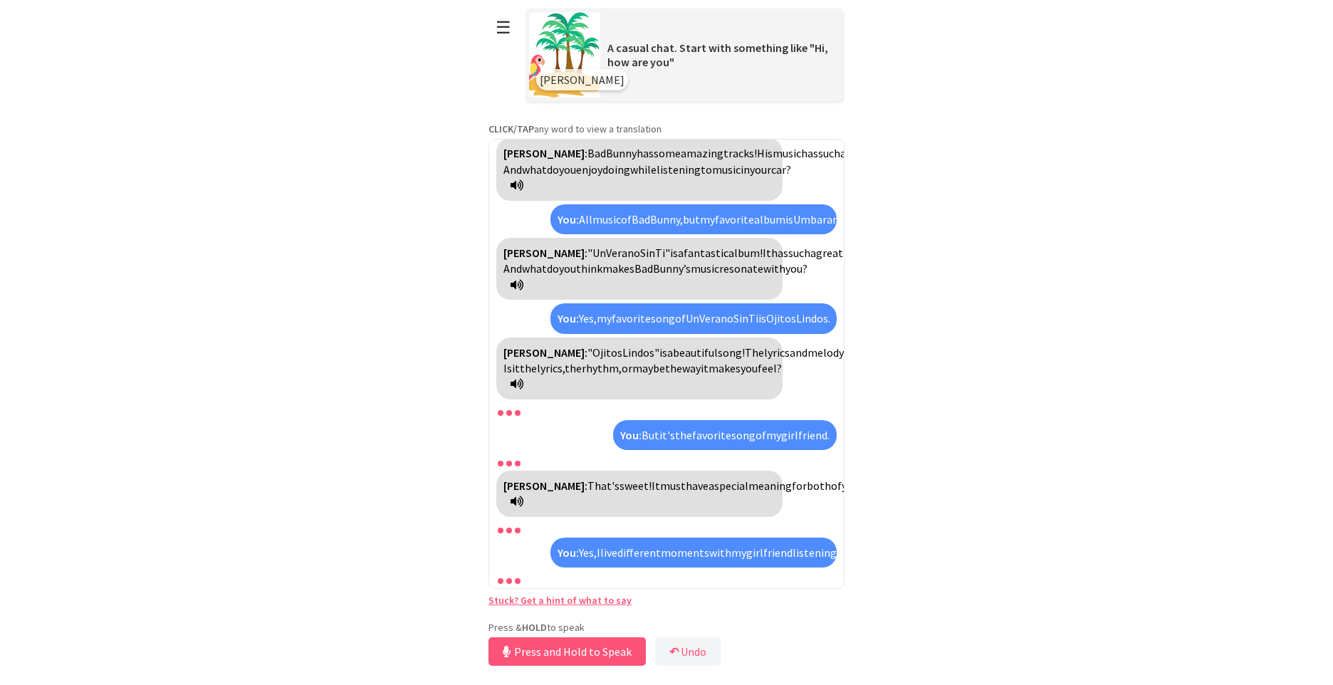
scroll to position [4067, 0]
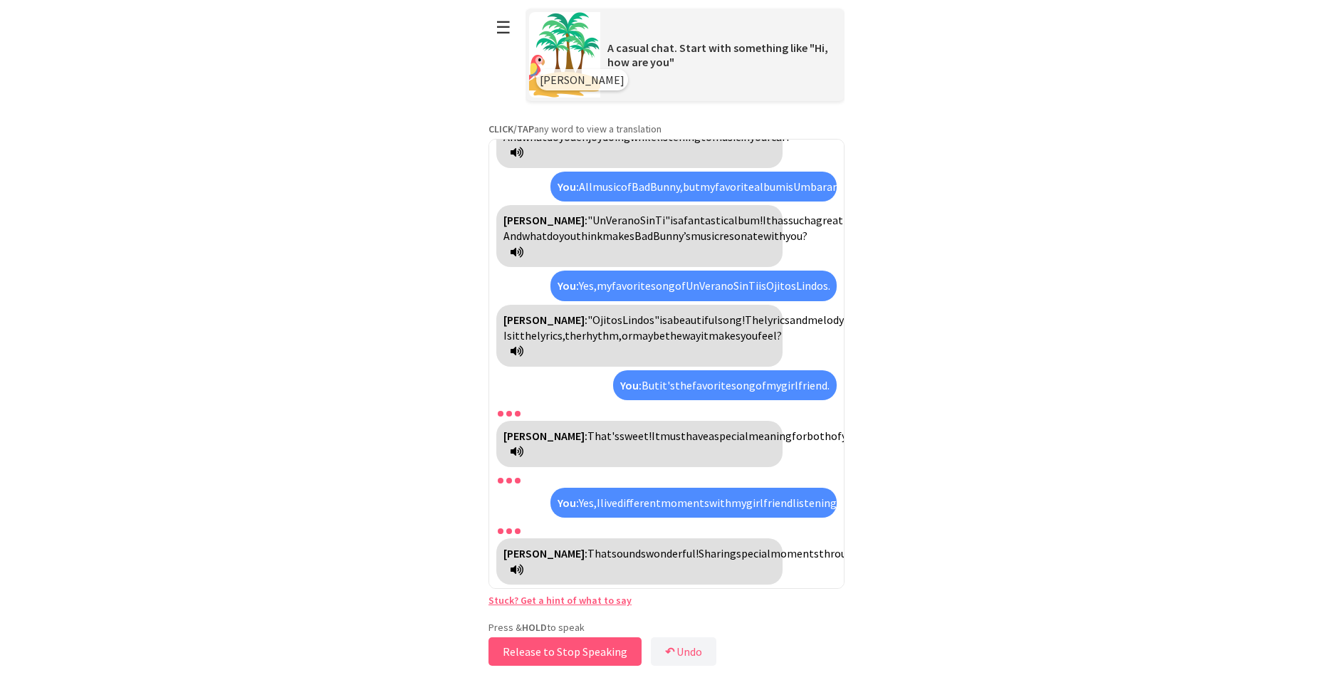
click at [628, 652] on button "Release to Stop Speaking" at bounding box center [565, 651] width 153 height 28
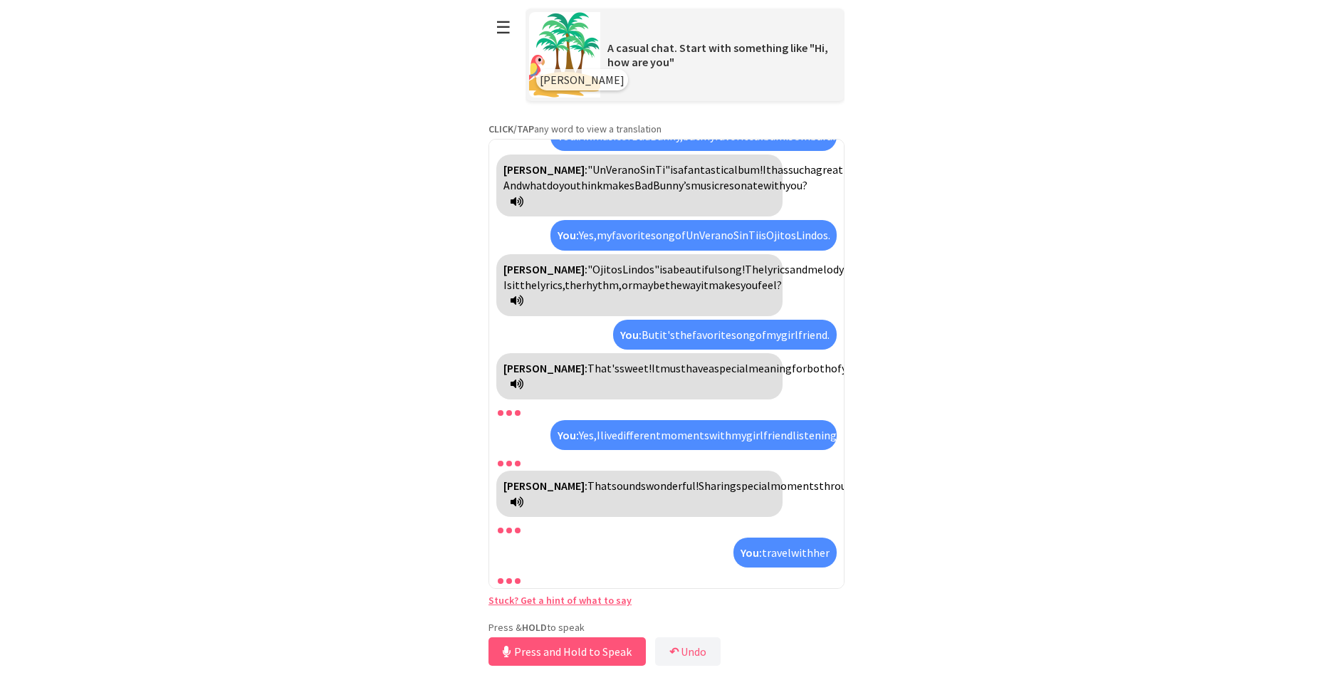
scroll to position [4198, 0]
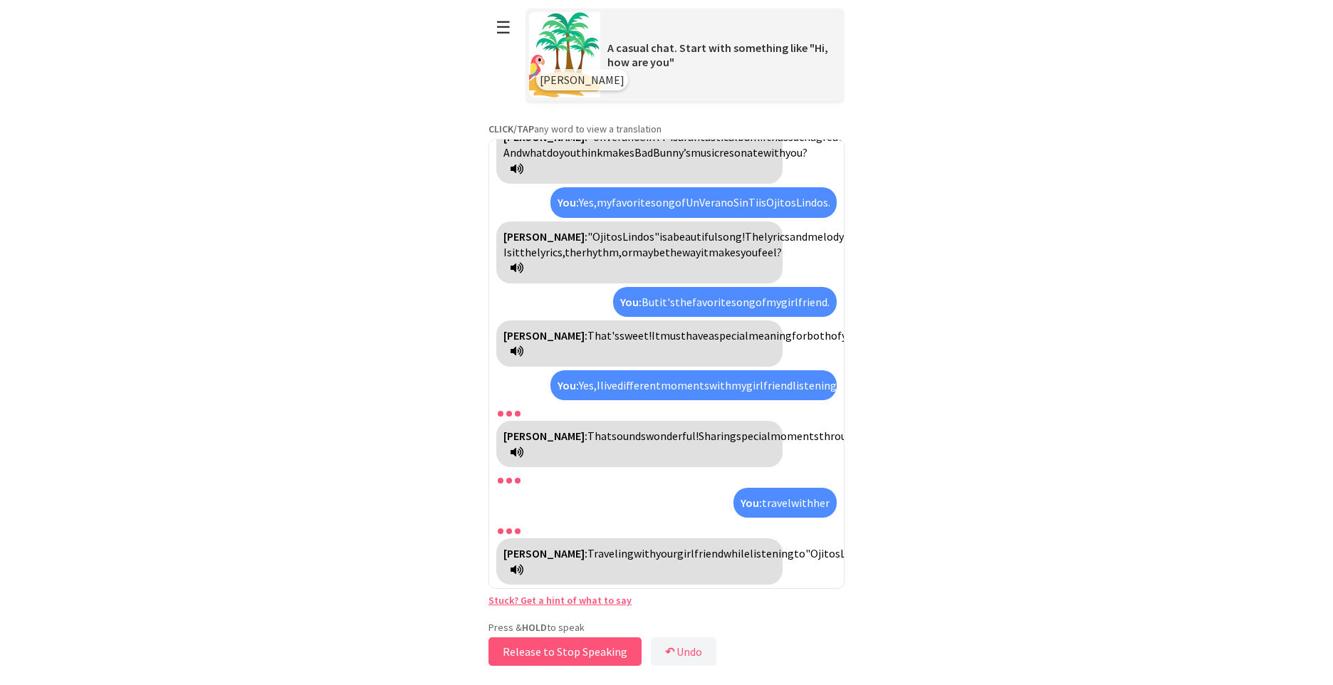
click at [627, 650] on button "Release to Stop Speaking" at bounding box center [565, 651] width 153 height 28
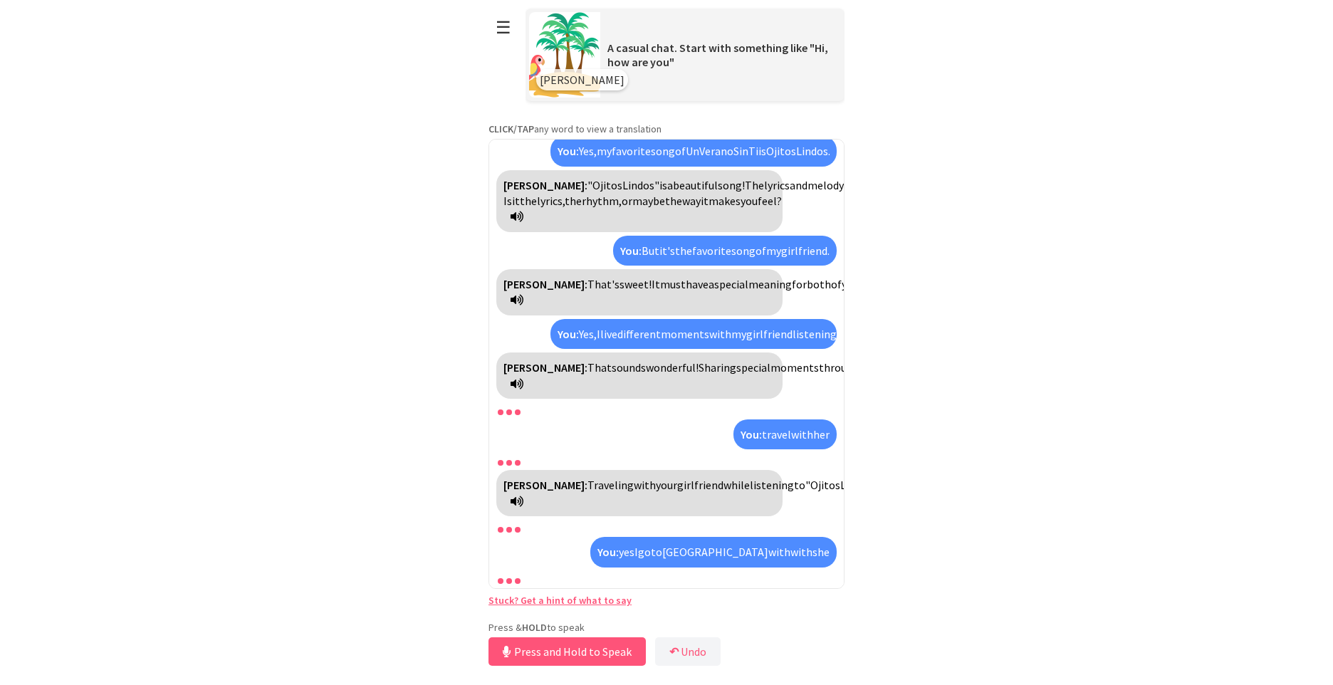
scroll to position [4330, 0]
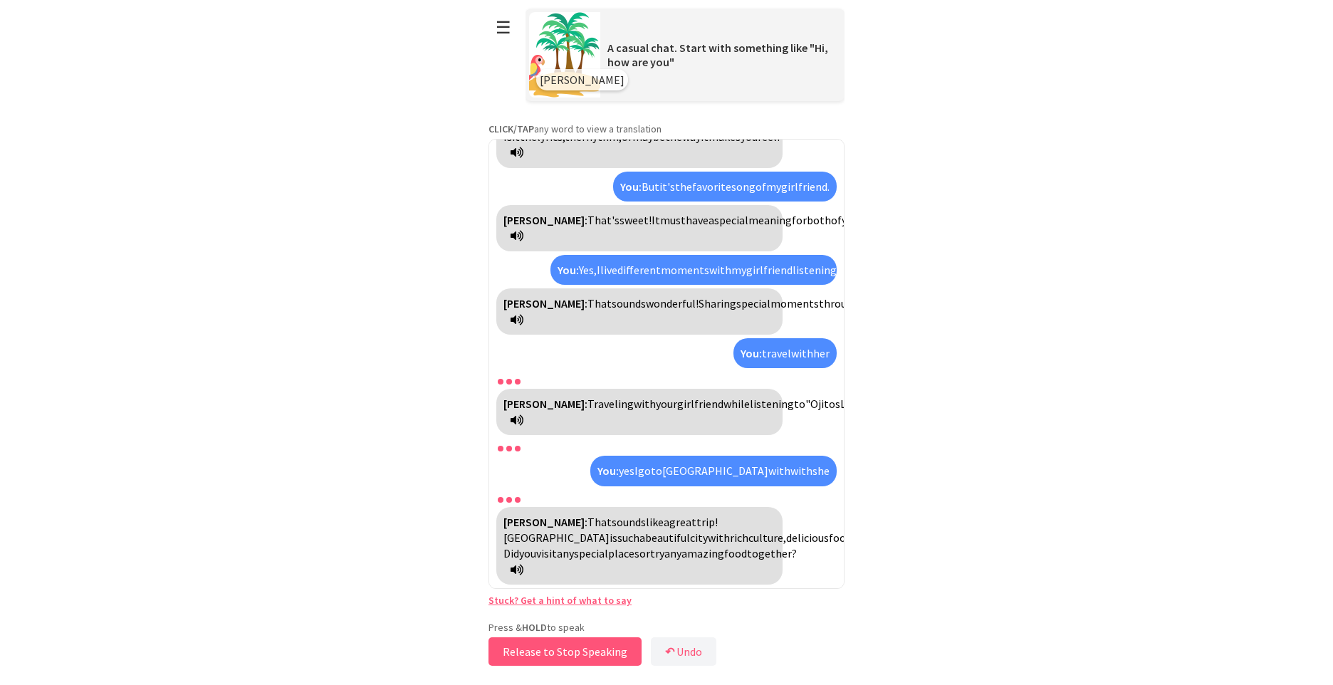
click at [617, 650] on button "Release to Stop Speaking" at bounding box center [565, 651] width 153 height 28
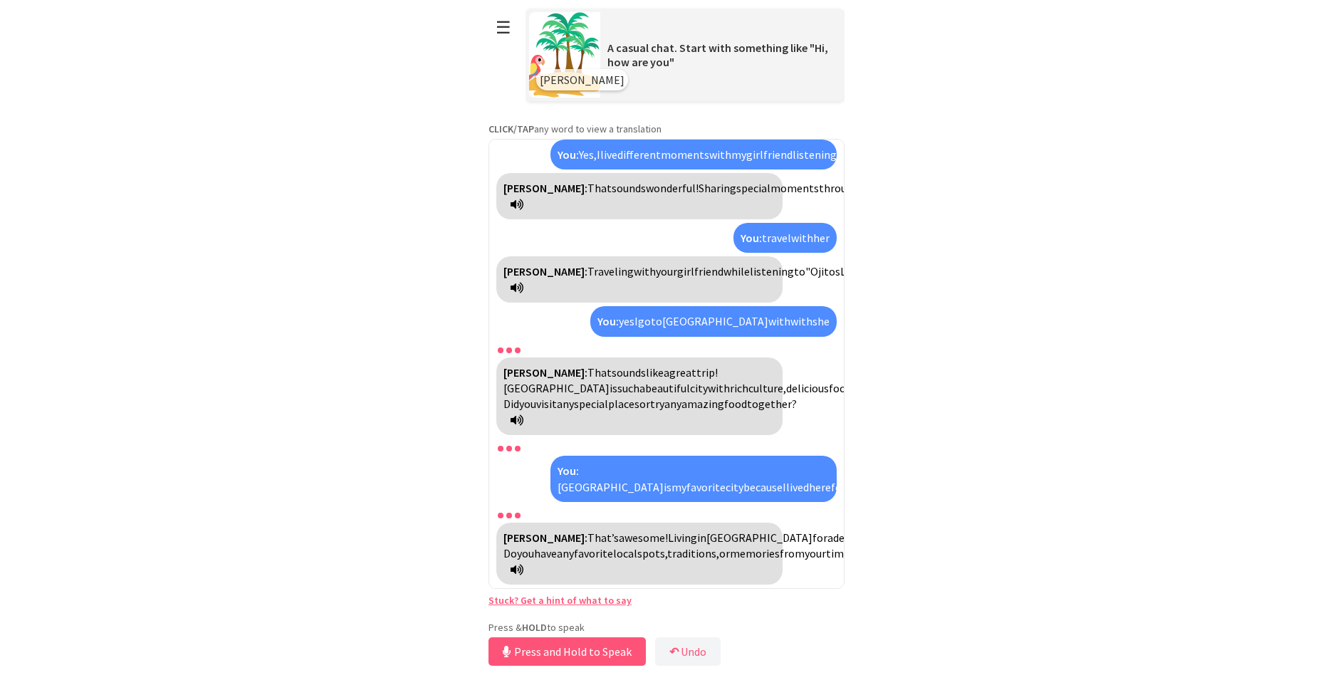
scroll to position [4477, 0]
click at [628, 648] on button "Release to Stop Speaking" at bounding box center [565, 651] width 153 height 28
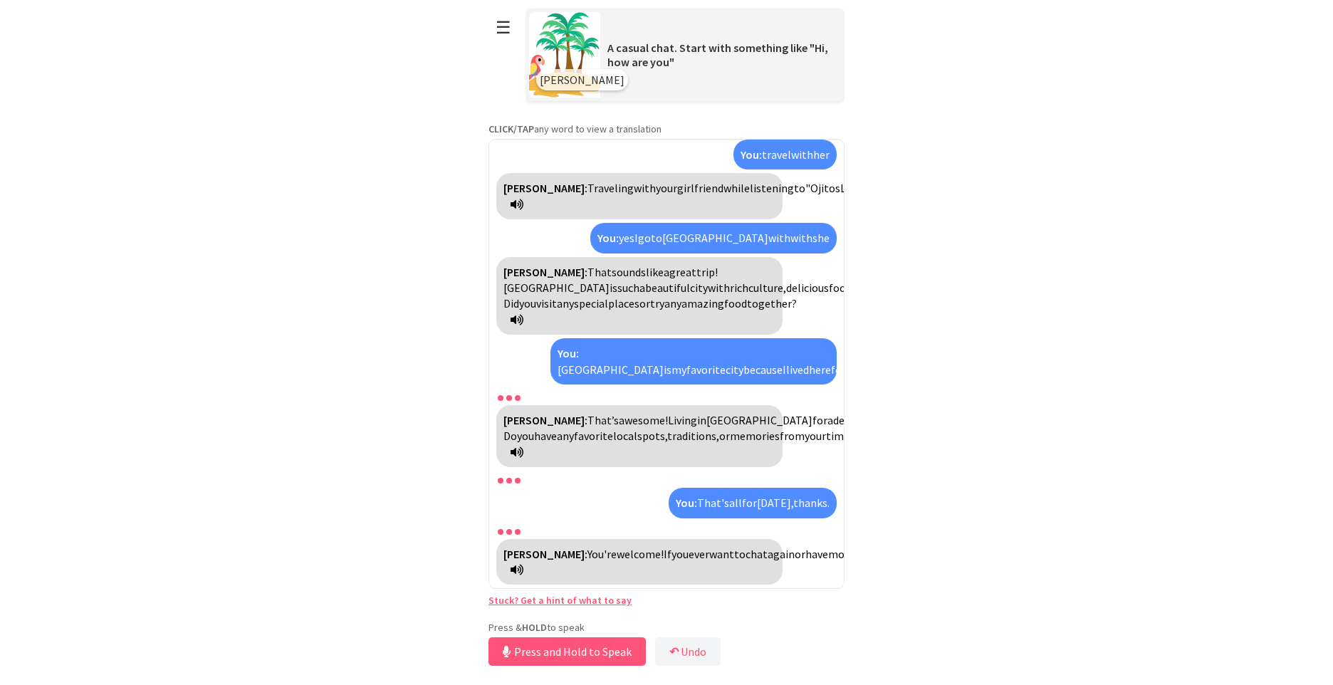
scroll to position [3650, 0]
